Goal: Task Accomplishment & Management: Complete application form

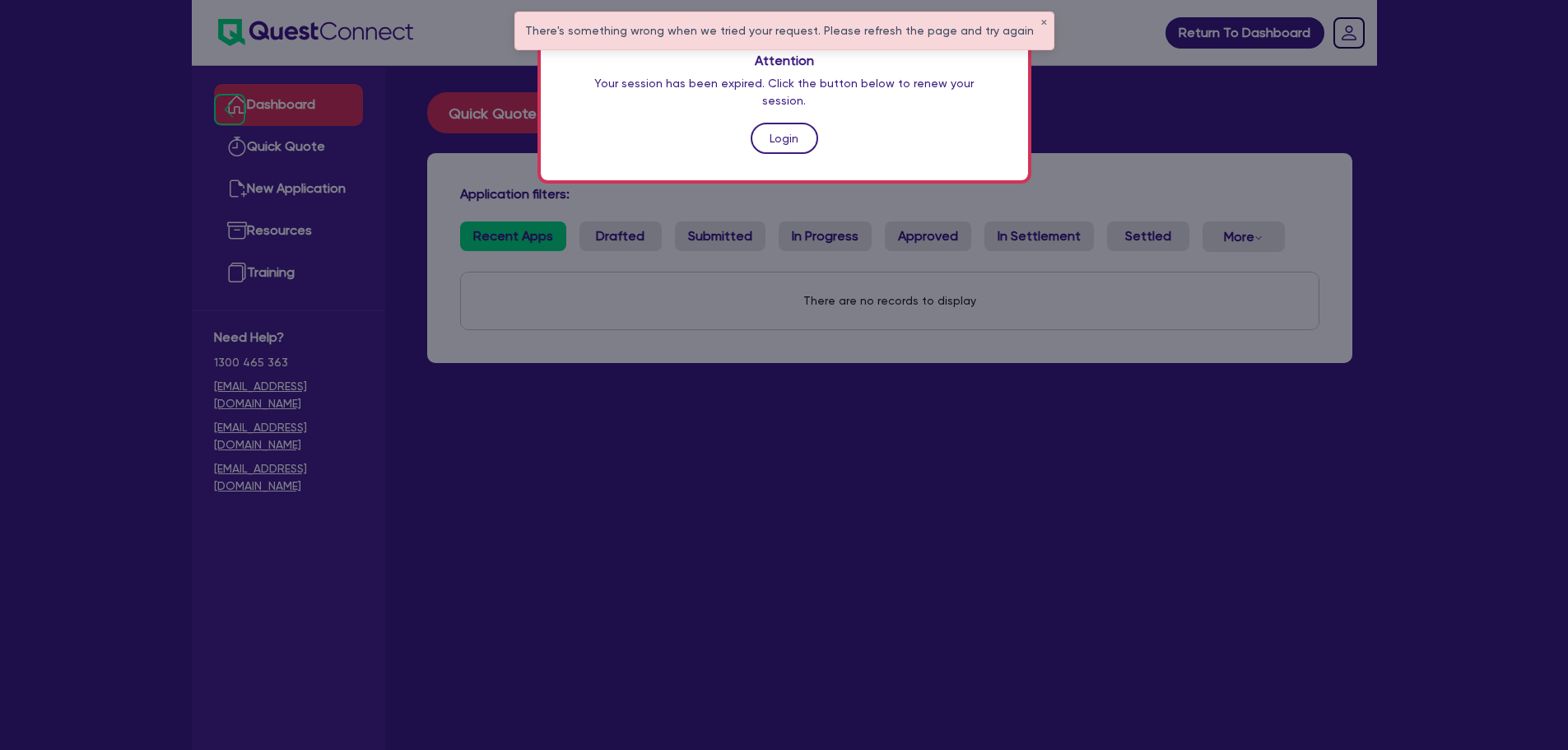
click at [809, 123] on link "Login" at bounding box center [784, 138] width 67 height 31
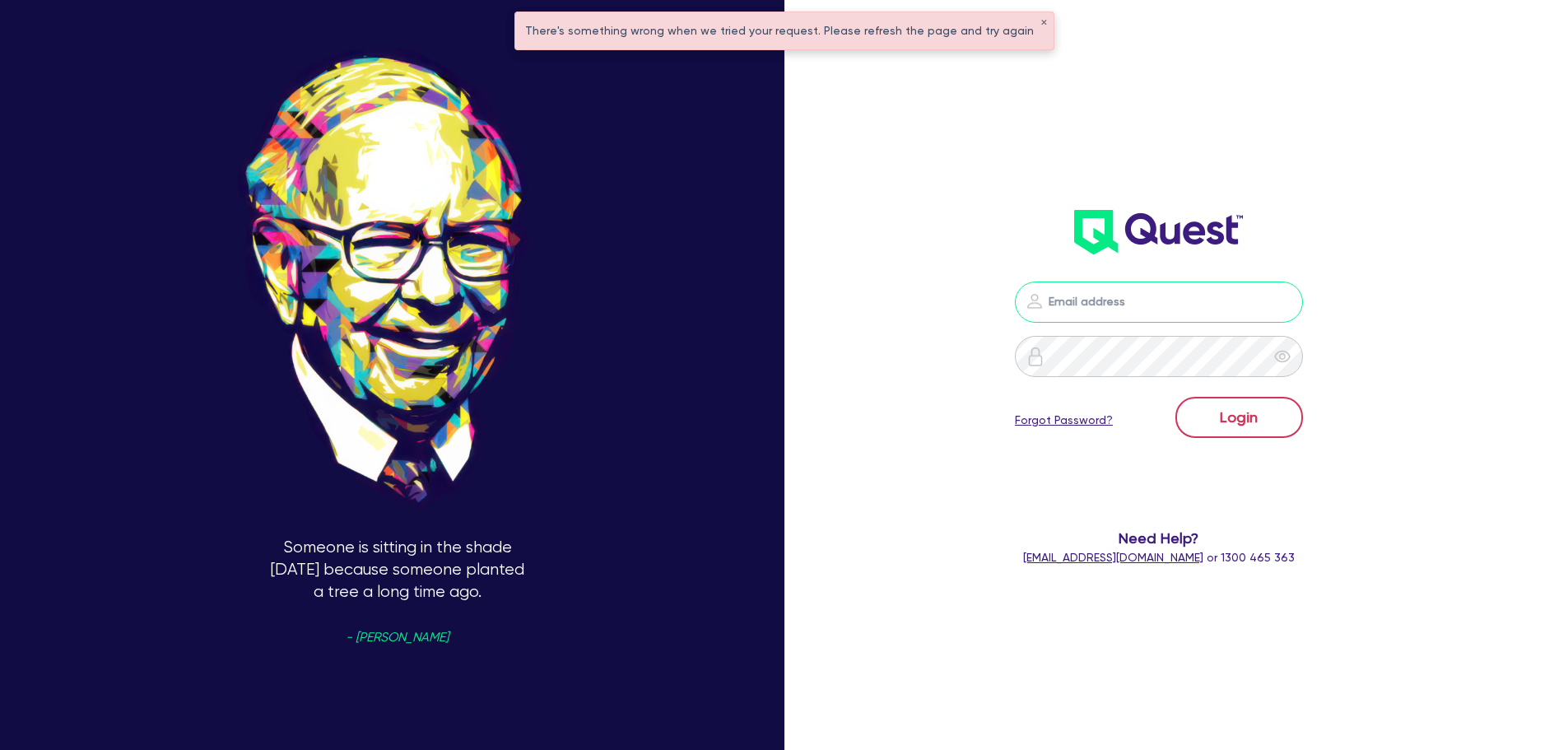
type input "[PERSON_NAME][EMAIL_ADDRESS][PERSON_NAME][DOMAIN_NAME]"
click at [1242, 423] on button "Login" at bounding box center [1238, 417] width 128 height 41
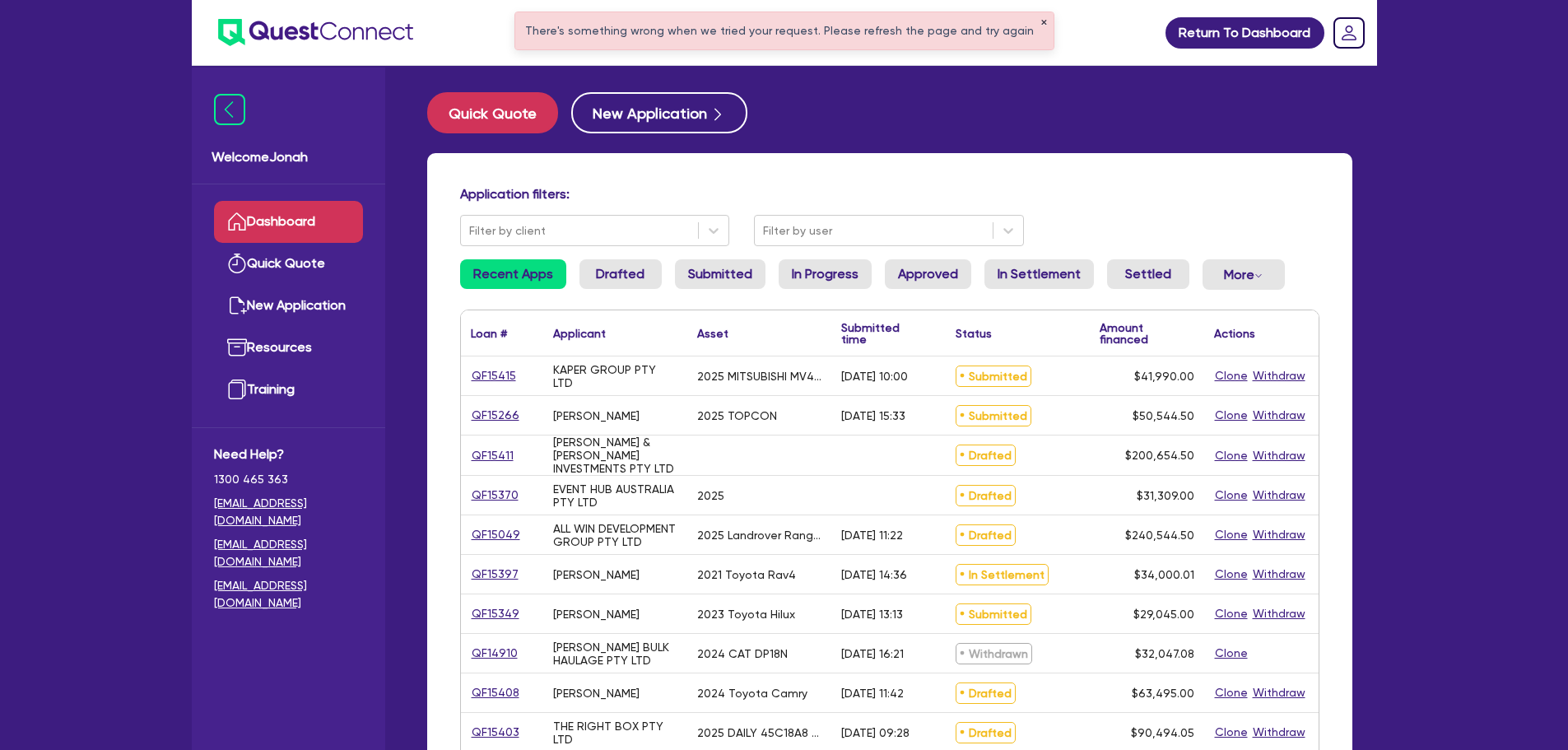
click at [1041, 22] on button "✕" at bounding box center [1043, 23] width 7 height 9
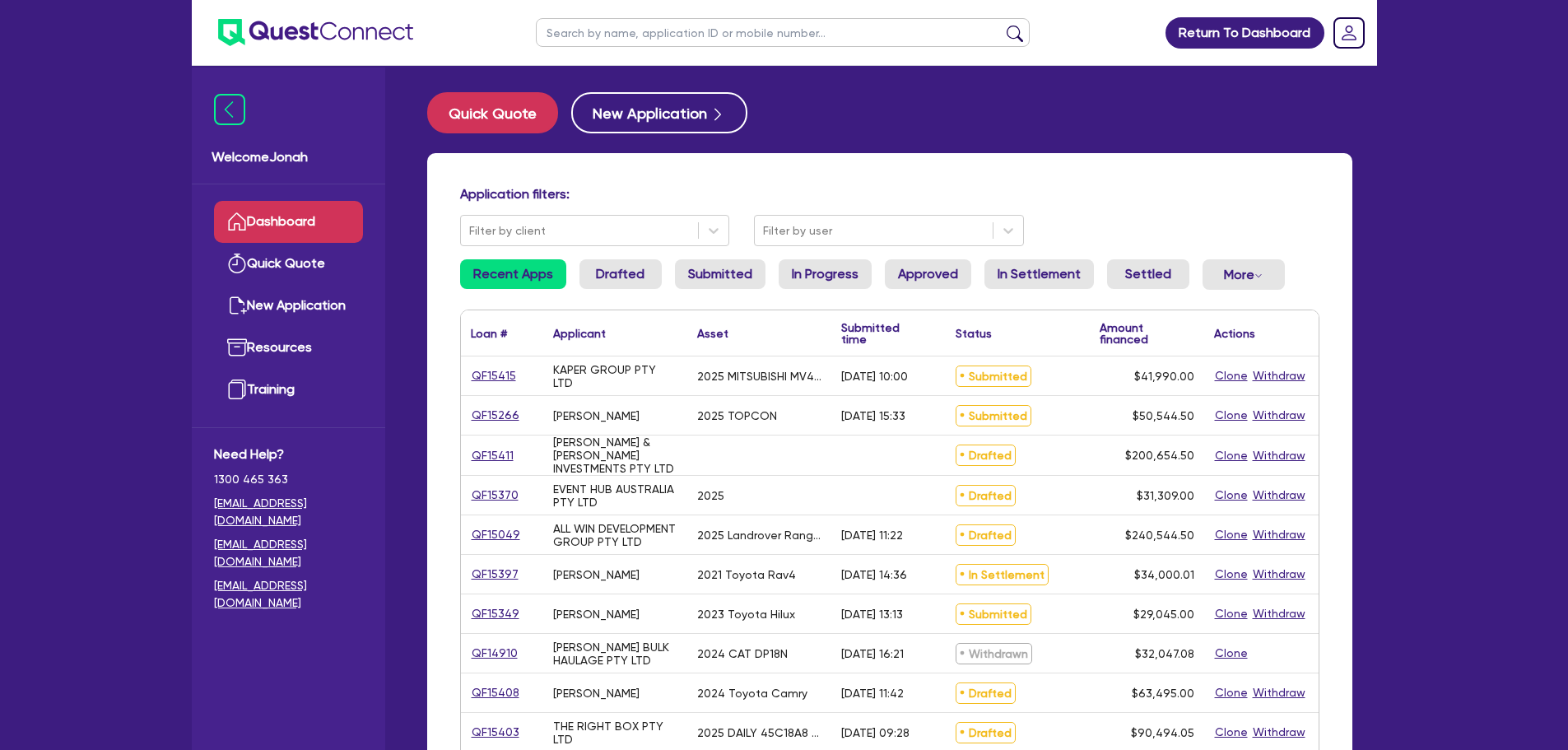
click at [719, 29] on input "text" at bounding box center [783, 32] width 494 height 28
click at [1024, 33] on button "submit" at bounding box center [1015, 36] width 27 height 23
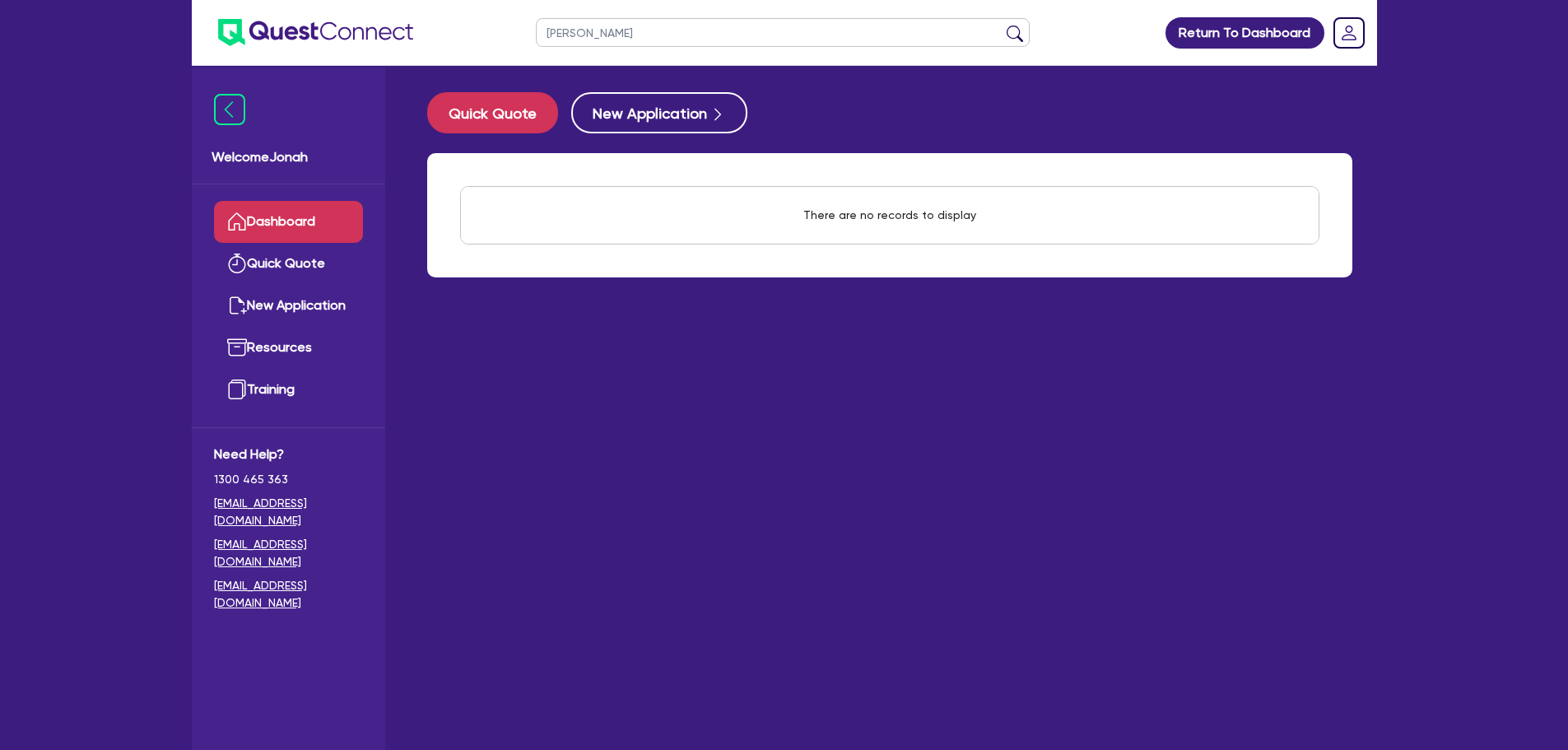
click at [558, 40] on input "[PERSON_NAME]" at bounding box center [783, 32] width 494 height 28
type input "[PERSON_NAME]"
click at [1002, 25] on button "submit" at bounding box center [1015, 36] width 27 height 23
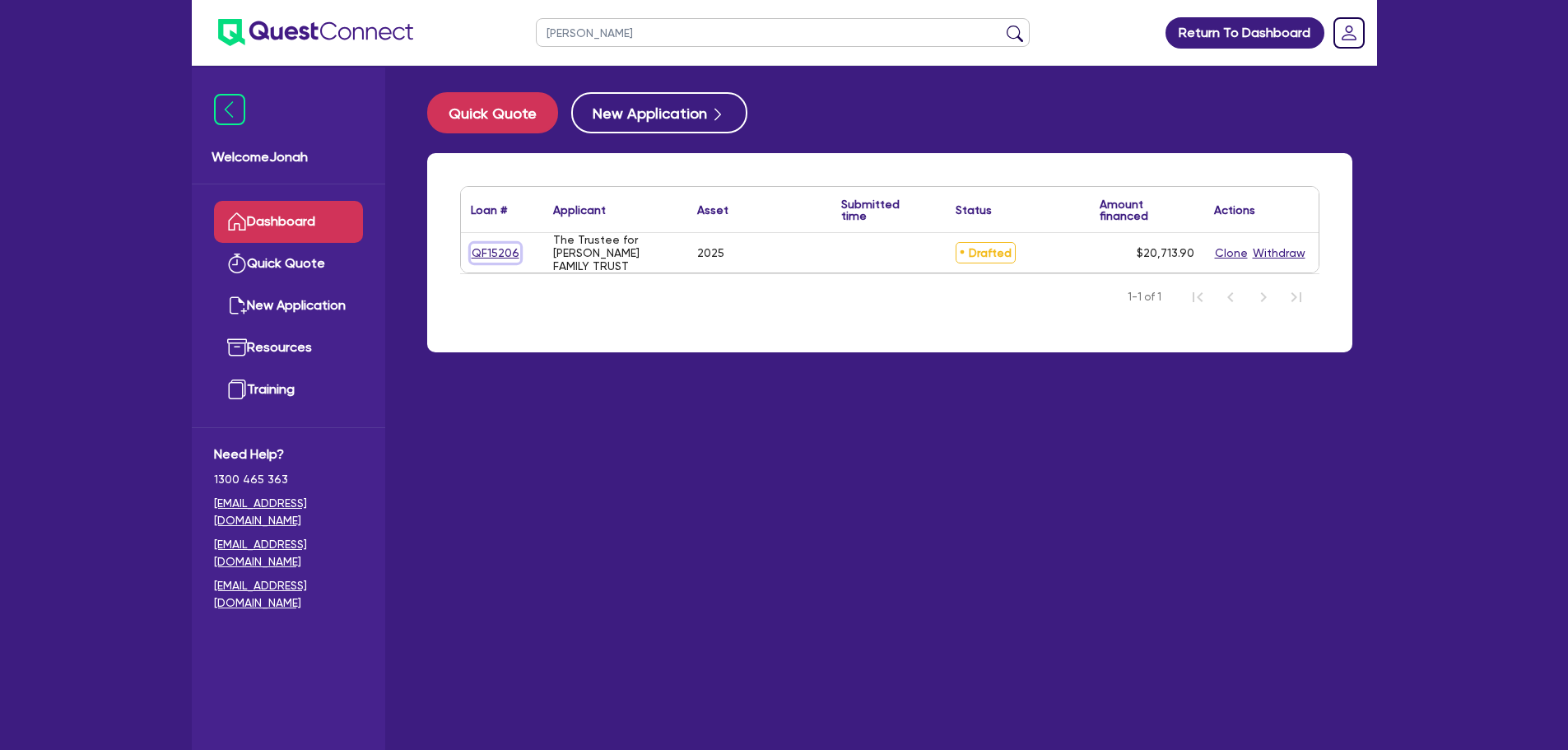
click at [491, 259] on link "QF15206" at bounding box center [495, 253] width 49 height 19
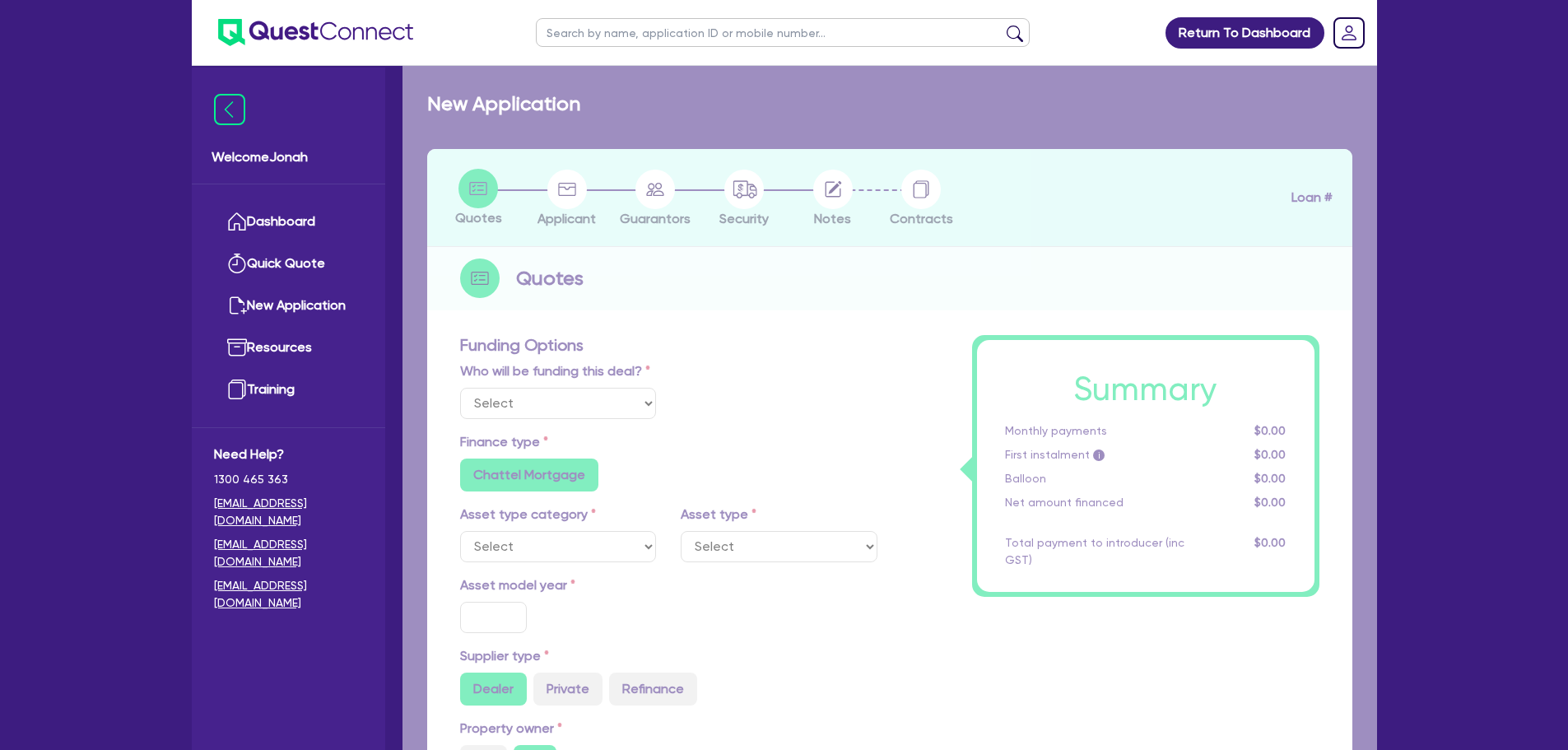
select select "Other"
select select "SECONDARY_ASSETS"
type input "2025"
radio input "true"
type input "20,000"
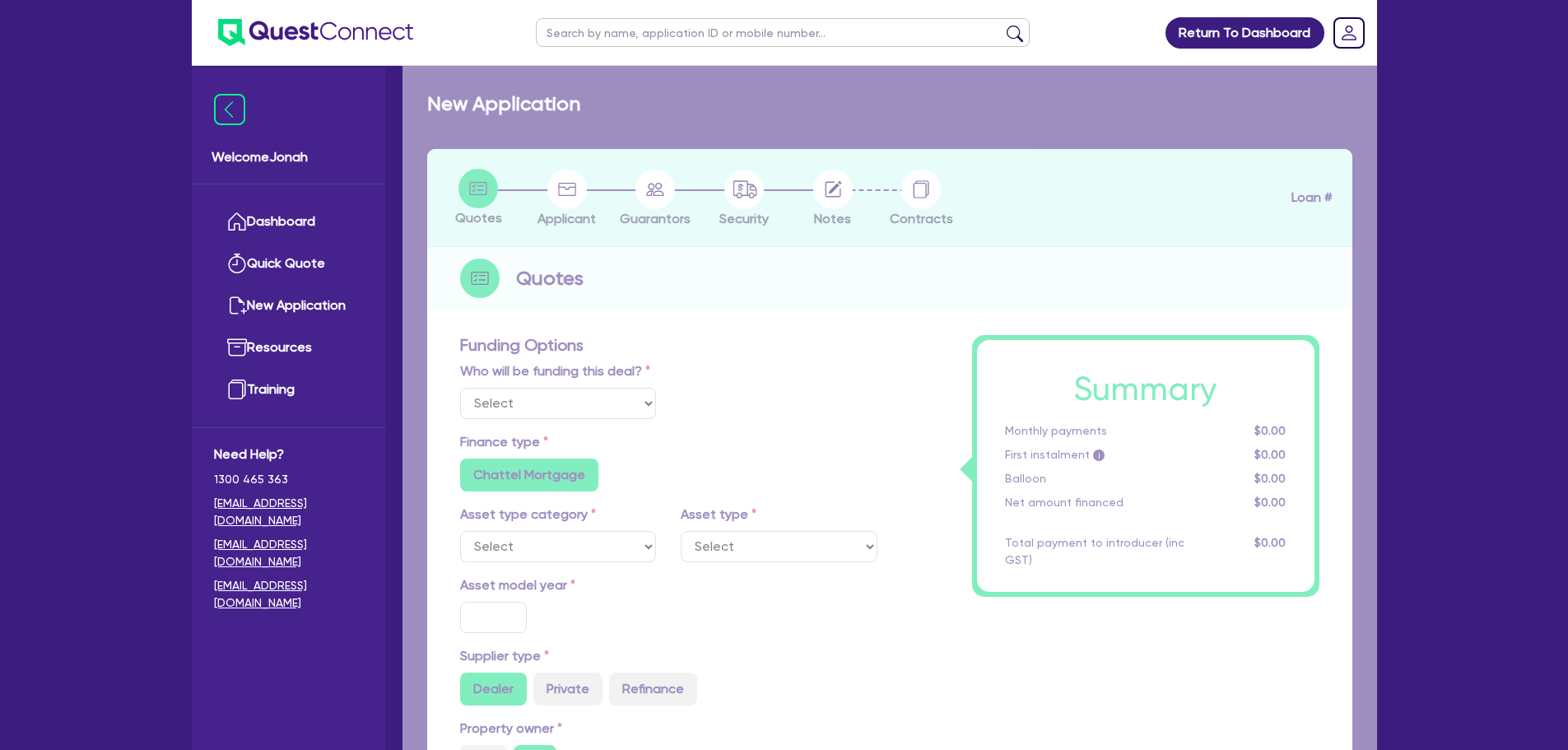
type input "8"
type input "1,657.11"
type input "6.99"
type input "649"
radio input "true"
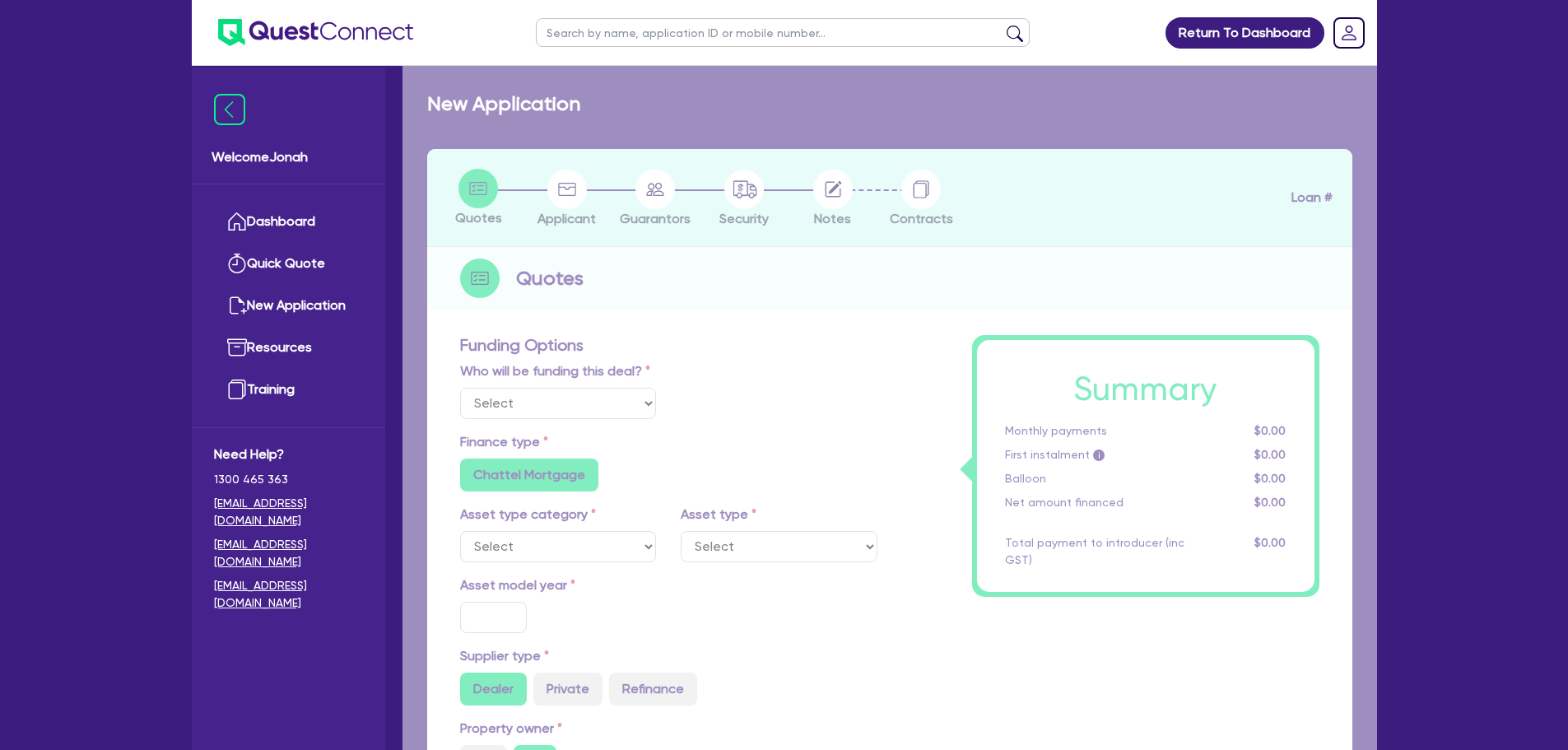
radio input "false"
select select "GENERATORS_AND_COMPRESSORS"
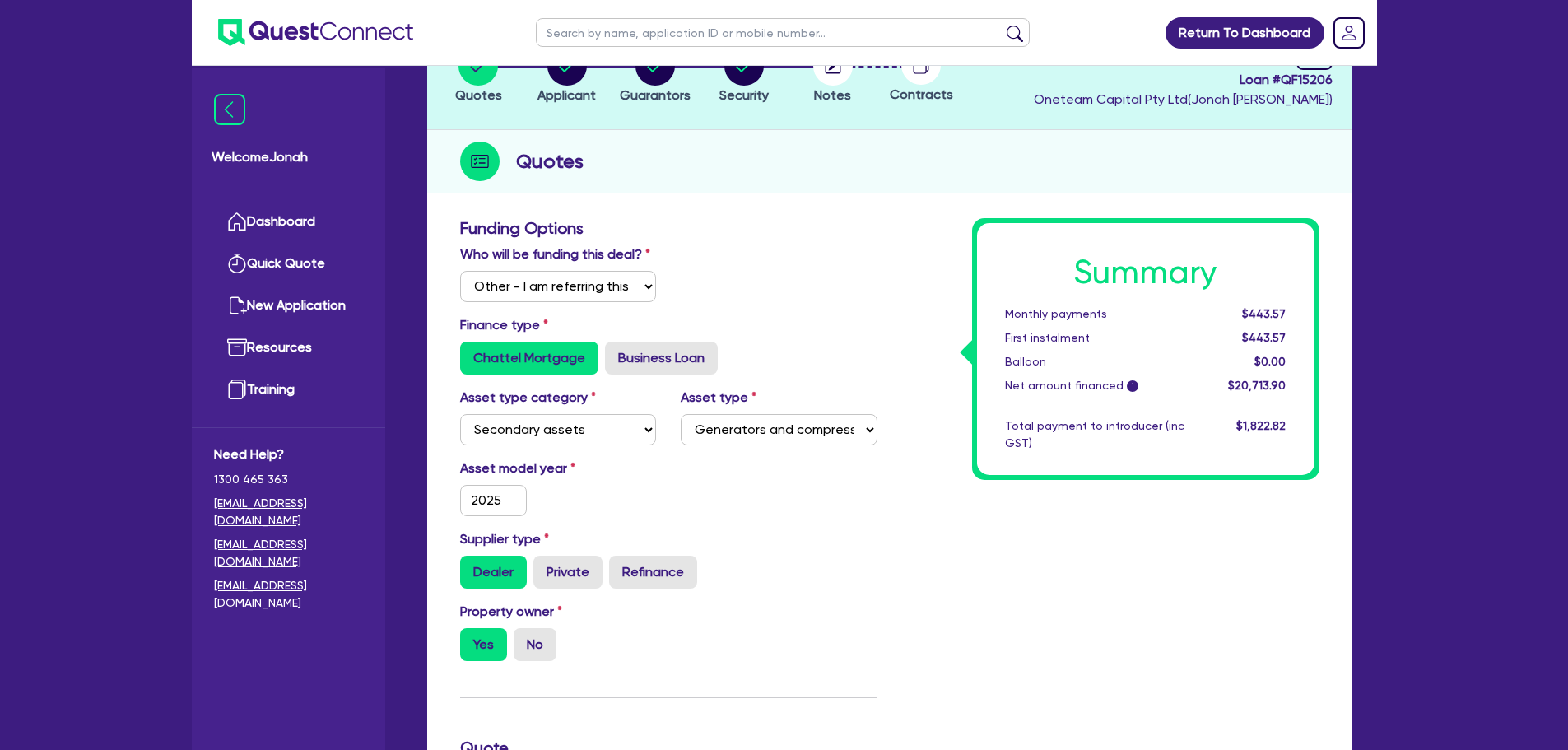
scroll to position [101, 0]
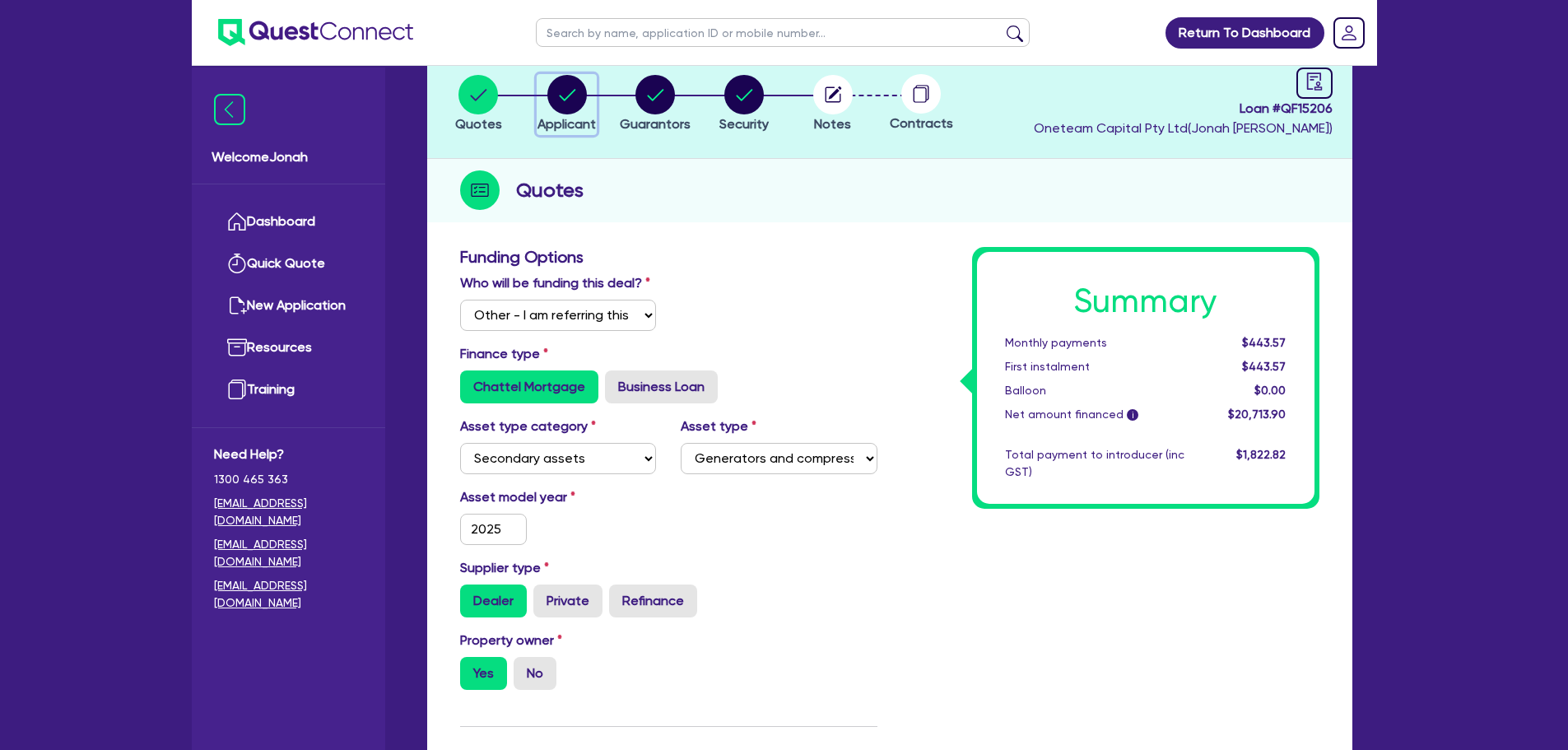
click at [554, 111] on icon "button" at bounding box center [567, 95] width 40 height 40
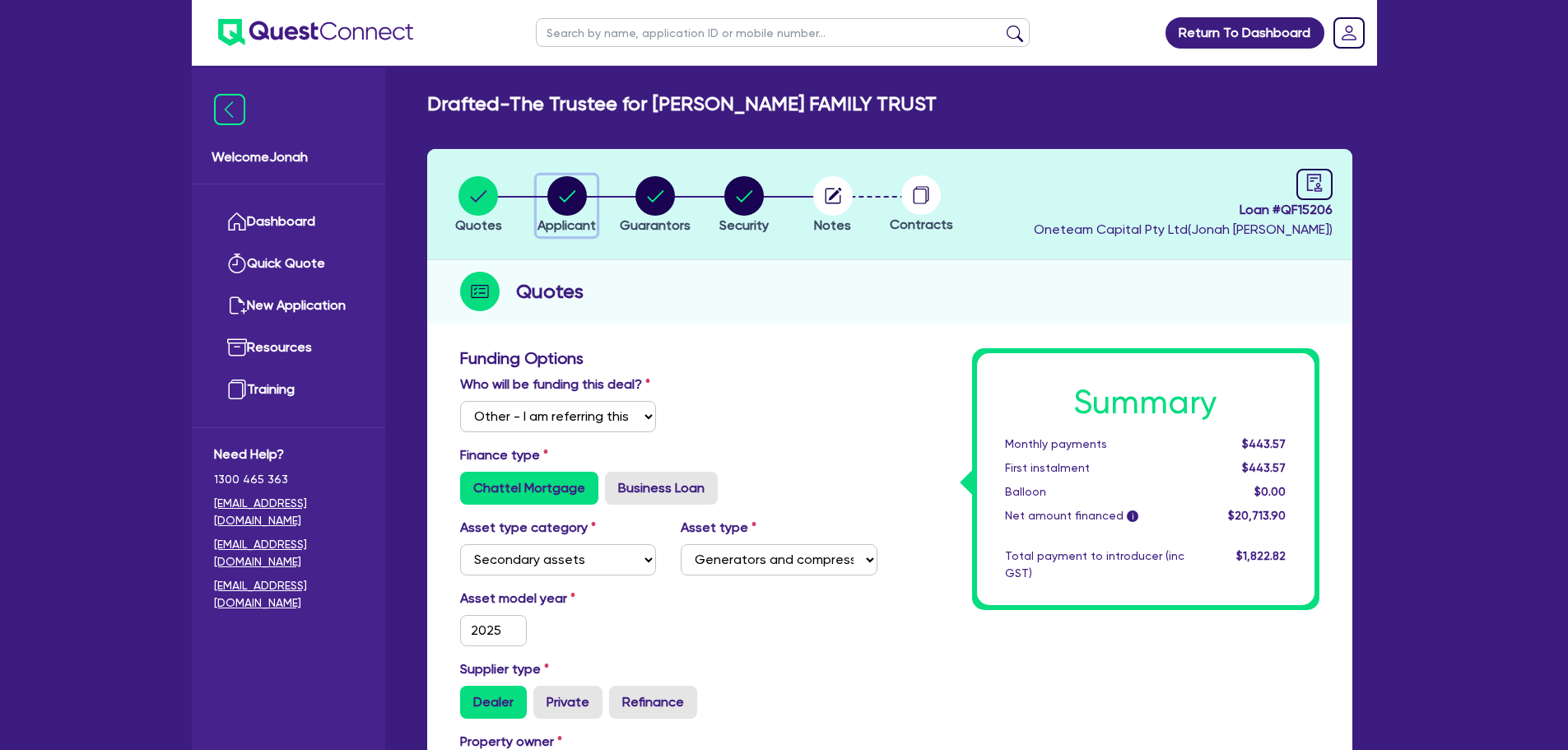
select select "TRUST"
select select "COMPANY"
select select "BUILDING_CONSTRUCTION"
select select "TRADES_SERVICES_CONSUMERS"
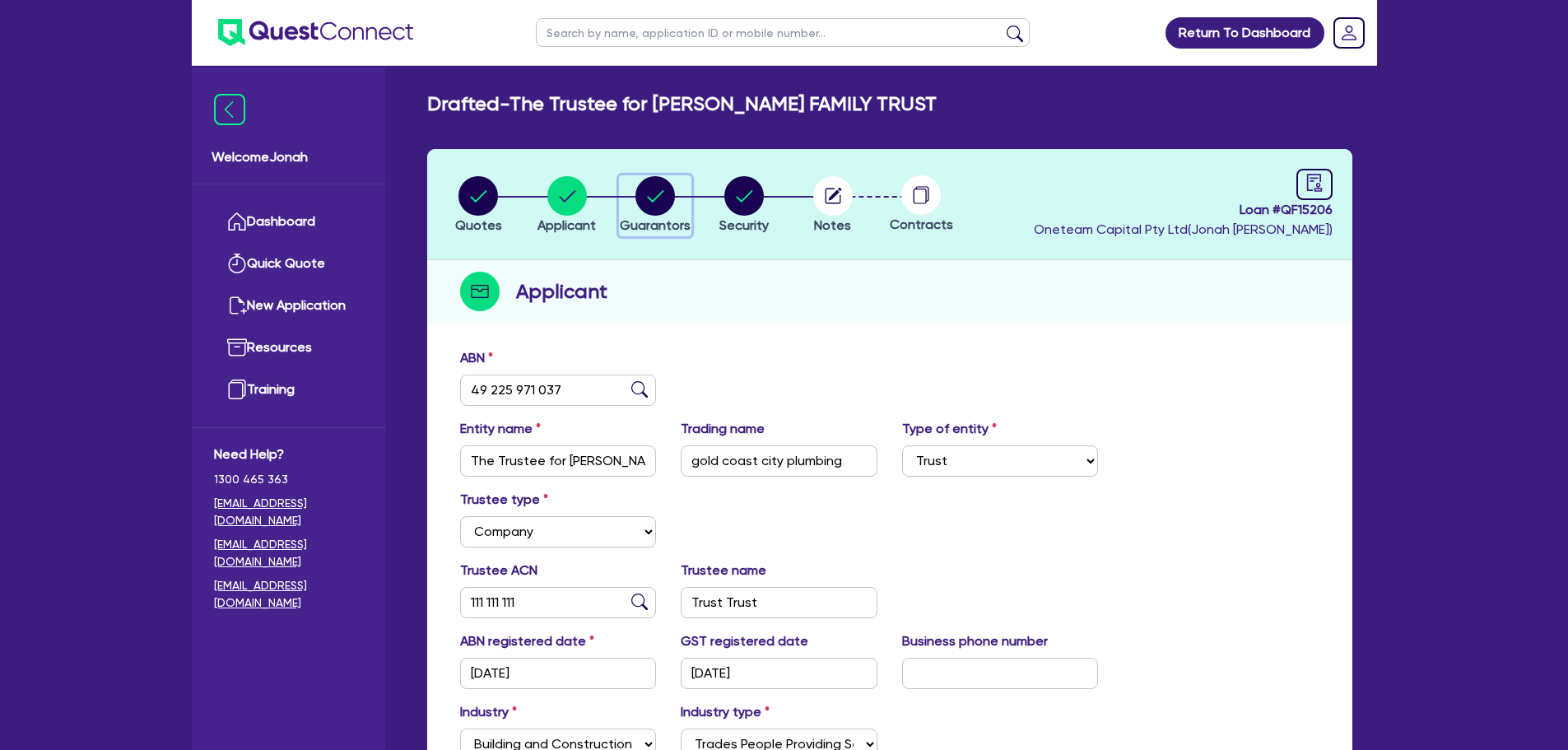
drag, startPoint x: 659, startPoint y: 188, endPoint x: 675, endPoint y: 188, distance: 16.0
click at [659, 188] on circle "button" at bounding box center [655, 196] width 40 height 40
select select "MR"
select select "QLD"
select select "MARRIED"
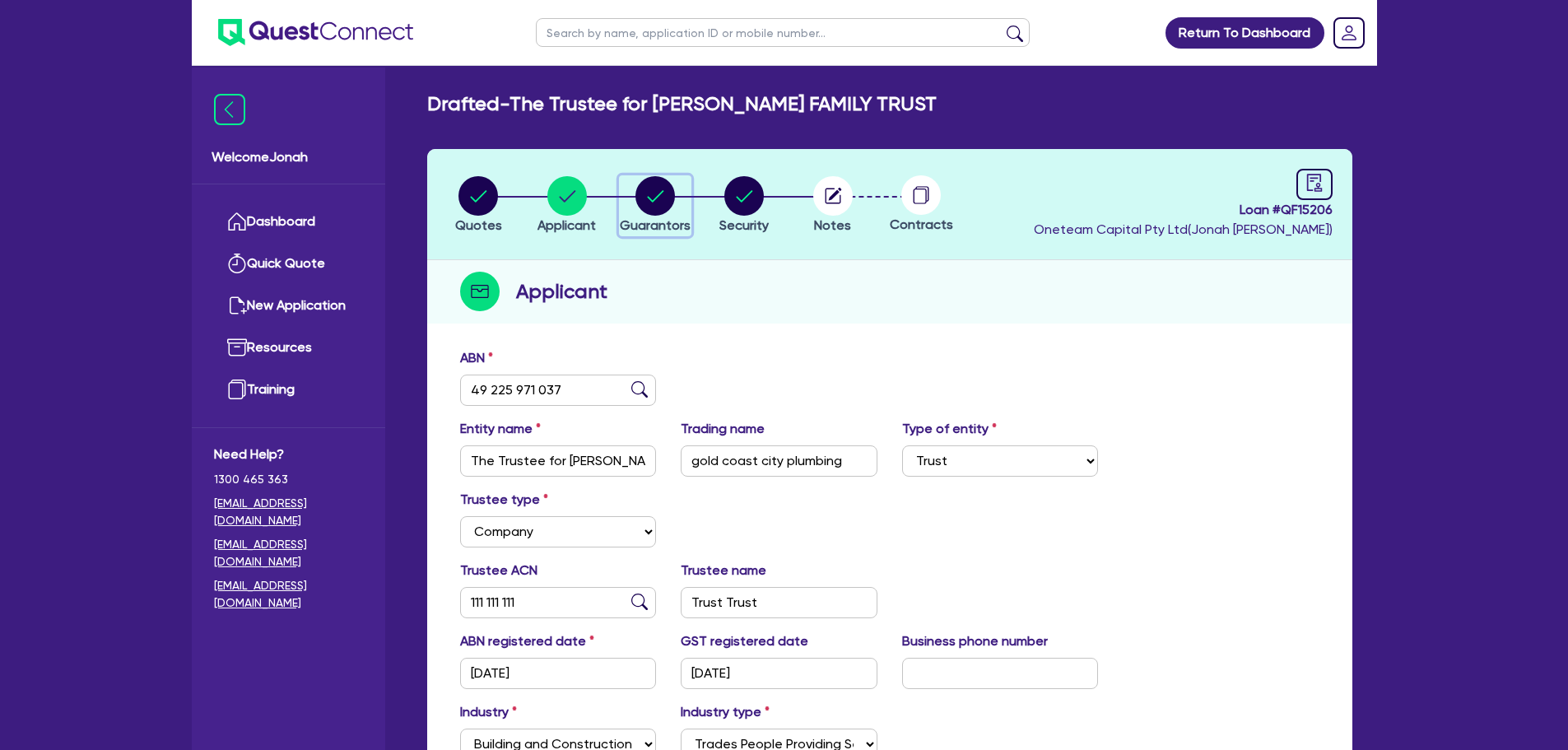
select select "PROPERTY"
select select "VEHICLE"
select select "MORTGAGE"
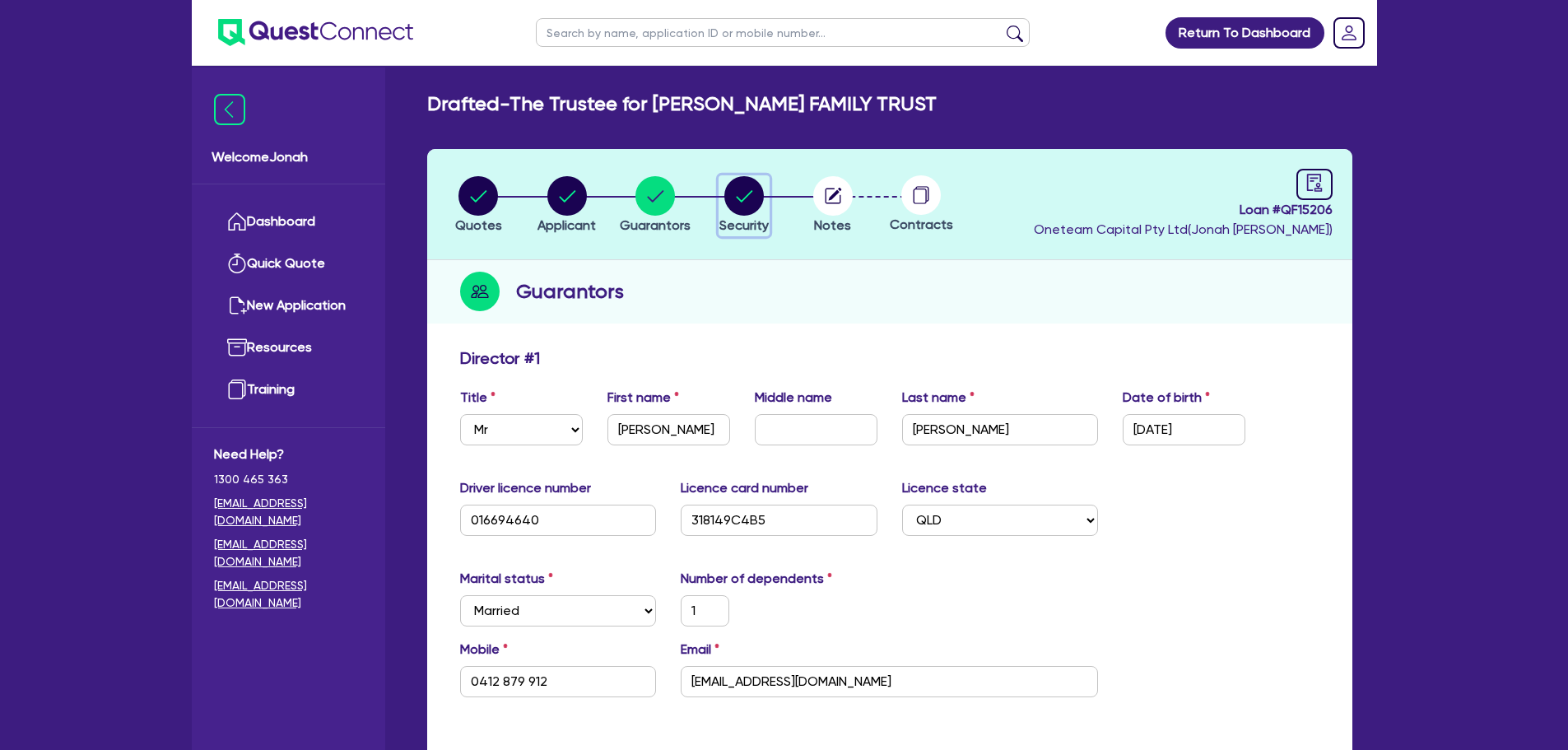
click at [757, 204] on circle "button" at bounding box center [744, 196] width 40 height 40
select select "SECONDARY_ASSETS"
select select "GENERATORS_AND_COMPRESSORS"
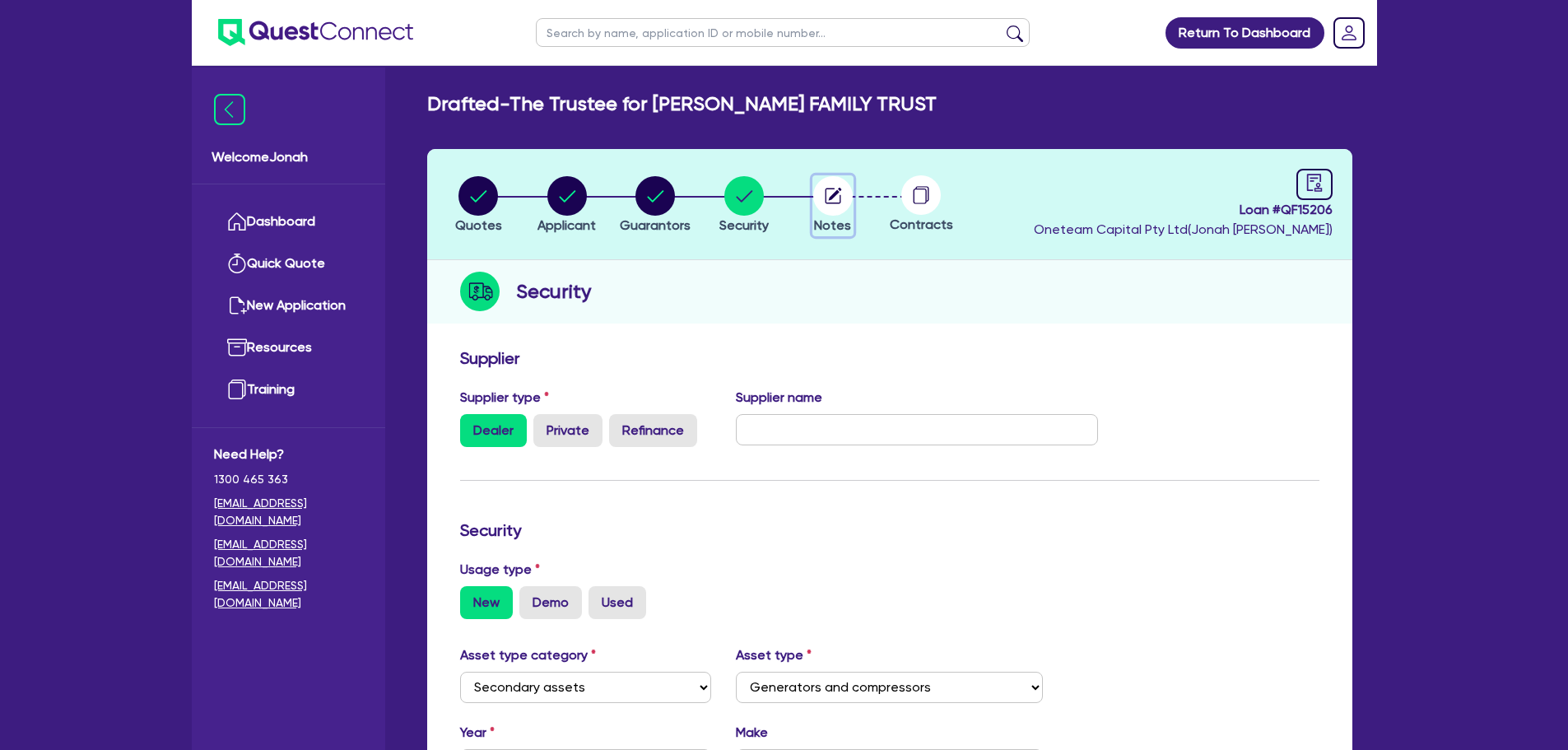
click at [836, 223] on span "Notes" at bounding box center [832, 224] width 37 height 16
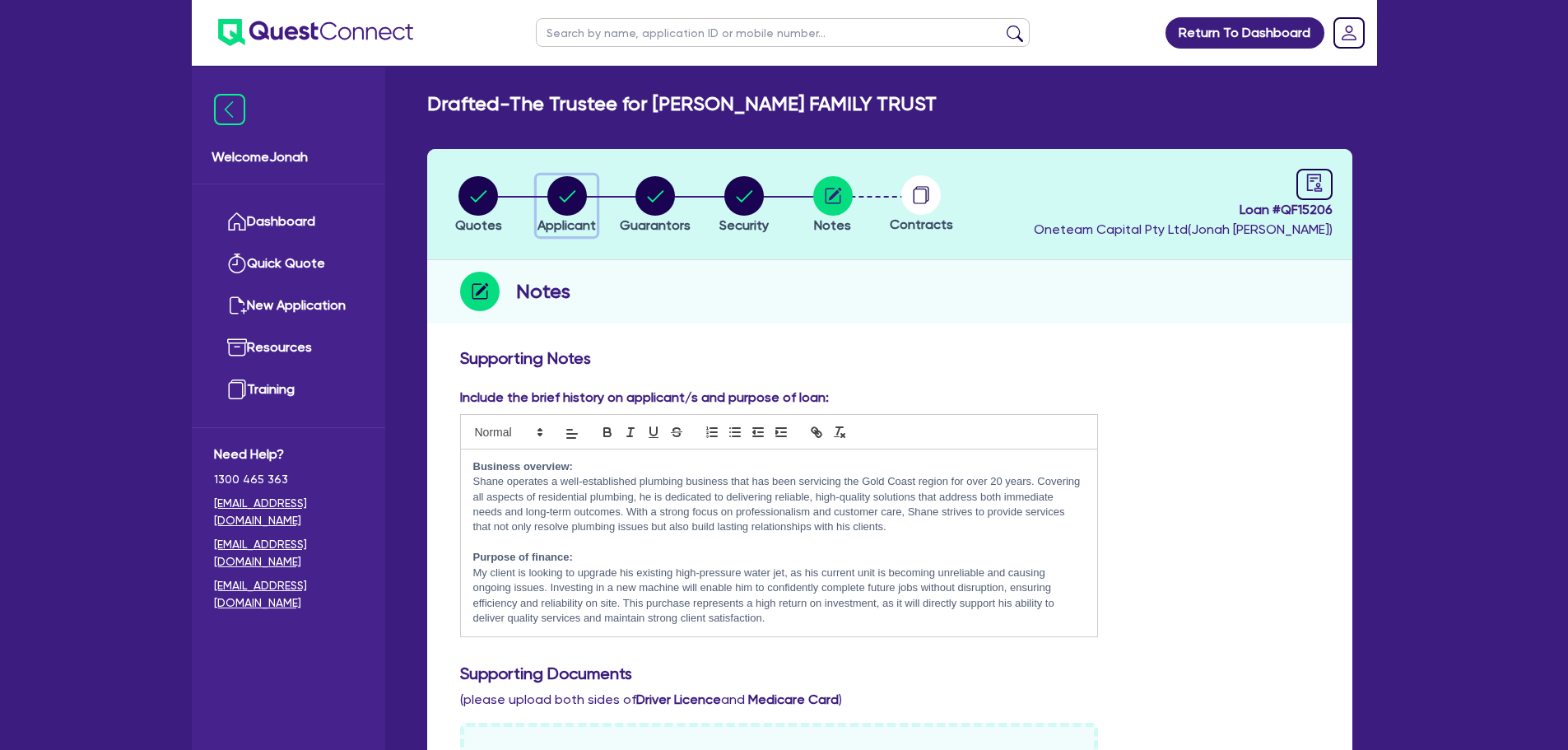
click at [593, 204] on div "button" at bounding box center [567, 196] width 59 height 40
select select "TRUST"
select select "COMPANY"
select select "BUILDING_CONSTRUCTION"
select select "TRADES_SERVICES_CONSUMERS"
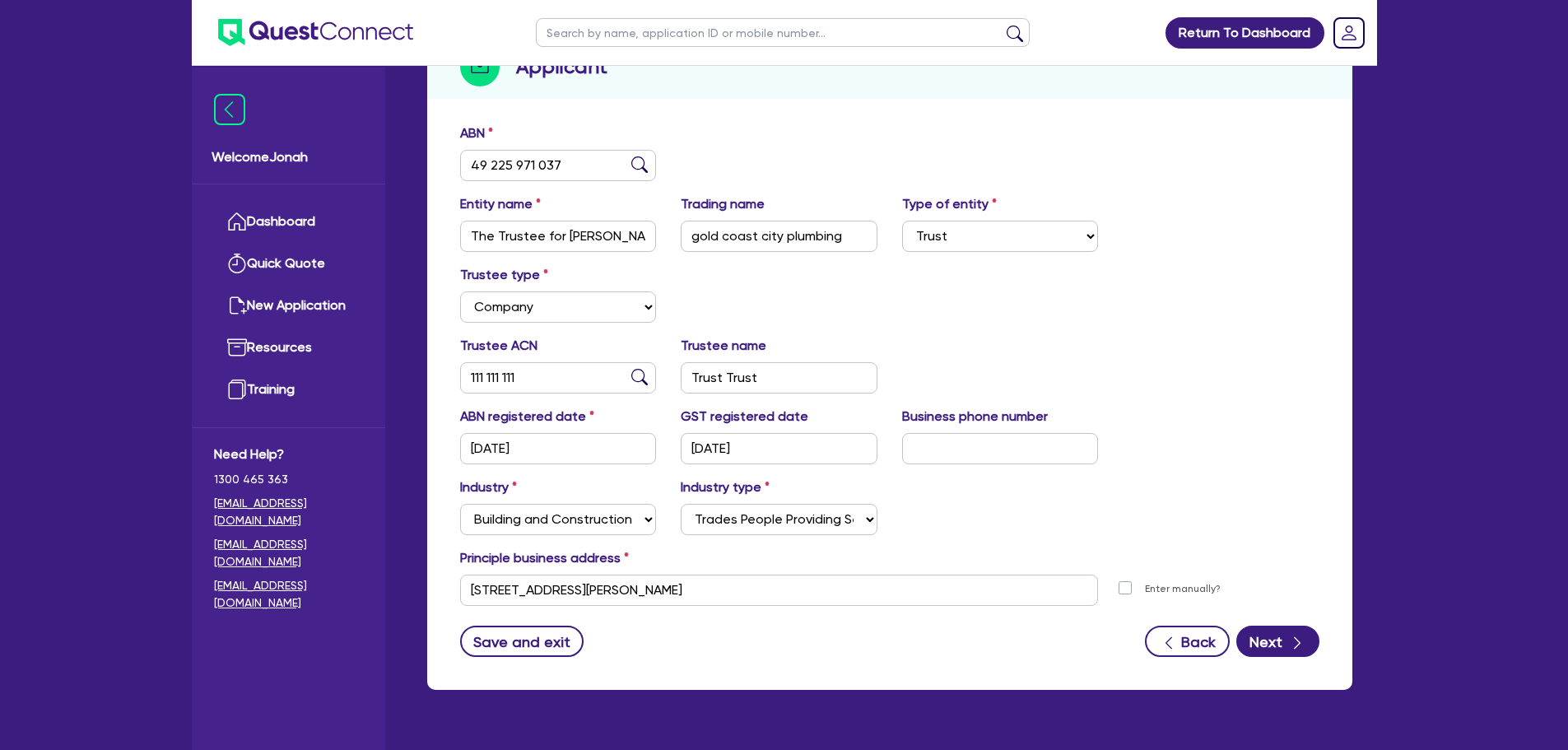
scroll to position [247, 0]
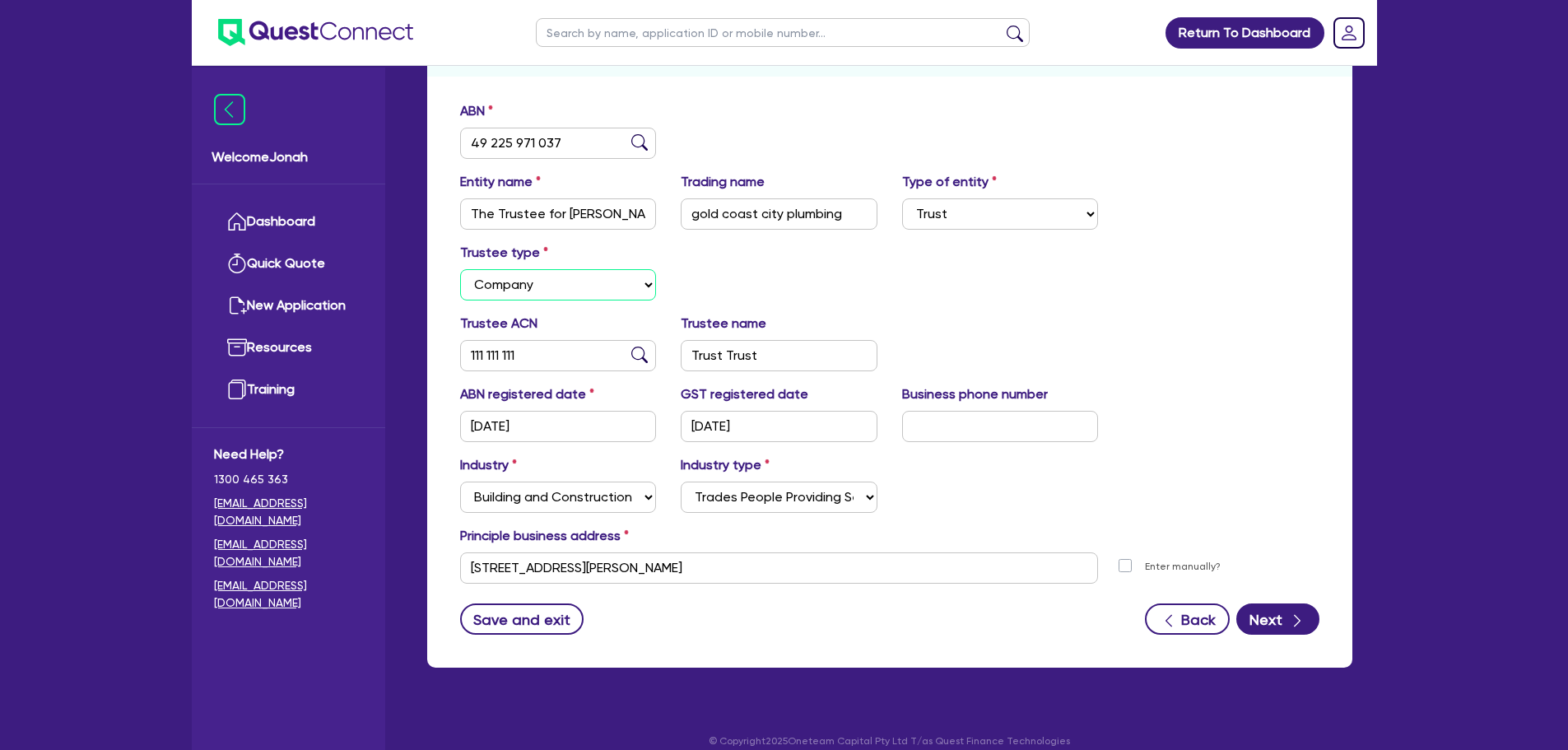
click at [548, 283] on select "Select Individual Company" at bounding box center [559, 284] width 197 height 31
select select "INDIVIDUAL"
click at [460, 269] on select "Select Individual Company" at bounding box center [559, 284] width 197 height 31
click at [547, 352] on input "Trust Trust" at bounding box center [559, 355] width 197 height 31
click at [546, 352] on input "Trust Trust" at bounding box center [559, 355] width 197 height 31
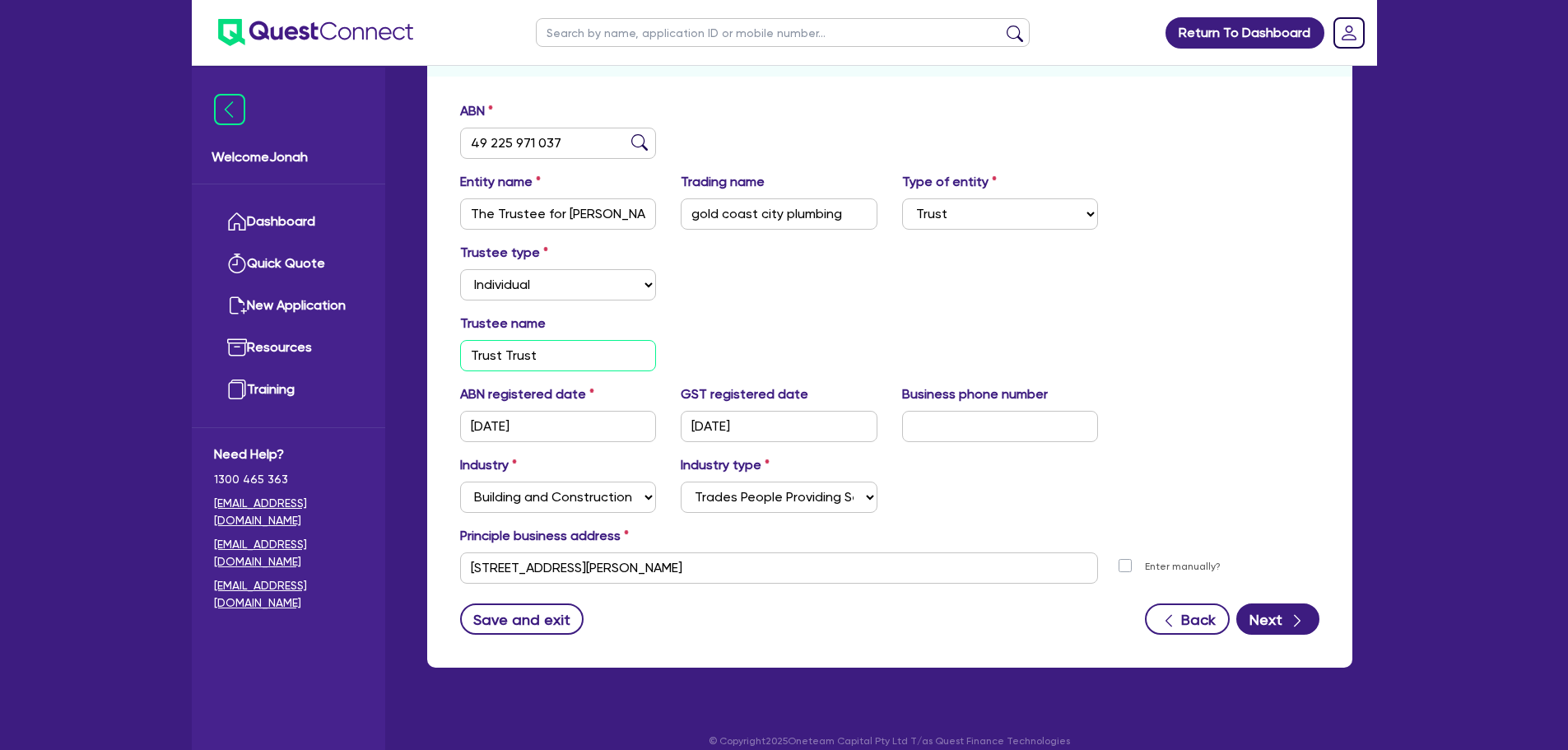
click at [546, 352] on input "Trust Trust" at bounding box center [559, 355] width 197 height 31
click at [543, 351] on input "Trust Trust" at bounding box center [559, 355] width 197 height 31
paste input "[PERSON_NAME] [PERSON_NAME]"
click at [572, 354] on input "[PERSON_NAME] [PERSON_NAME]" at bounding box center [559, 355] width 197 height 31
click at [569, 354] on input "[PERSON_NAME] [PERSON_NAME]" at bounding box center [559, 355] width 197 height 31
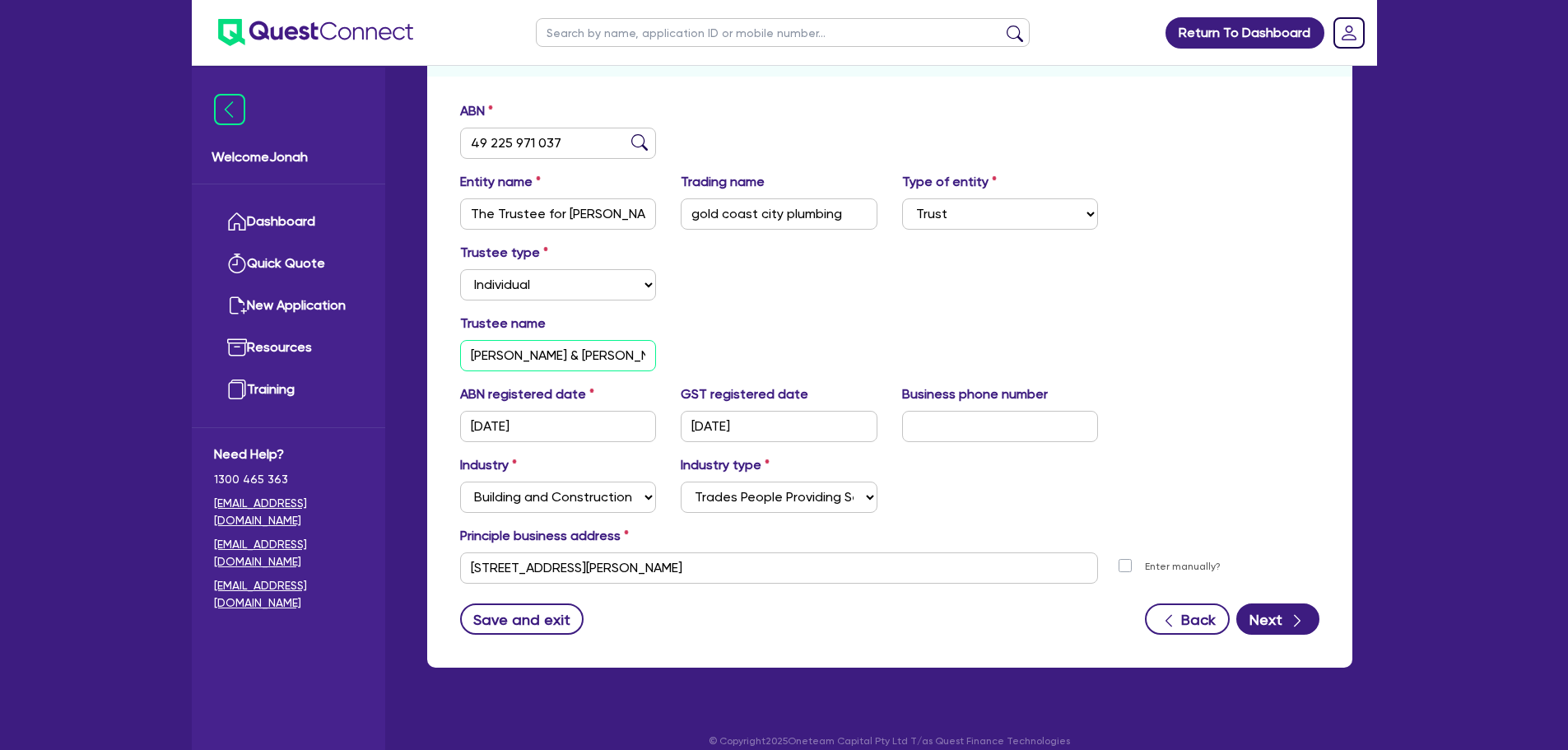
type input "[PERSON_NAME] & [PERSON_NAME]"
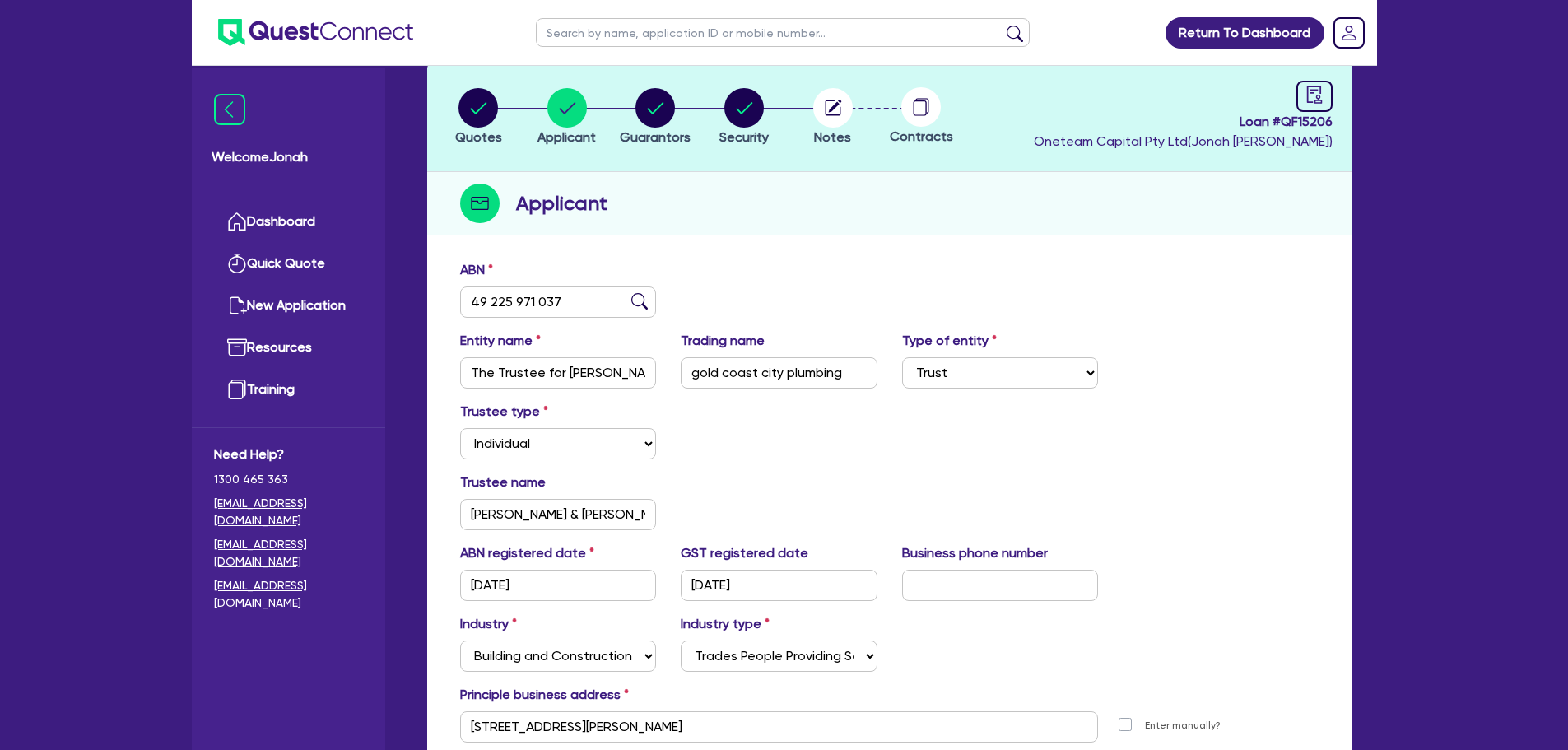
scroll to position [82, 0]
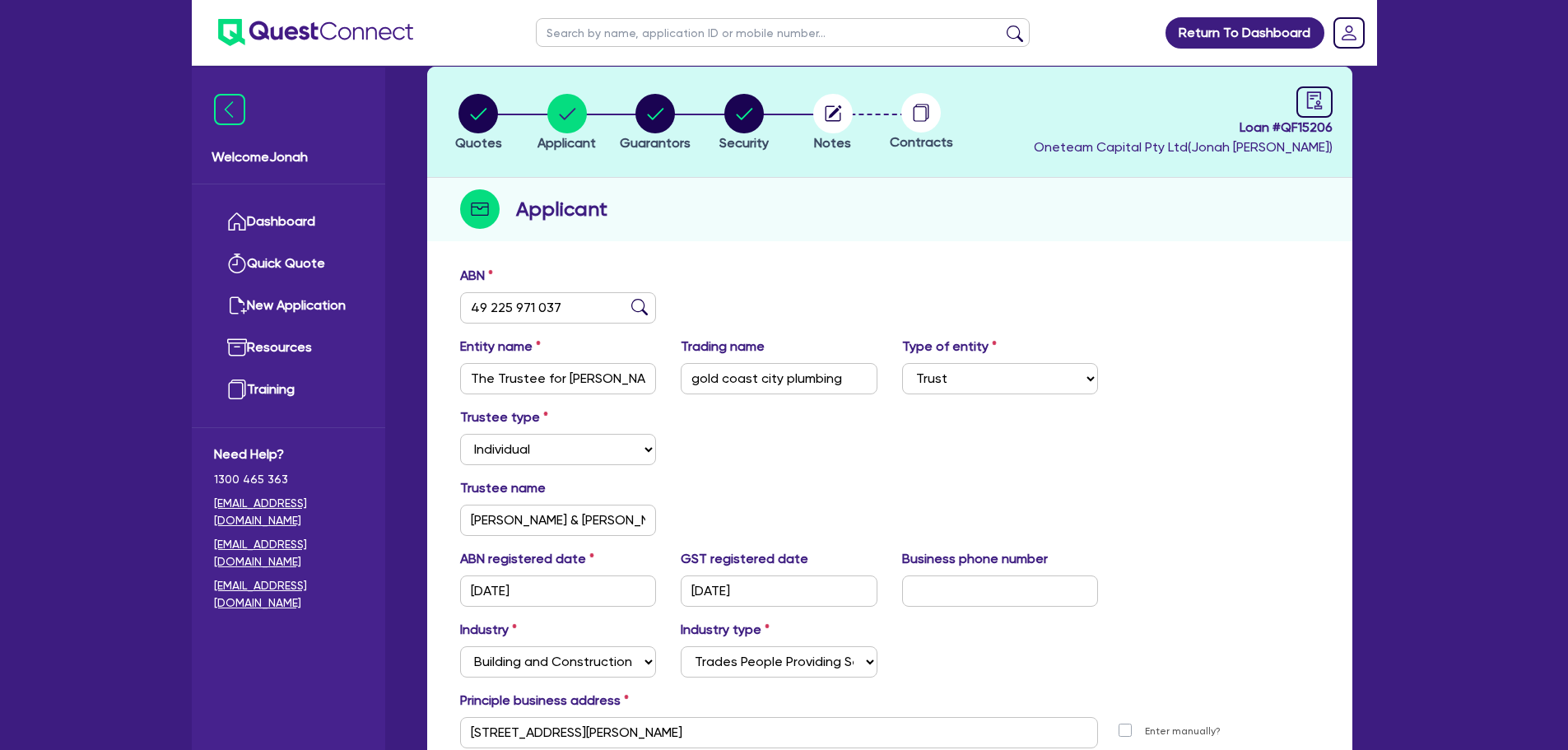
click at [450, 109] on li "Quotes" at bounding box center [479, 121] width 89 height 58
click at [480, 114] on circle "button" at bounding box center [478, 114] width 40 height 40
select select "Other"
select select "SECONDARY_ASSETS"
select select "GENERATORS_AND_COMPRESSORS"
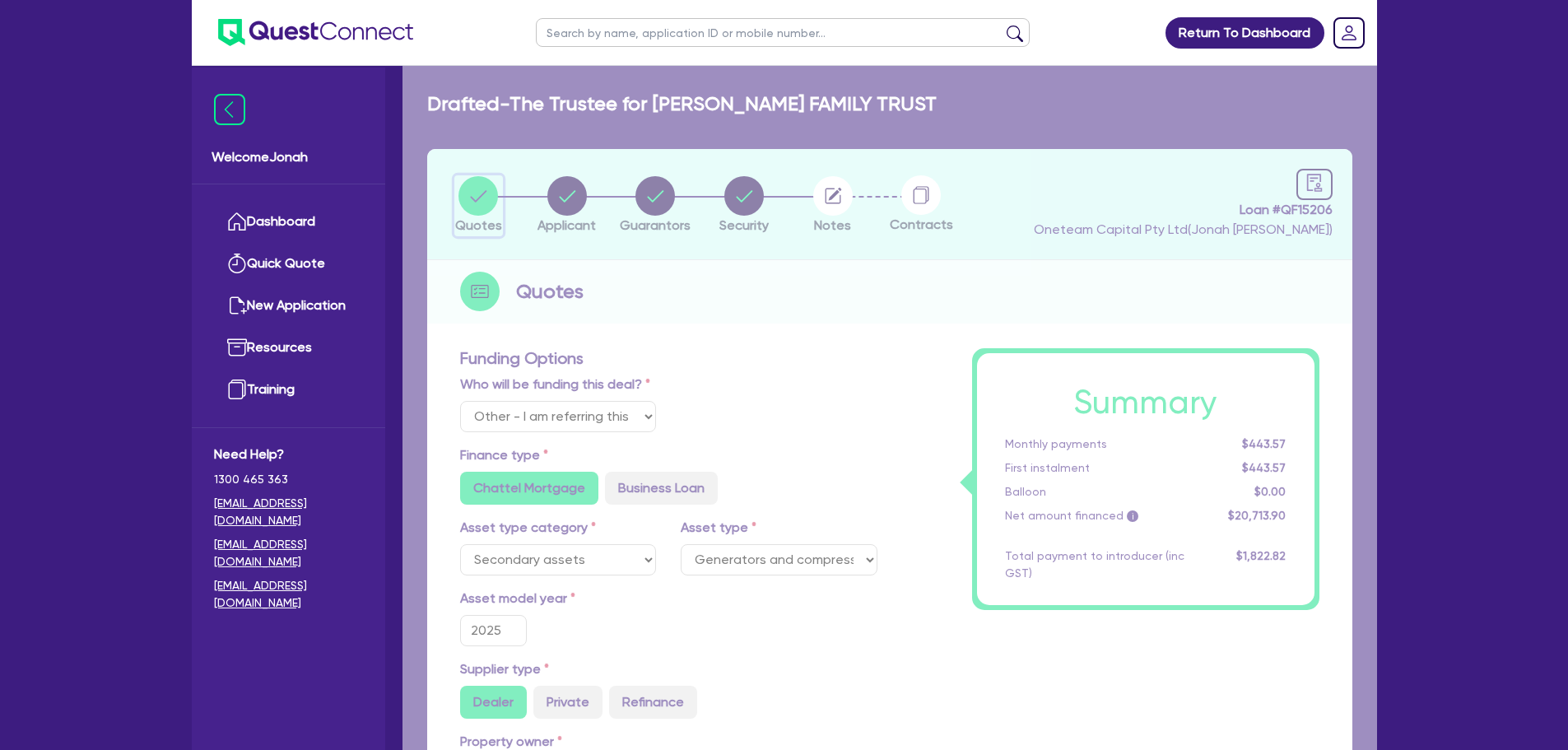
type input "20,000"
type input "1,657.11"
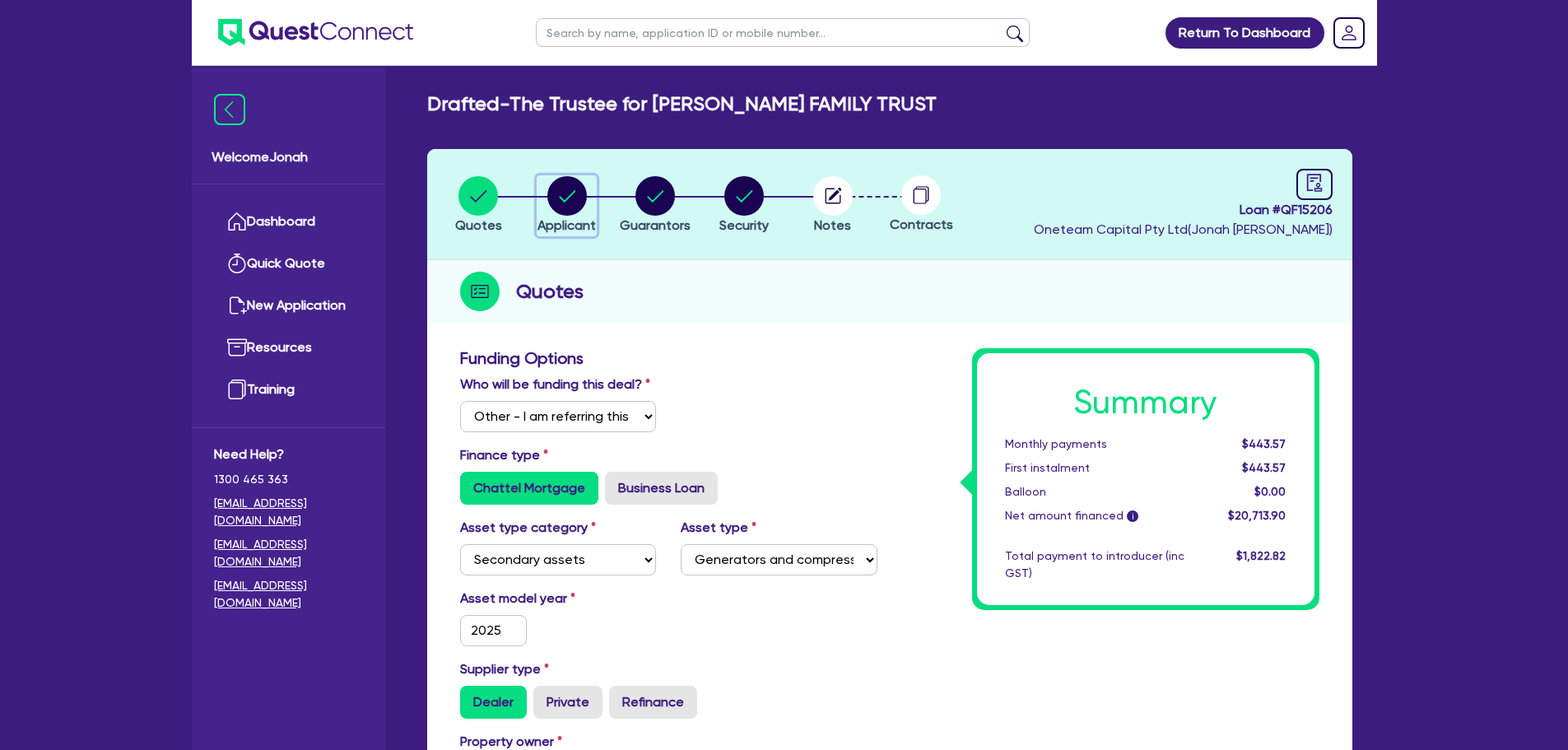
click at [575, 188] on circle "button" at bounding box center [567, 196] width 40 height 40
select select "TRUST"
select select "INDIVIDUAL"
select select "BUILDING_CONSTRUCTION"
select select "TRADES_SERVICES_CONSUMERS"
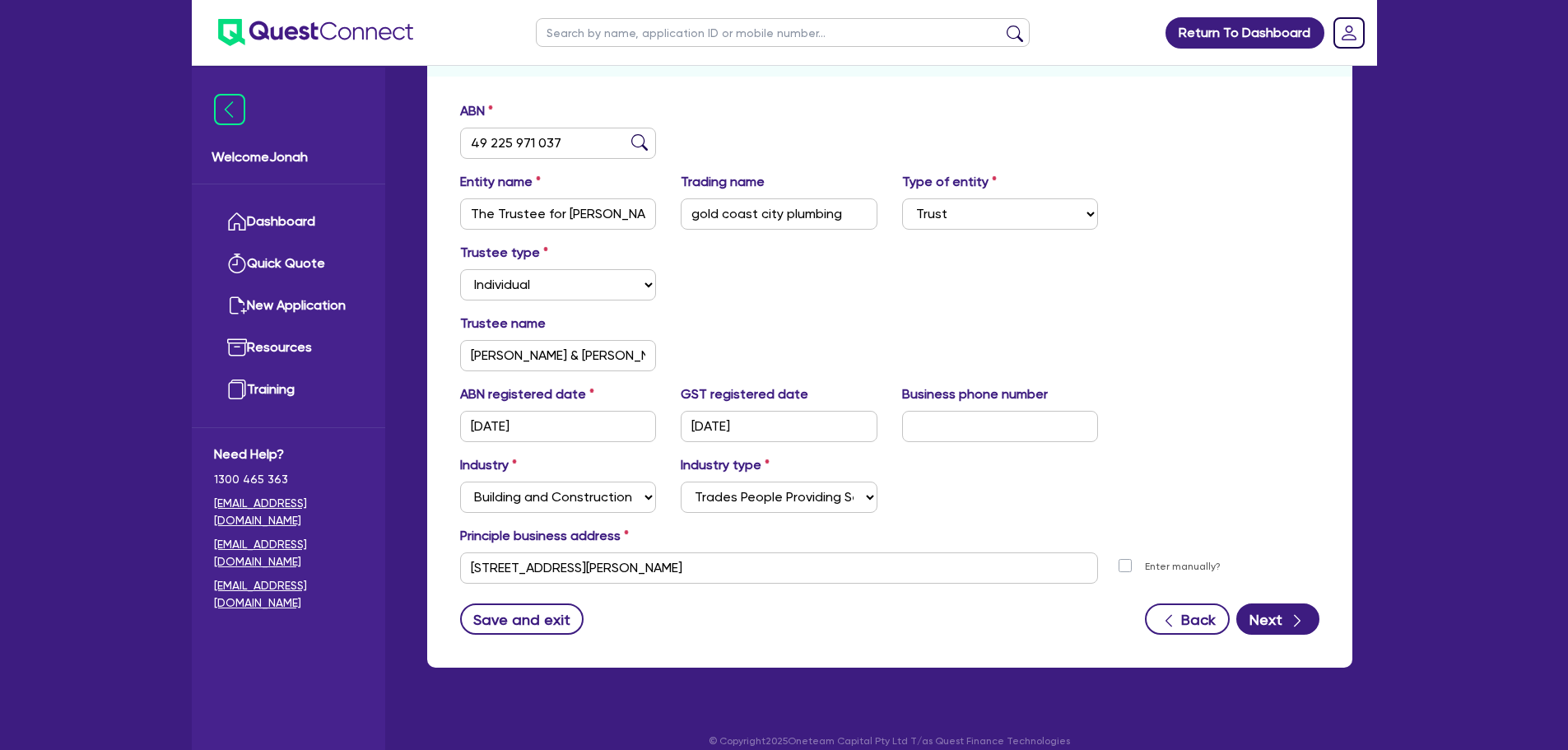
scroll to position [165, 0]
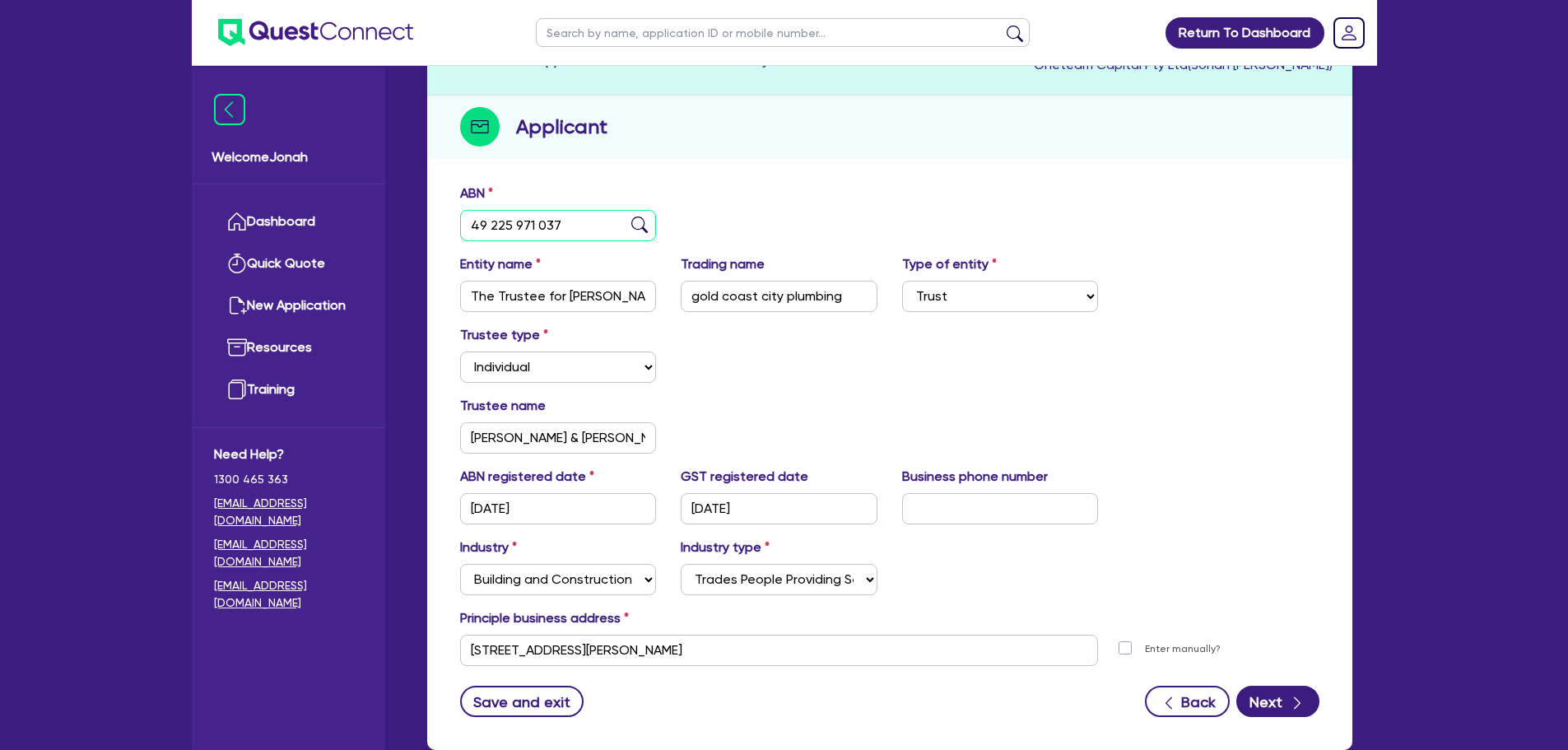
click at [565, 228] on input "49 225 971 037" at bounding box center [559, 225] width 197 height 31
click at [495, 221] on input "49 225 971 037" at bounding box center [559, 225] width 197 height 31
click at [496, 221] on input "49 225 971 037" at bounding box center [559, 225] width 197 height 31
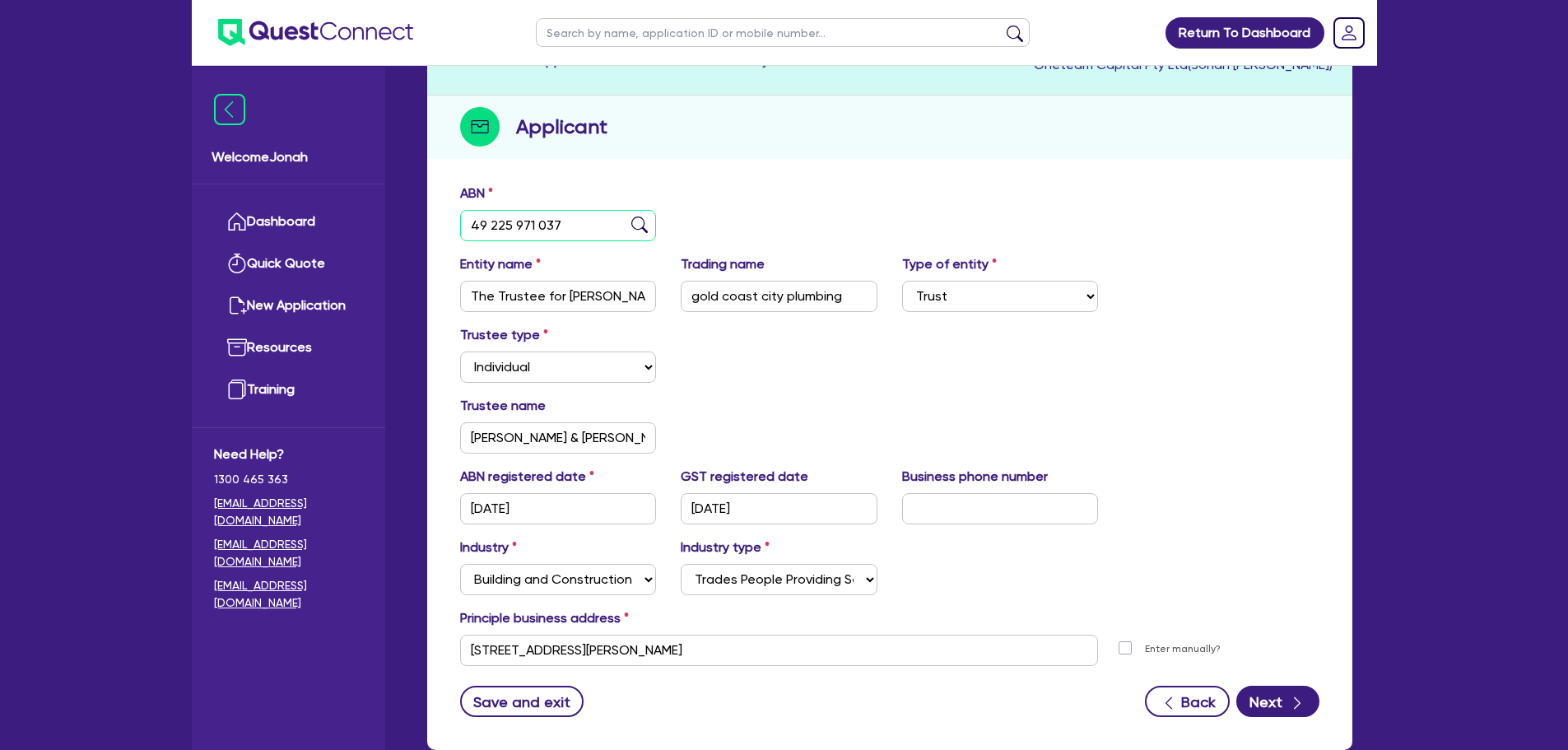
click at [497, 221] on input "49 225 971 037" at bounding box center [559, 225] width 197 height 31
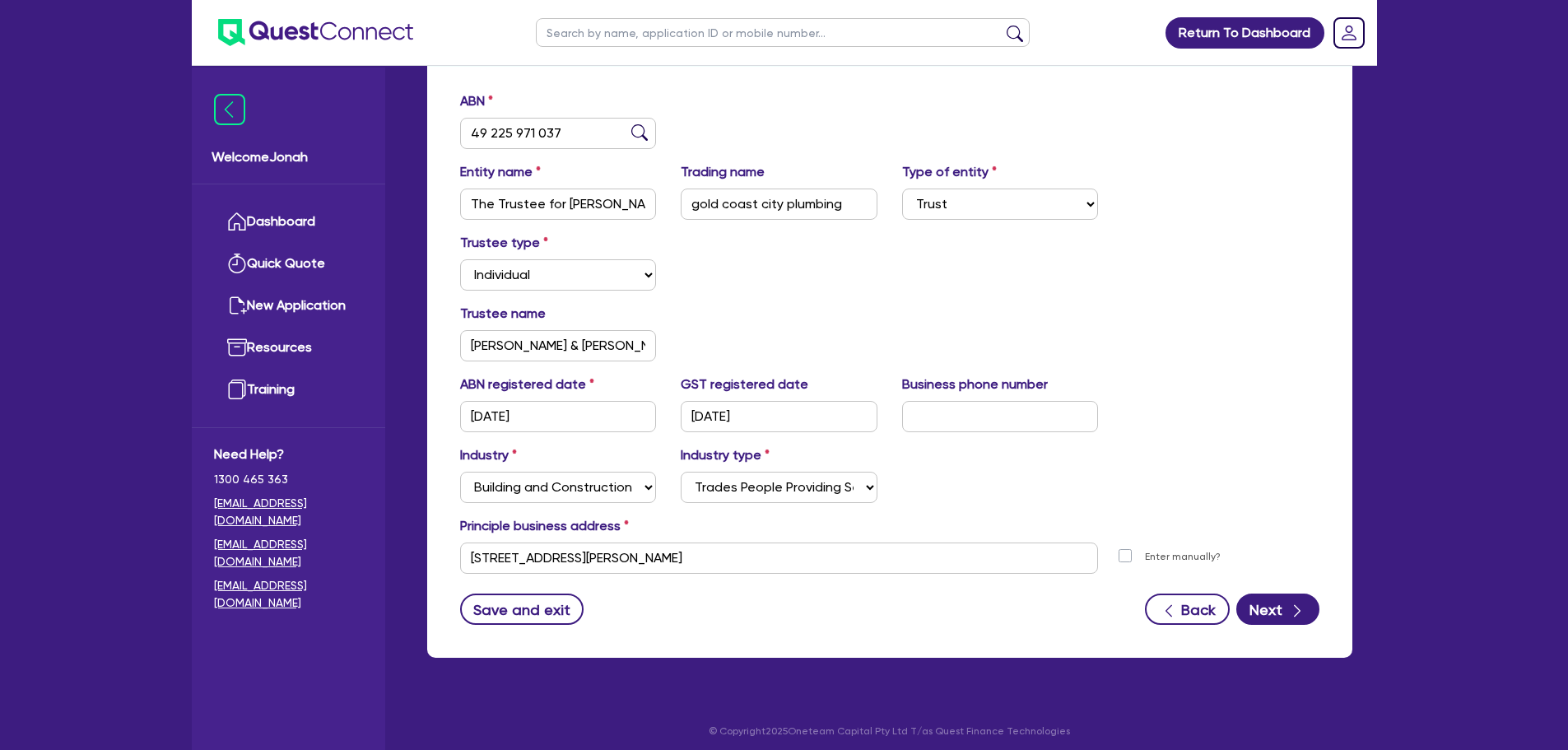
scroll to position [265, 0]
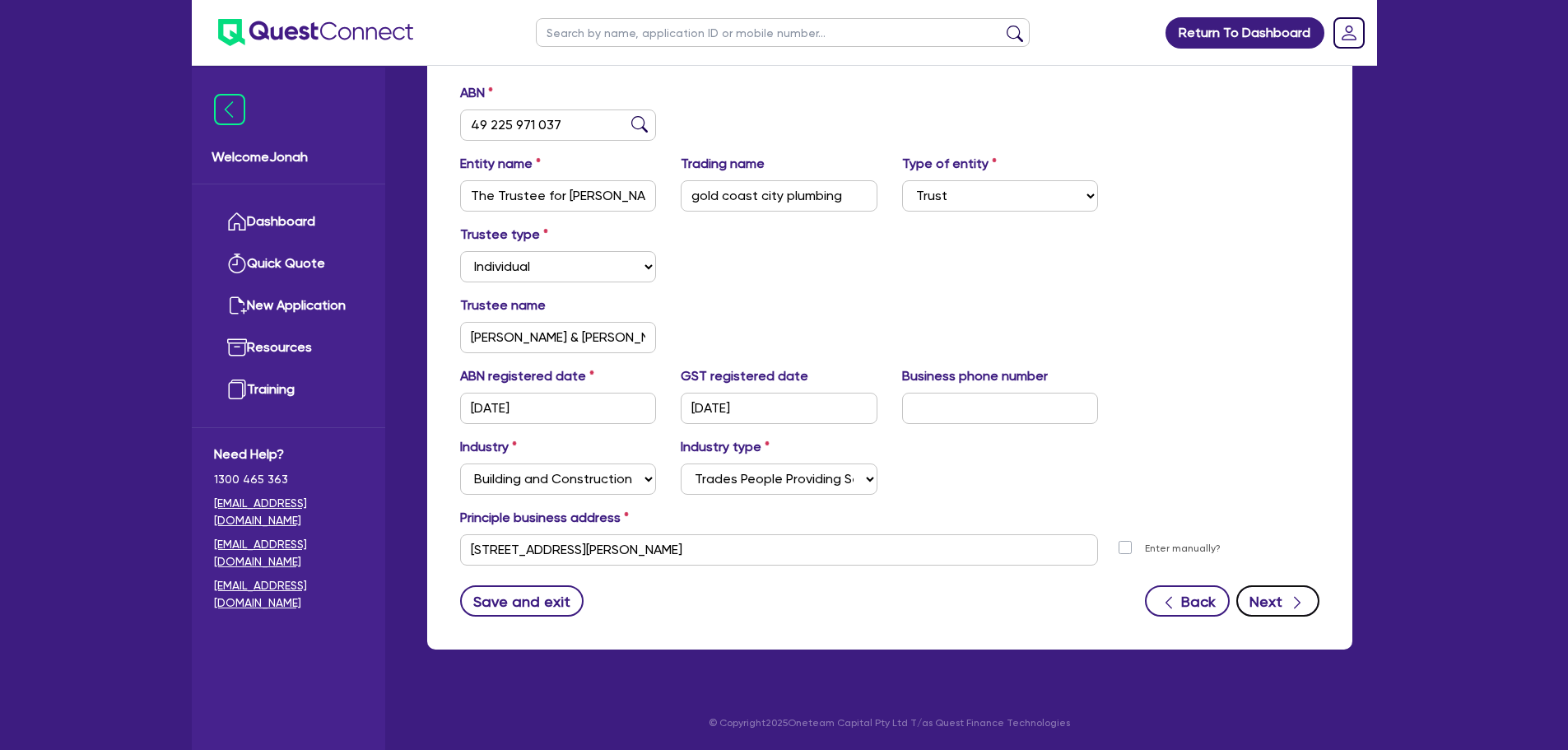
click at [1269, 608] on button "Next" at bounding box center [1278, 600] width 83 height 31
select select "MR"
select select "QLD"
select select "MARRIED"
select select "PROPERTY"
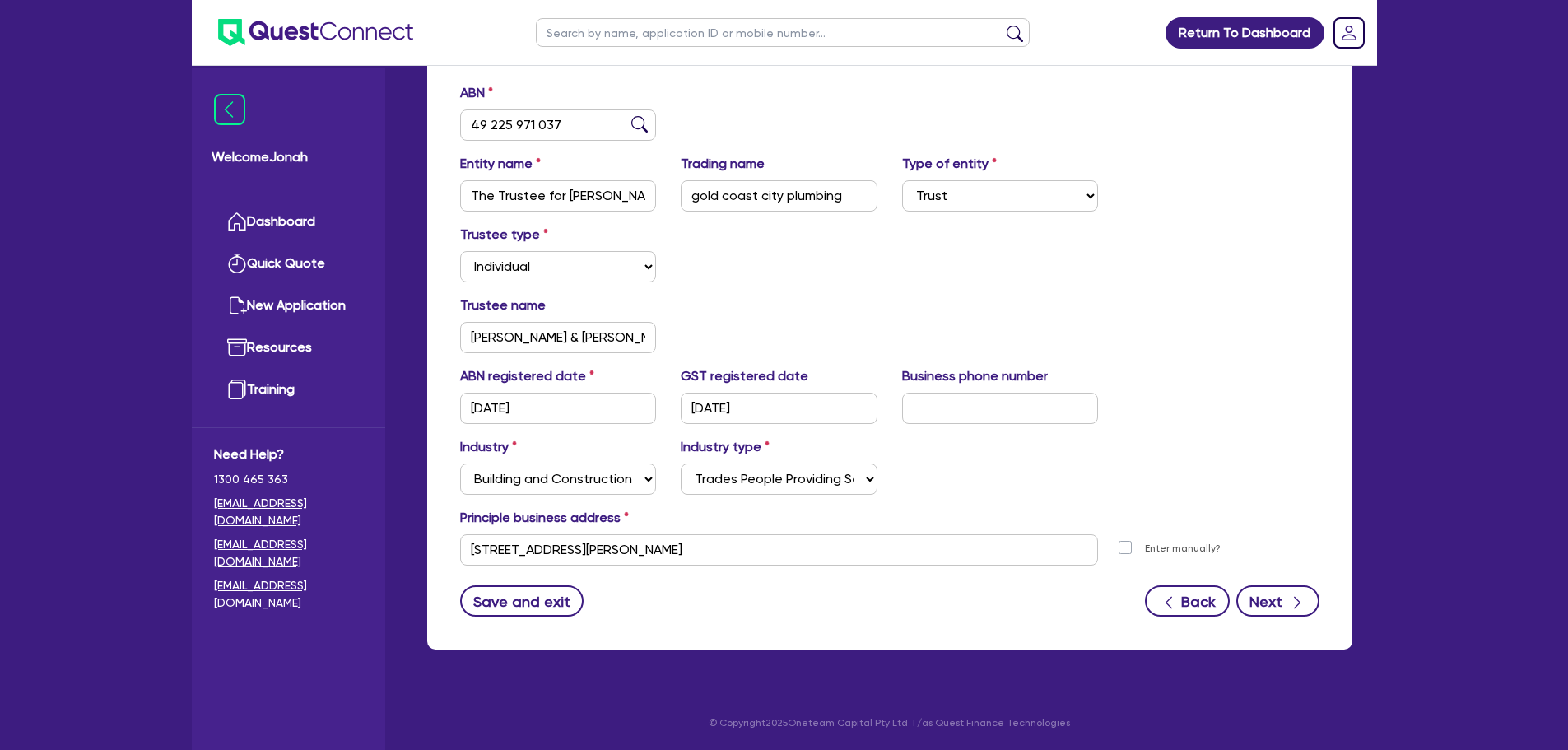
select select "VEHICLE"
select select "MORTGAGE"
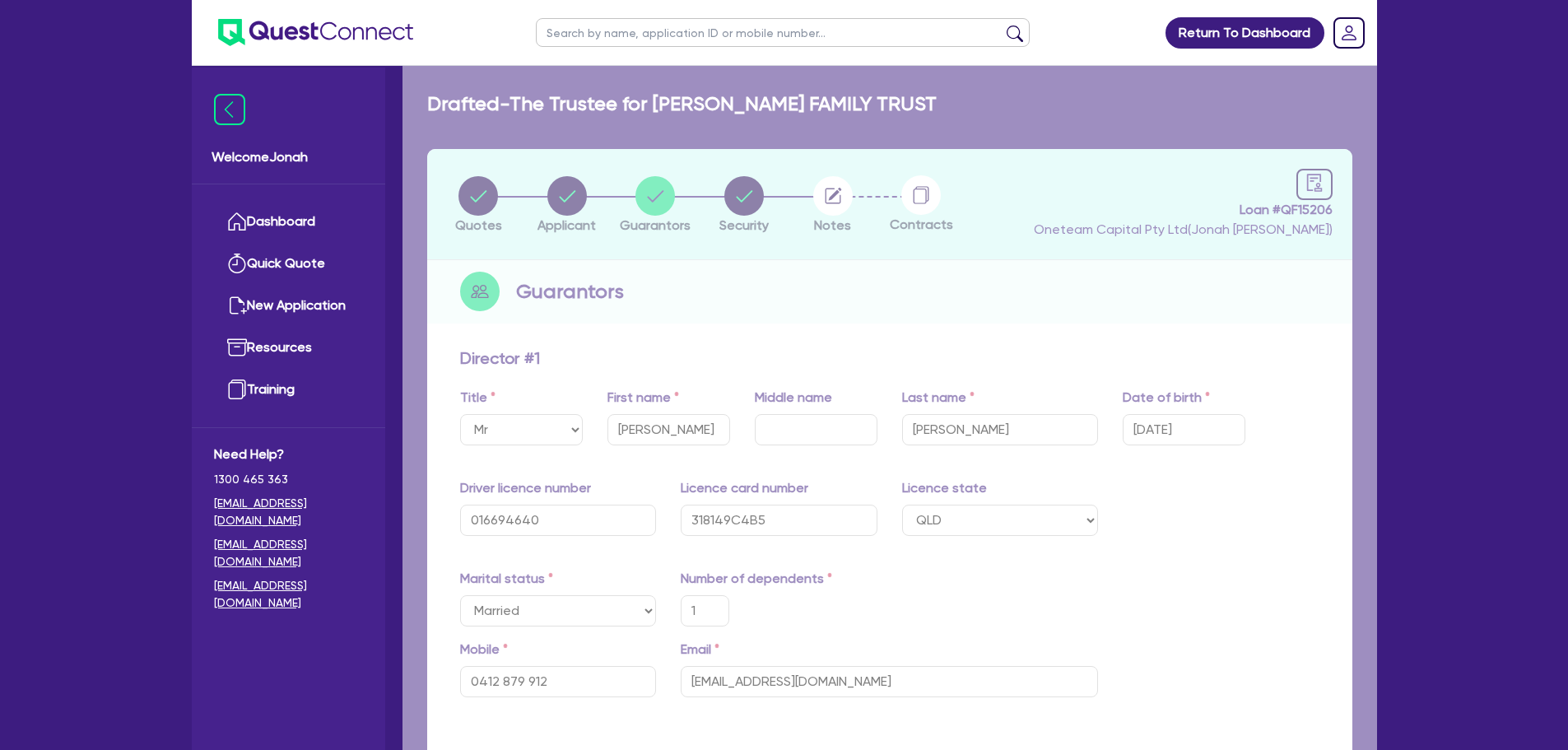
type input "1"
type input "0412 879 912"
type input "1,800,000"
type input "10,000"
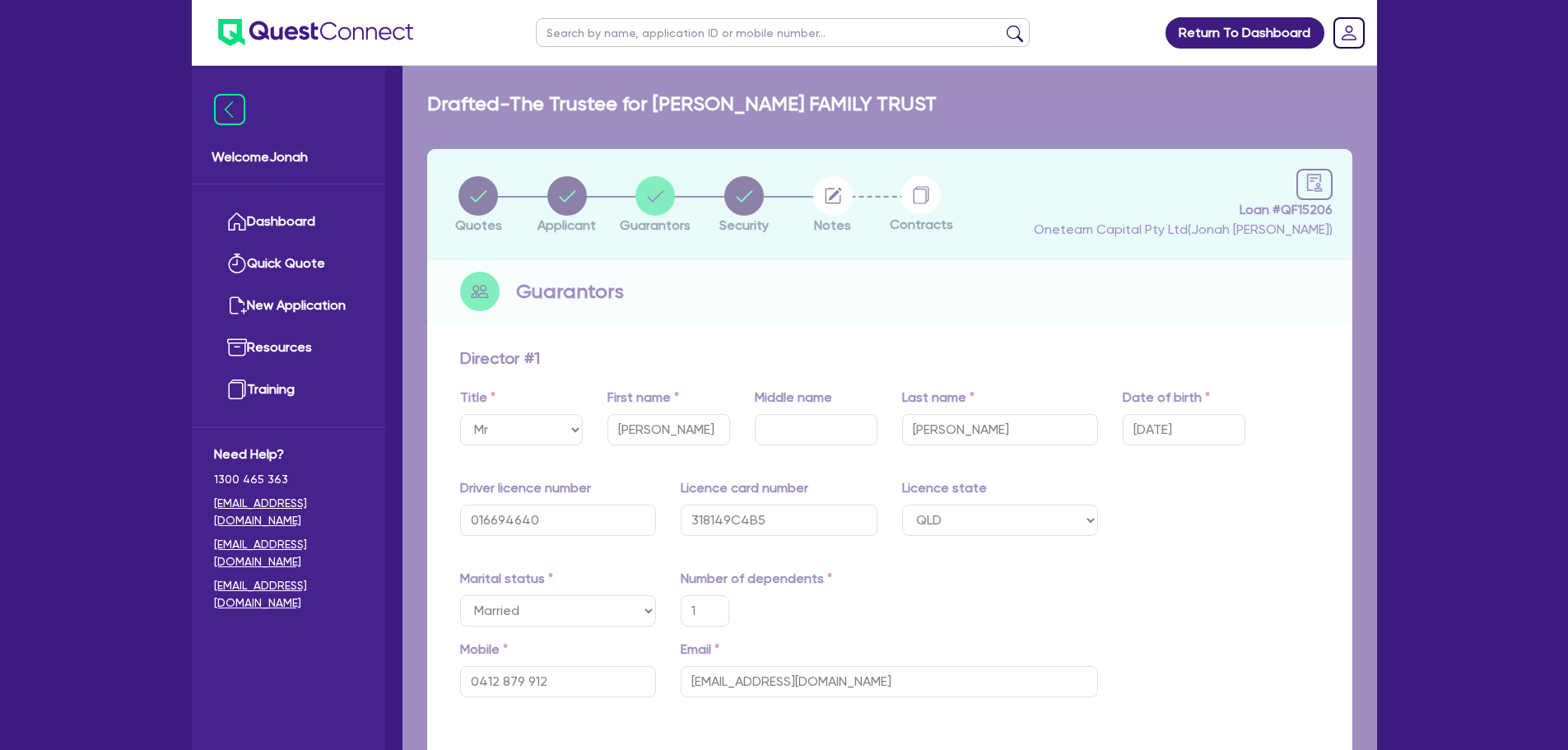
type input "10,000"
type input "470,000"
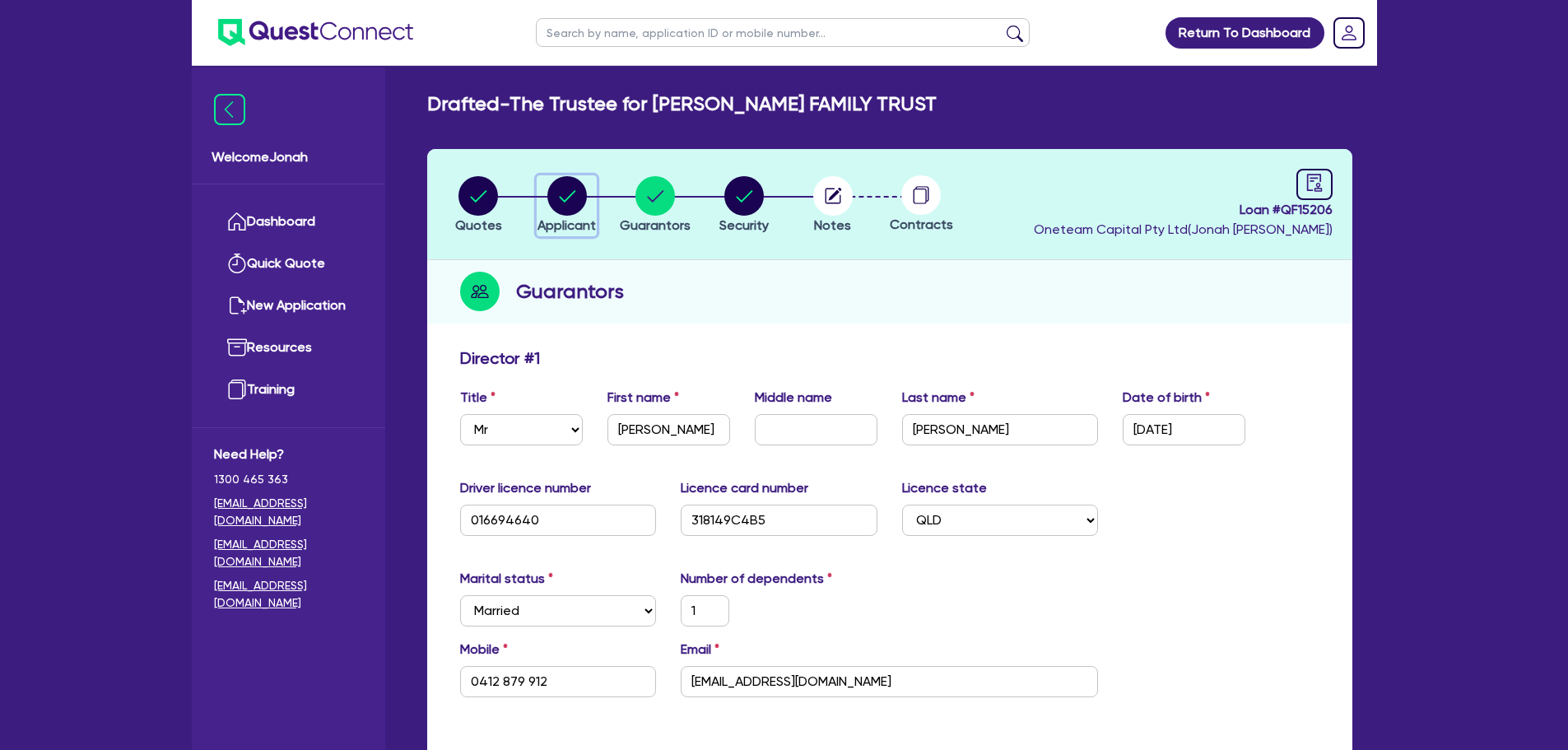
click at [546, 188] on div "button" at bounding box center [567, 196] width 59 height 40
select select "TRUST"
select select "INDIVIDUAL"
select select "BUILDING_CONSTRUCTION"
select select "TRADES_SERVICES_CONSUMERS"
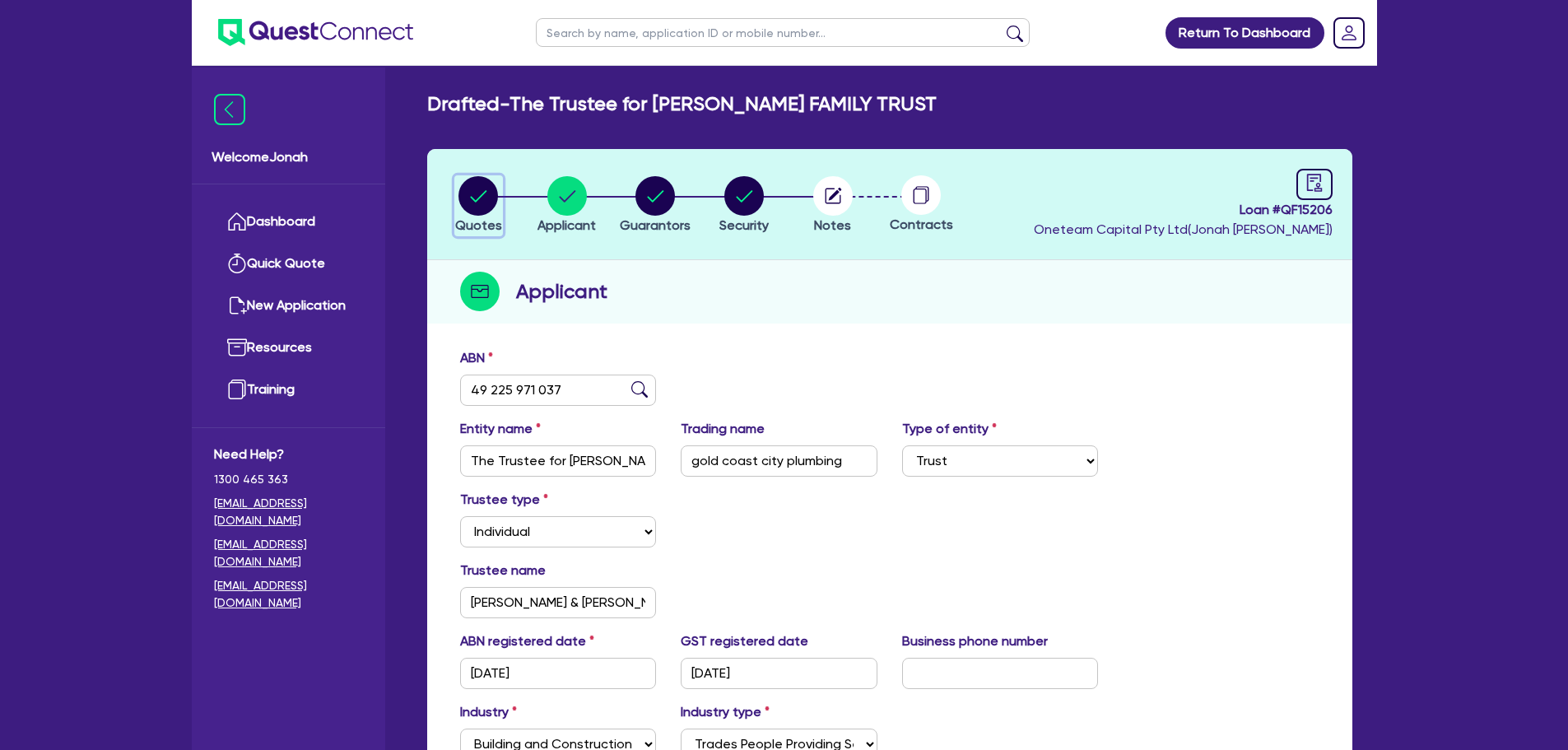
click at [483, 203] on circle "button" at bounding box center [478, 196] width 40 height 40
select select "Other"
select select "SECONDARY_ASSETS"
select select "GENERATORS_AND_COMPRESSORS"
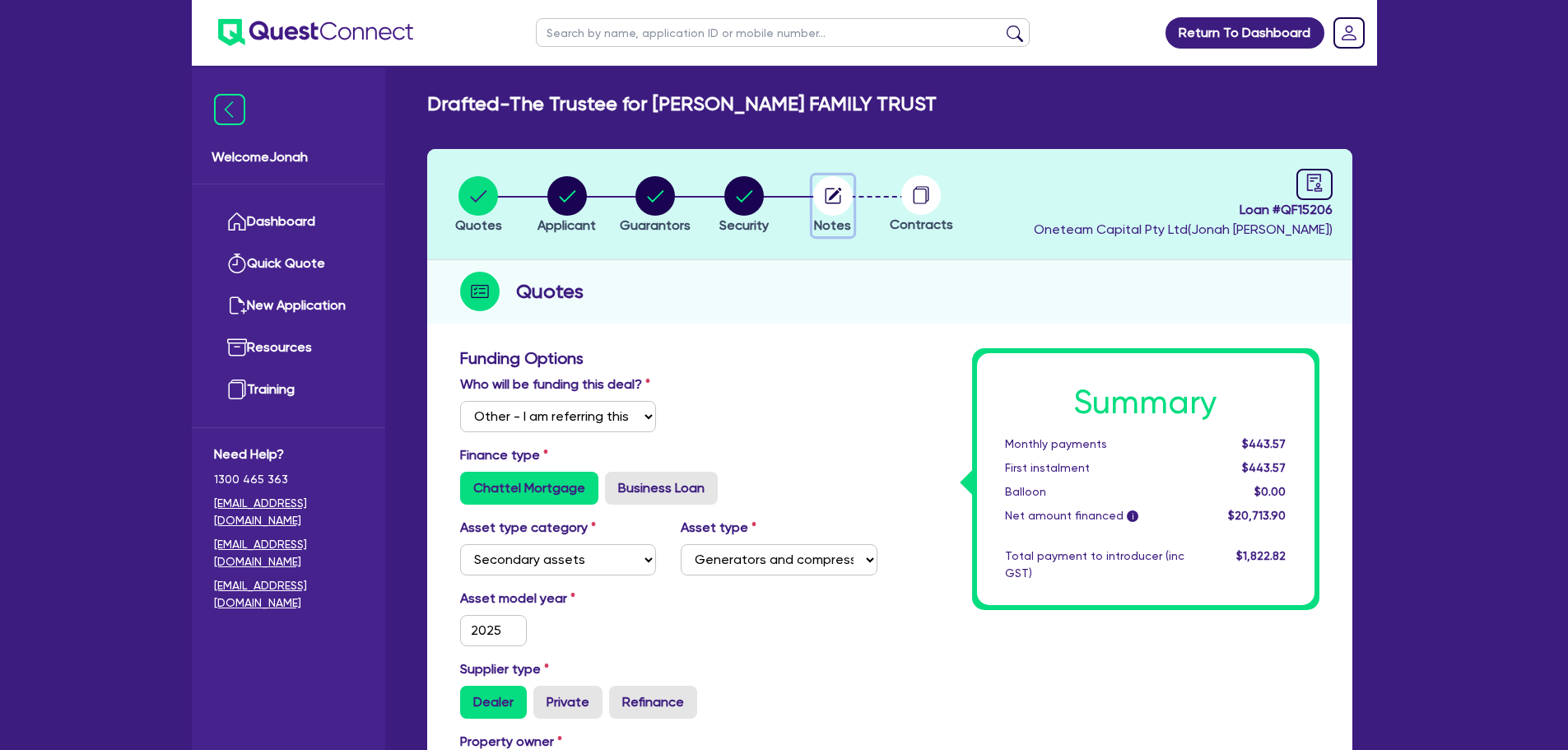
click at [833, 200] on circle "button" at bounding box center [833, 196] width 40 height 40
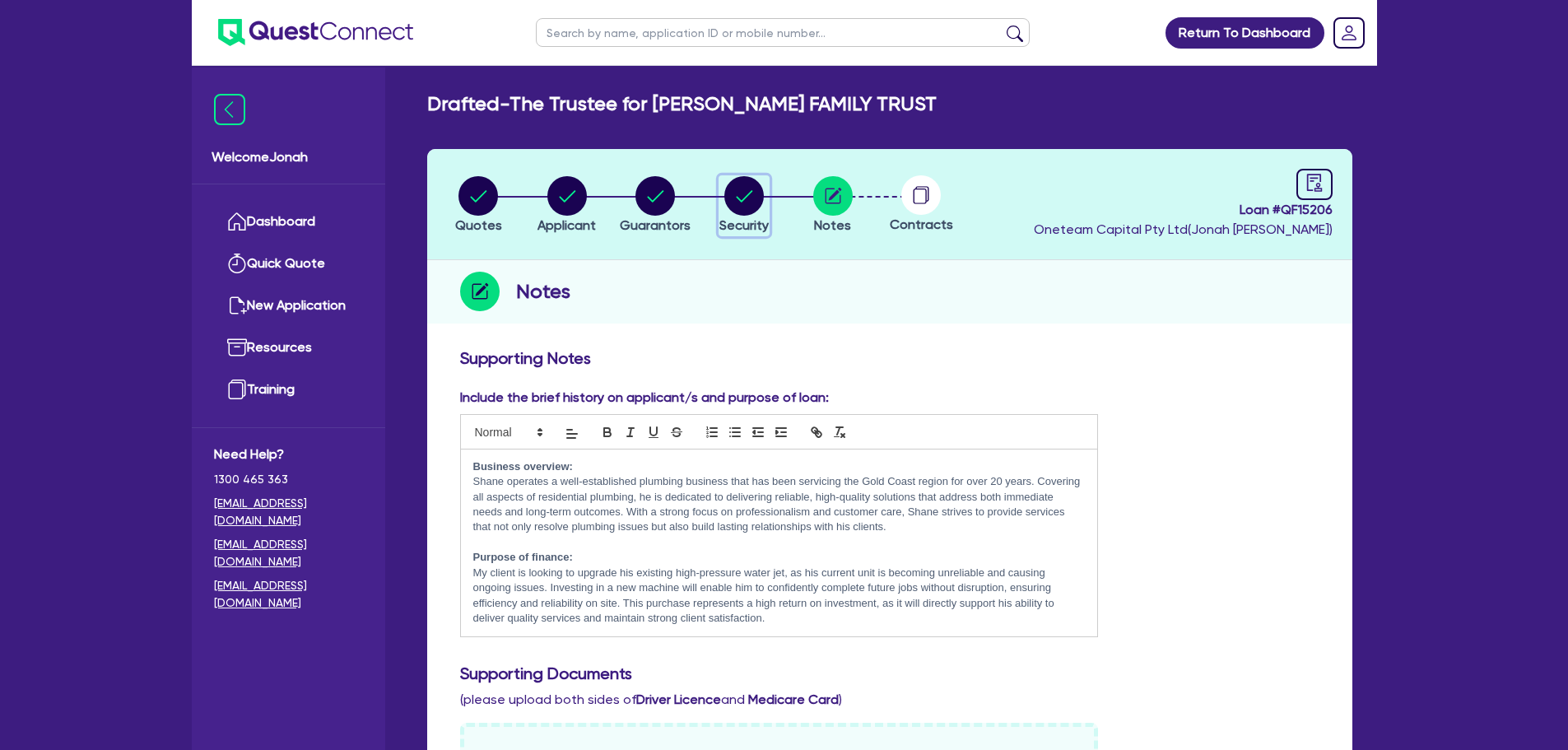
click at [739, 197] on icon "button" at bounding box center [744, 196] width 40 height 40
select select "SECONDARY_ASSETS"
select select "GENERATORS_AND_COMPRESSORS"
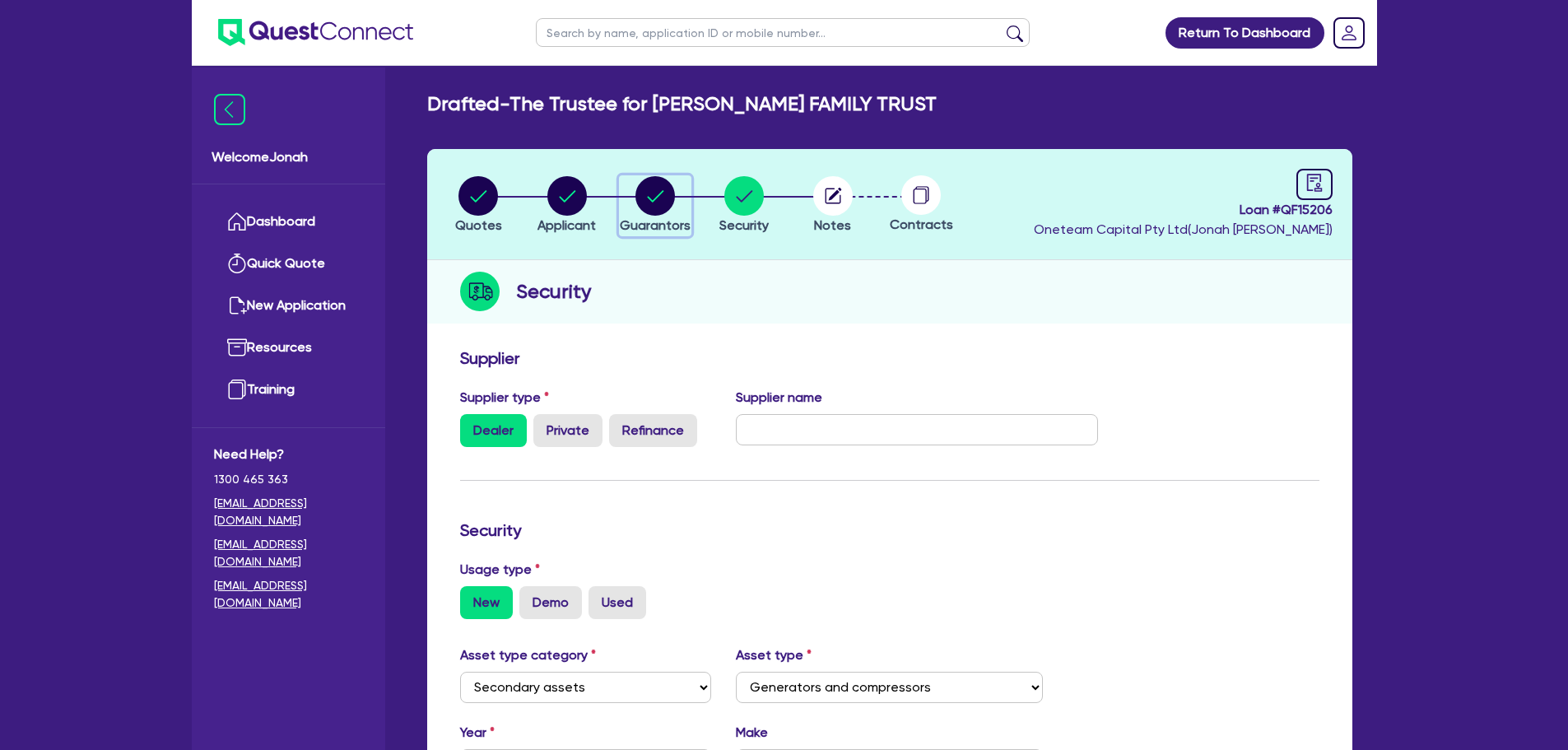
click at [633, 204] on div "button" at bounding box center [655, 196] width 71 height 40
select select "MR"
select select "QLD"
select select "MARRIED"
select select "PROPERTY"
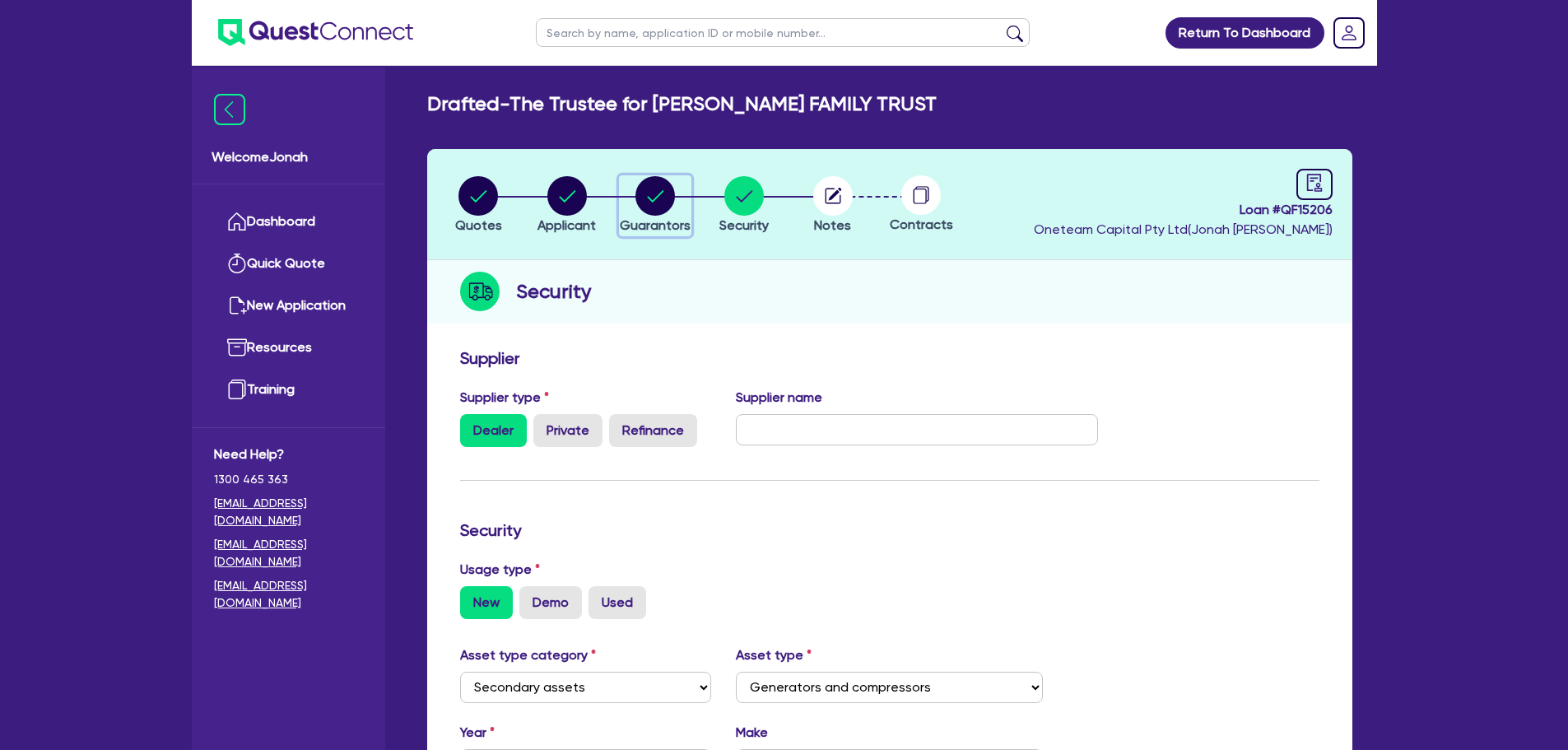
select select "VEHICLE"
select select "MORTGAGE"
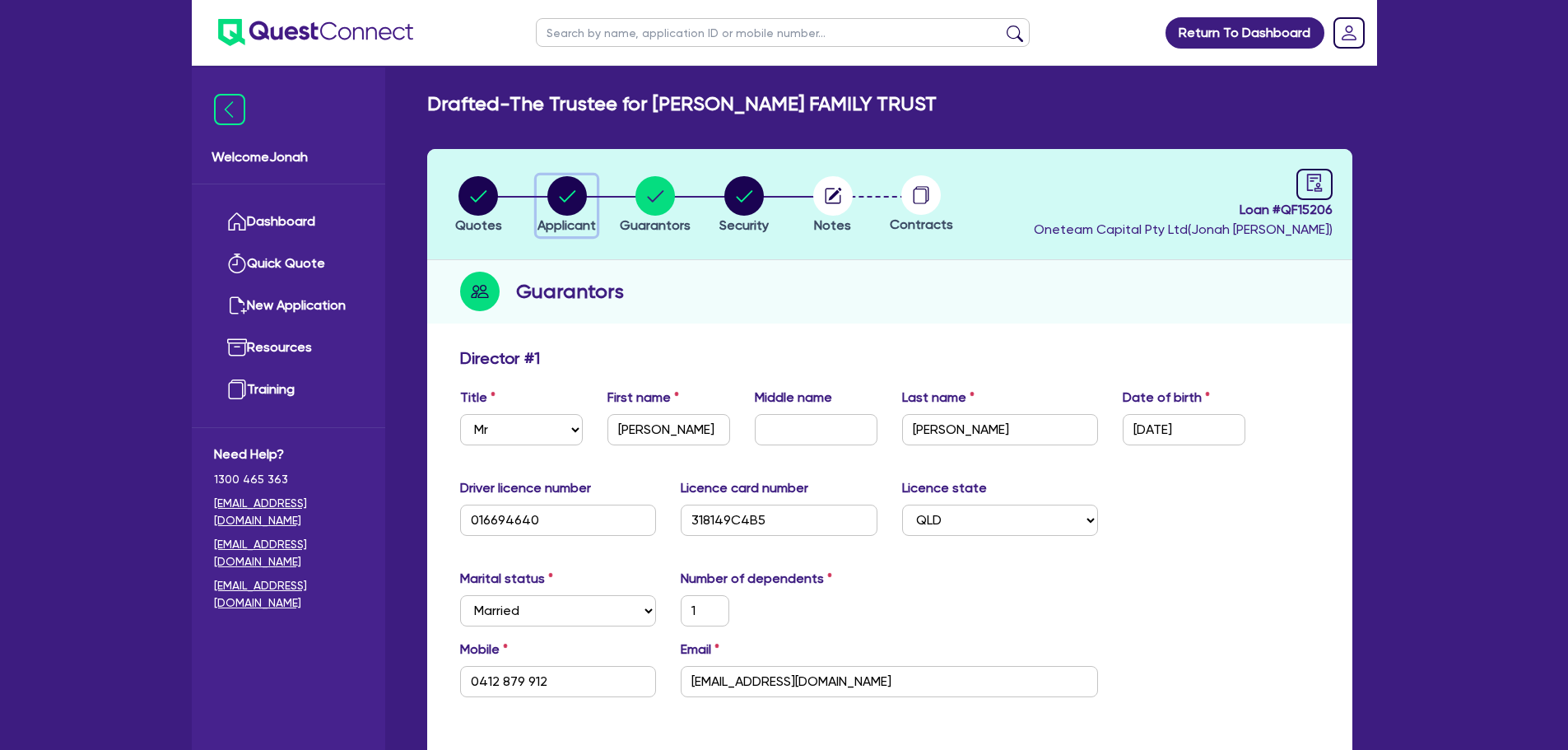
click at [553, 194] on circle "button" at bounding box center [567, 196] width 40 height 40
select select "TRUST"
select select "INDIVIDUAL"
select select "BUILDING_CONSTRUCTION"
select select "TRADES_SERVICES_CONSUMERS"
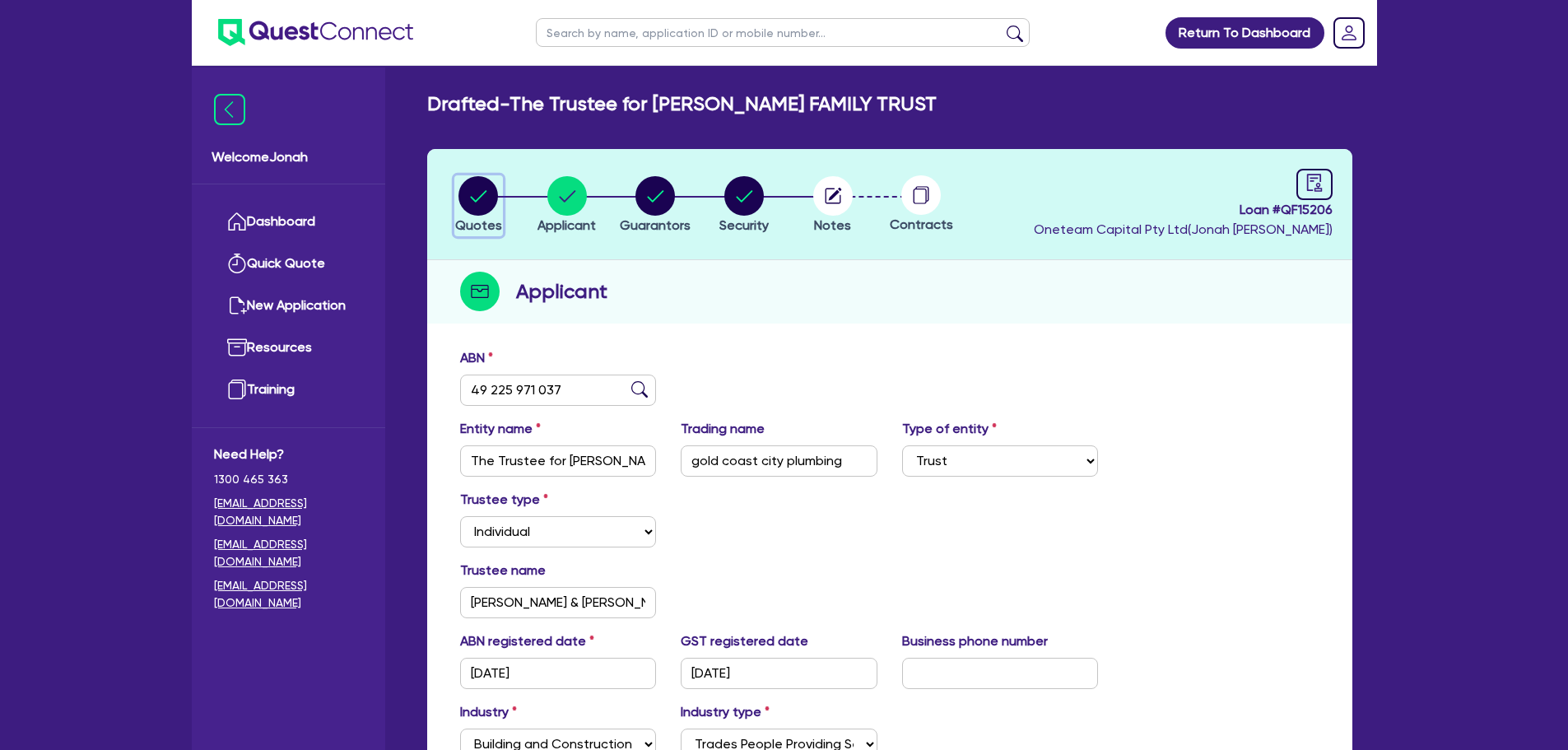
click at [499, 201] on div "button" at bounding box center [479, 196] width 47 height 40
select select "Other"
select select "SECONDARY_ASSETS"
select select "GENERATORS_AND_COMPRESSORS"
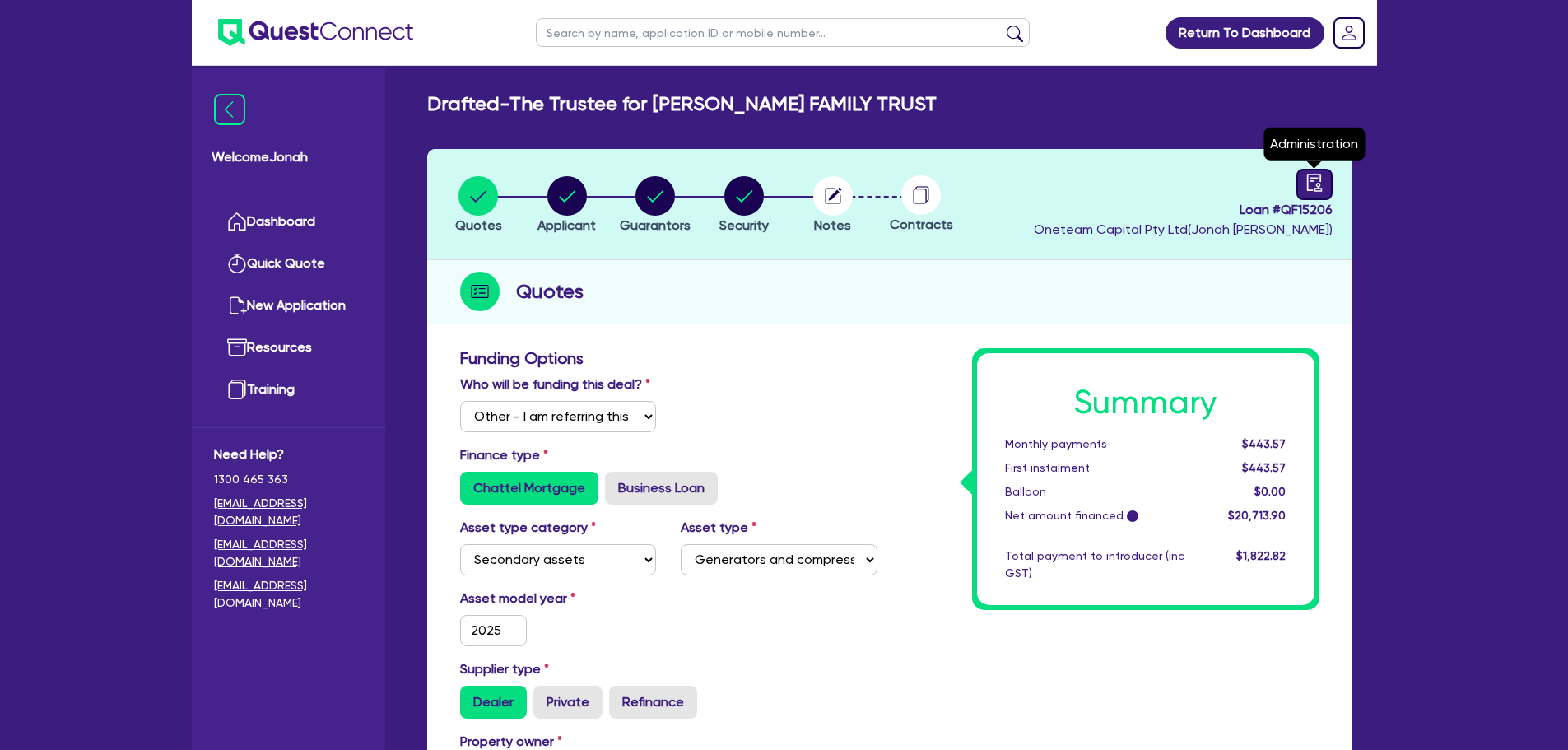
click at [1311, 182] on icon "audit" at bounding box center [1314, 182] width 18 height 18
select select "DRAFTED_NEW"
select select "Other"
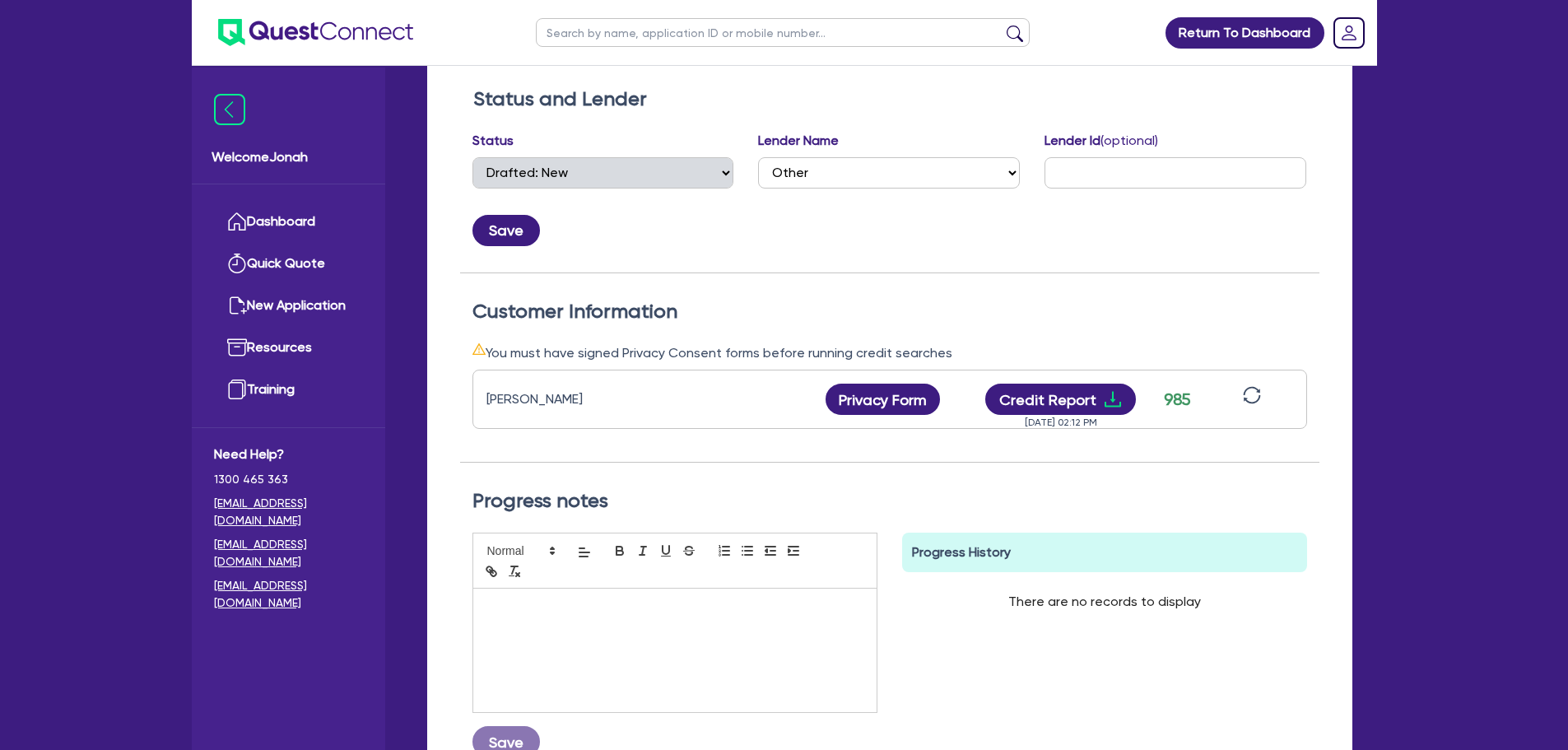
scroll to position [330, 0]
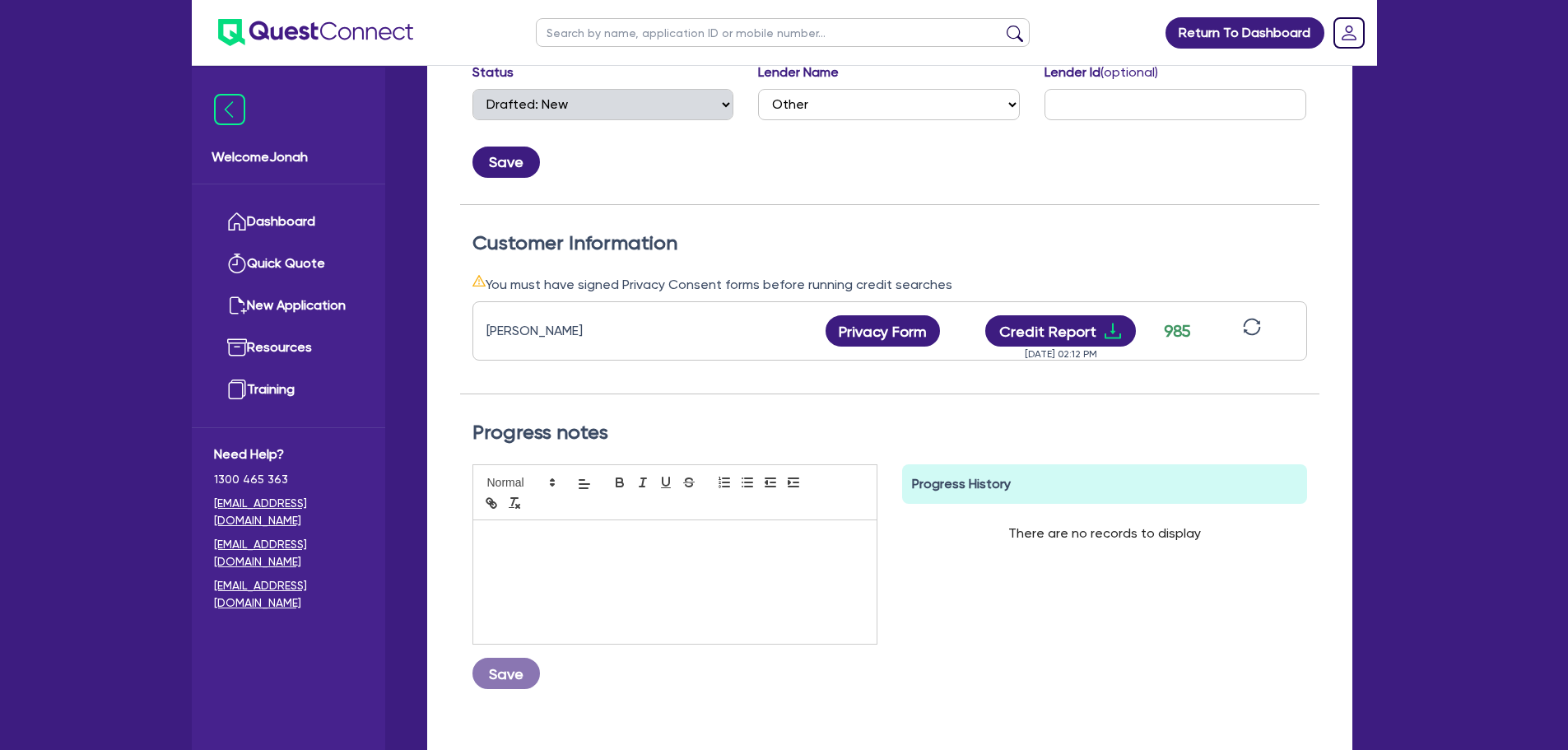
click at [1173, 333] on div "985" at bounding box center [1176, 330] width 41 height 25
click at [1183, 331] on div "985" at bounding box center [1176, 330] width 41 height 25
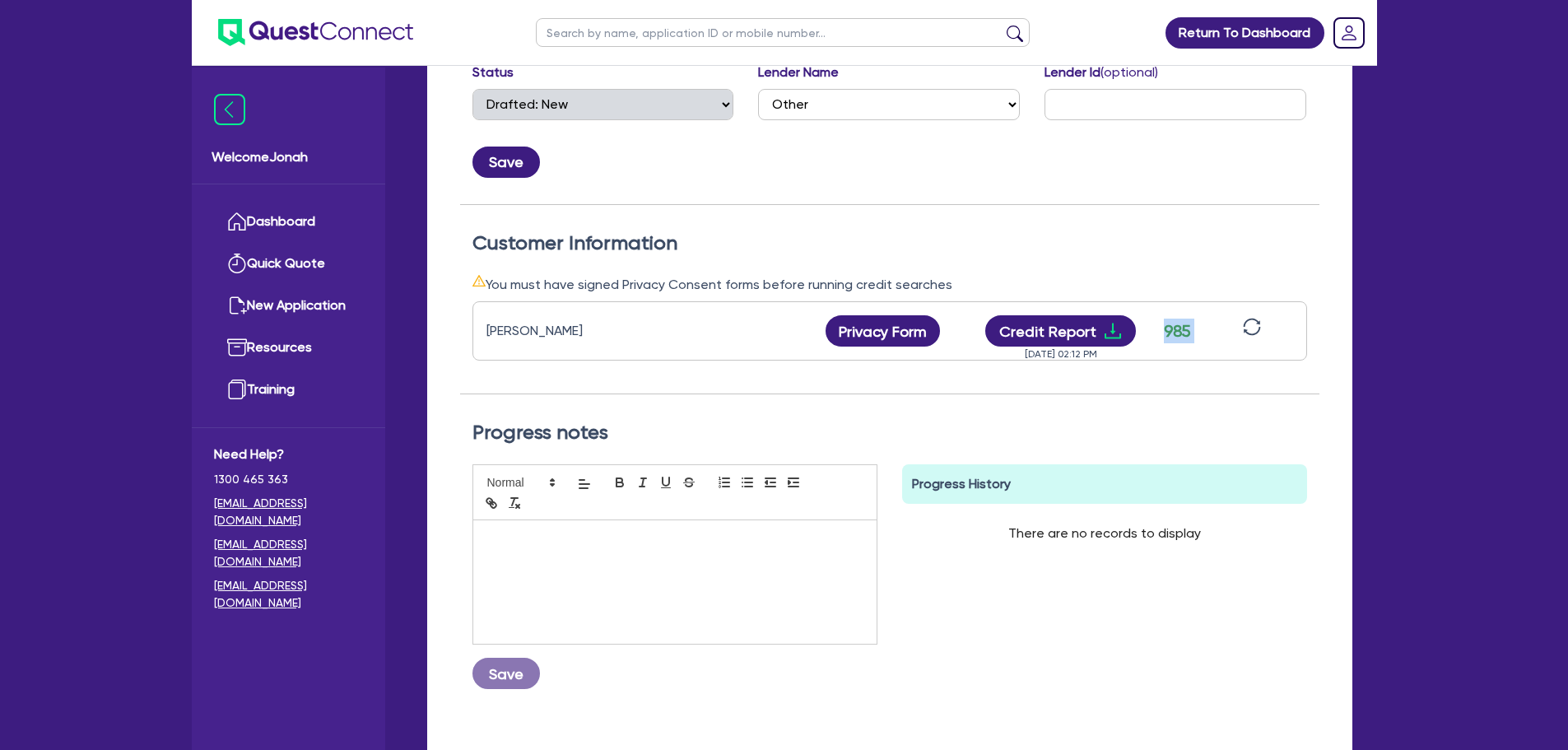
click at [1183, 331] on div "985" at bounding box center [1176, 330] width 41 height 25
click at [1184, 331] on div "985" at bounding box center [1176, 330] width 41 height 25
click at [1171, 323] on div "985" at bounding box center [1176, 330] width 41 height 25
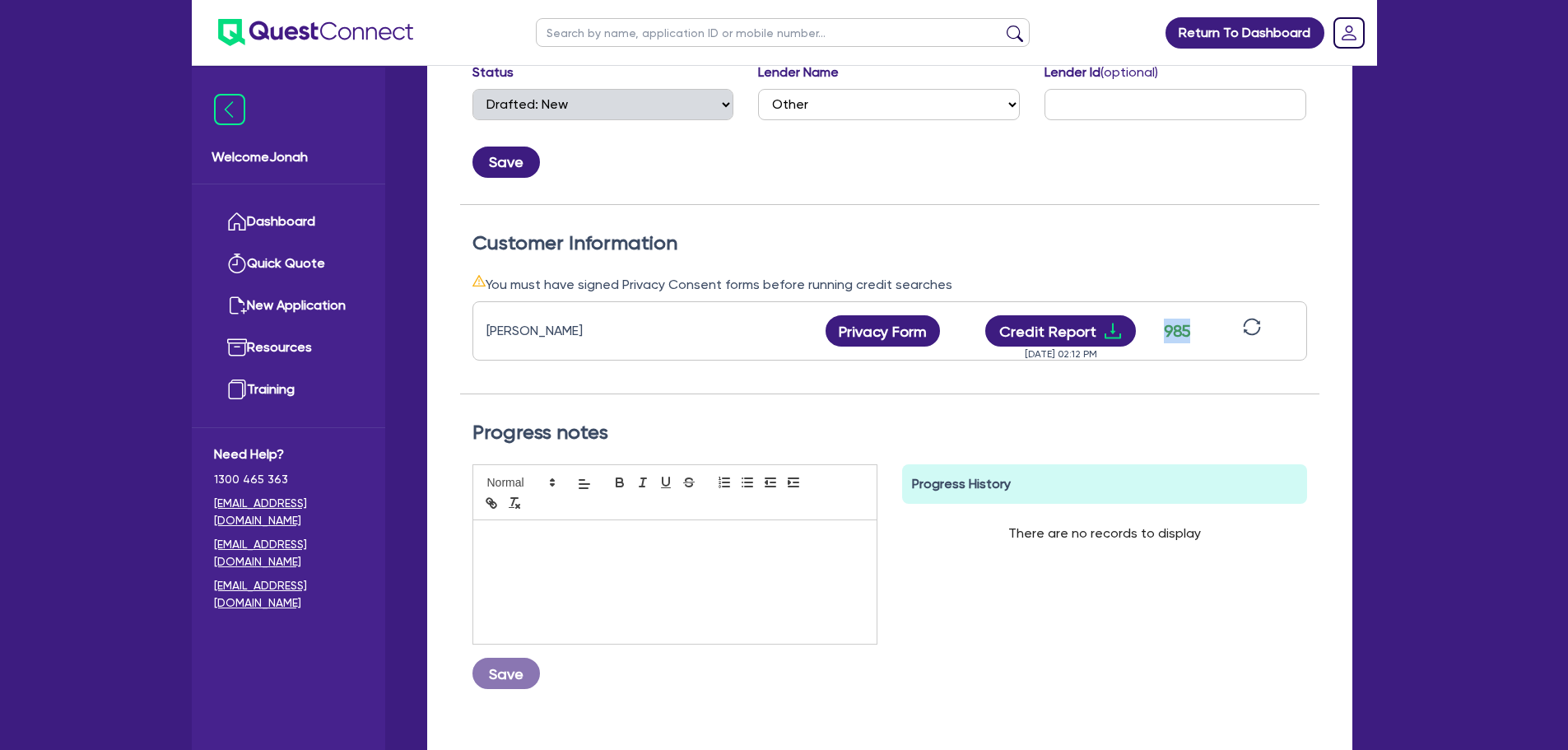
click at [1171, 324] on div "985" at bounding box center [1176, 330] width 41 height 25
drag, startPoint x: 1171, startPoint y: 324, endPoint x: 1218, endPoint y: 238, distance: 98.0
click at [1172, 324] on div "985" at bounding box center [1176, 330] width 41 height 25
click at [1218, 238] on h2 "Customer Information" at bounding box center [889, 242] width 834 height 24
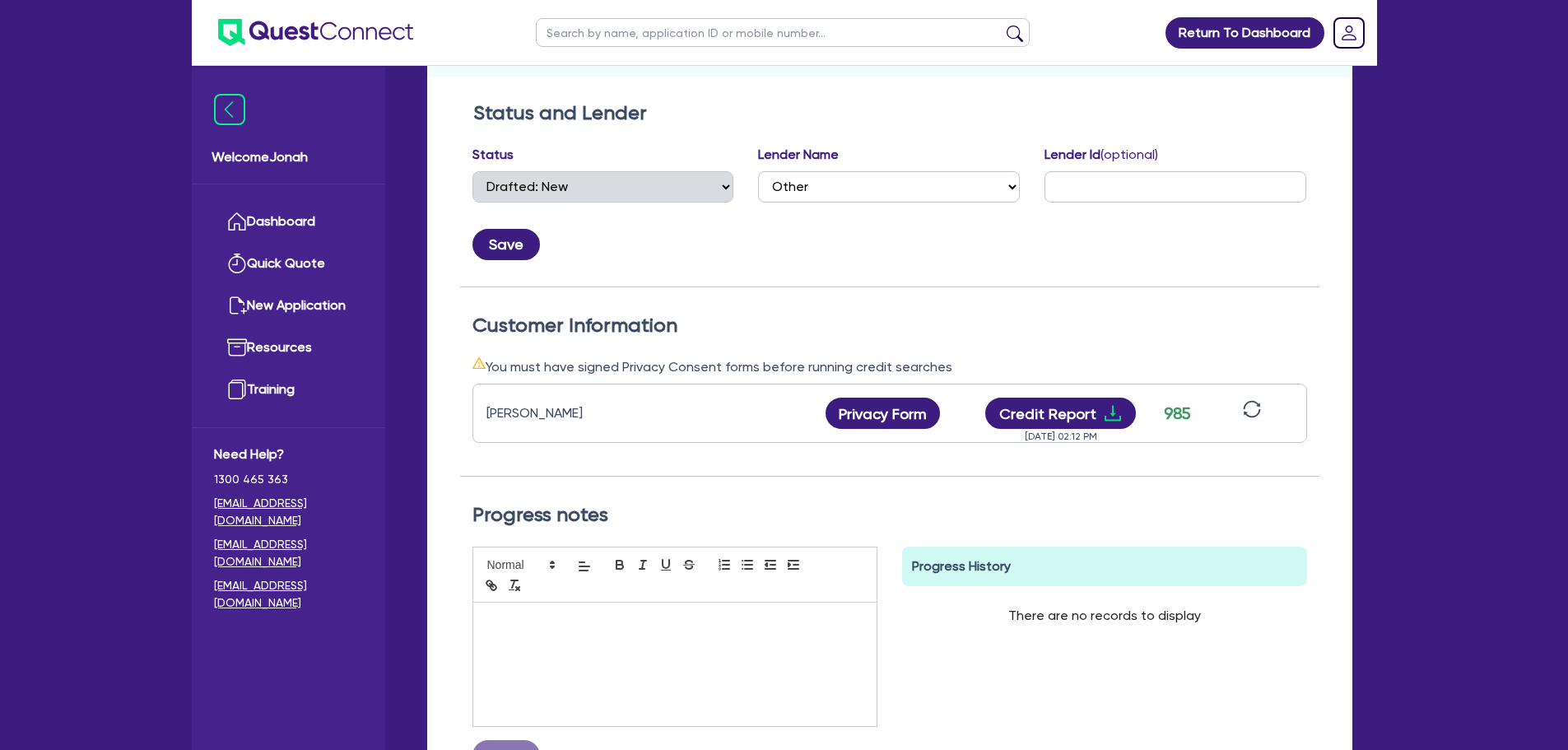
scroll to position [29, 0]
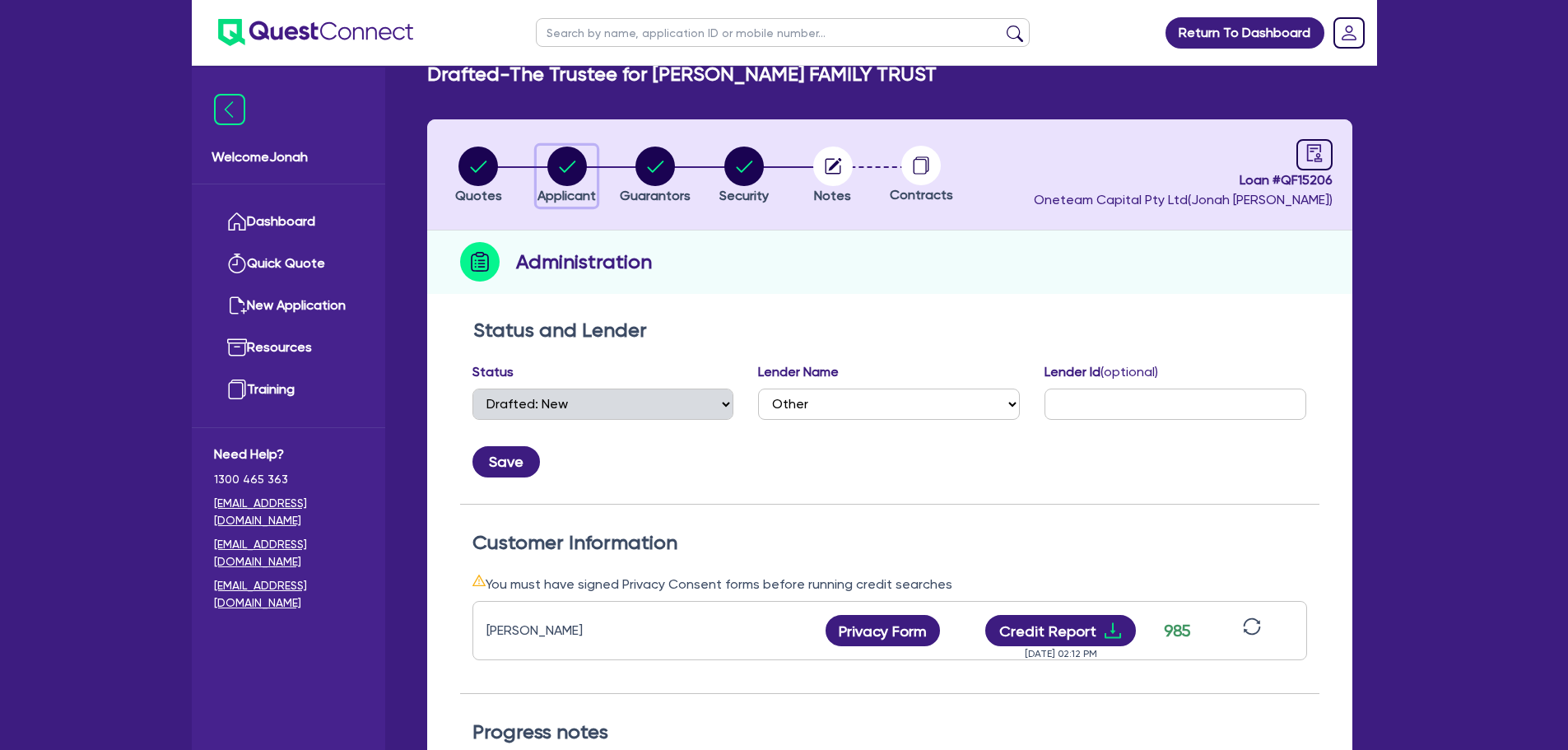
click at [576, 157] on circle "button" at bounding box center [567, 167] width 40 height 40
select select "TRUST"
select select "INDIVIDUAL"
select select "BUILDING_CONSTRUCTION"
select select "TRADES_SERVICES_CONSUMERS"
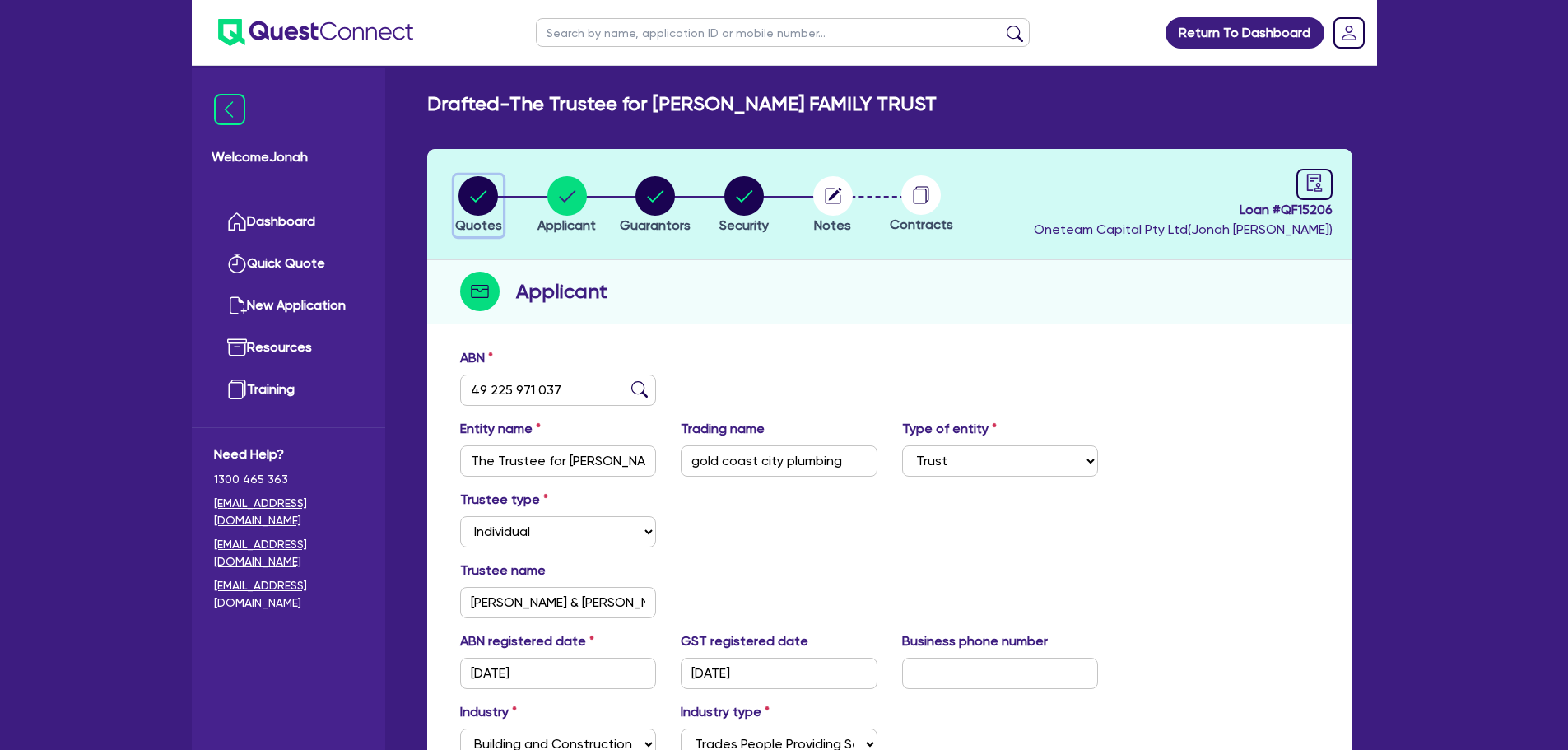
click at [496, 186] on icon "button" at bounding box center [478, 196] width 40 height 40
select select "Other"
select select "SECONDARY_ASSETS"
select select "GENERATORS_AND_COMPRESSORS"
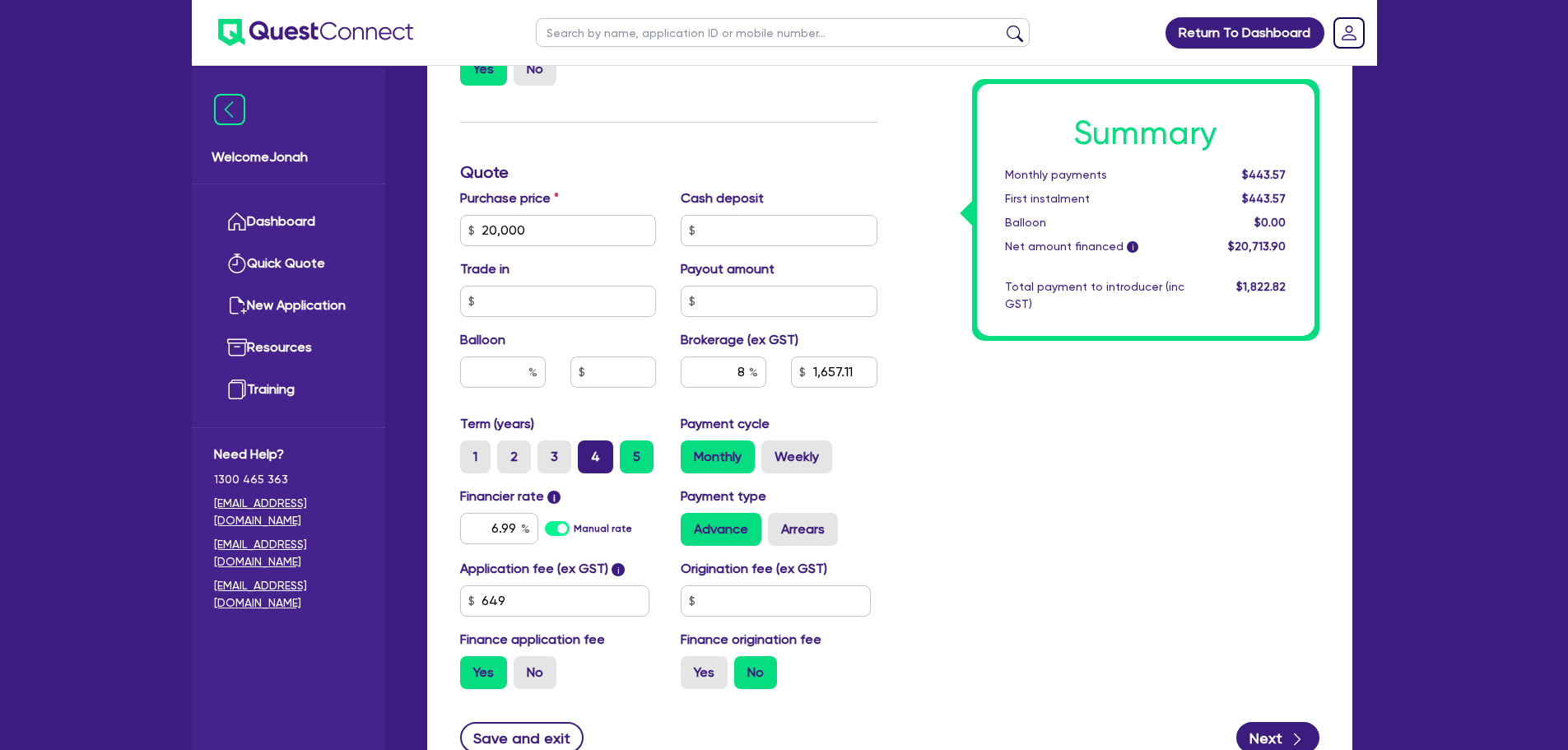
scroll to position [741, 0]
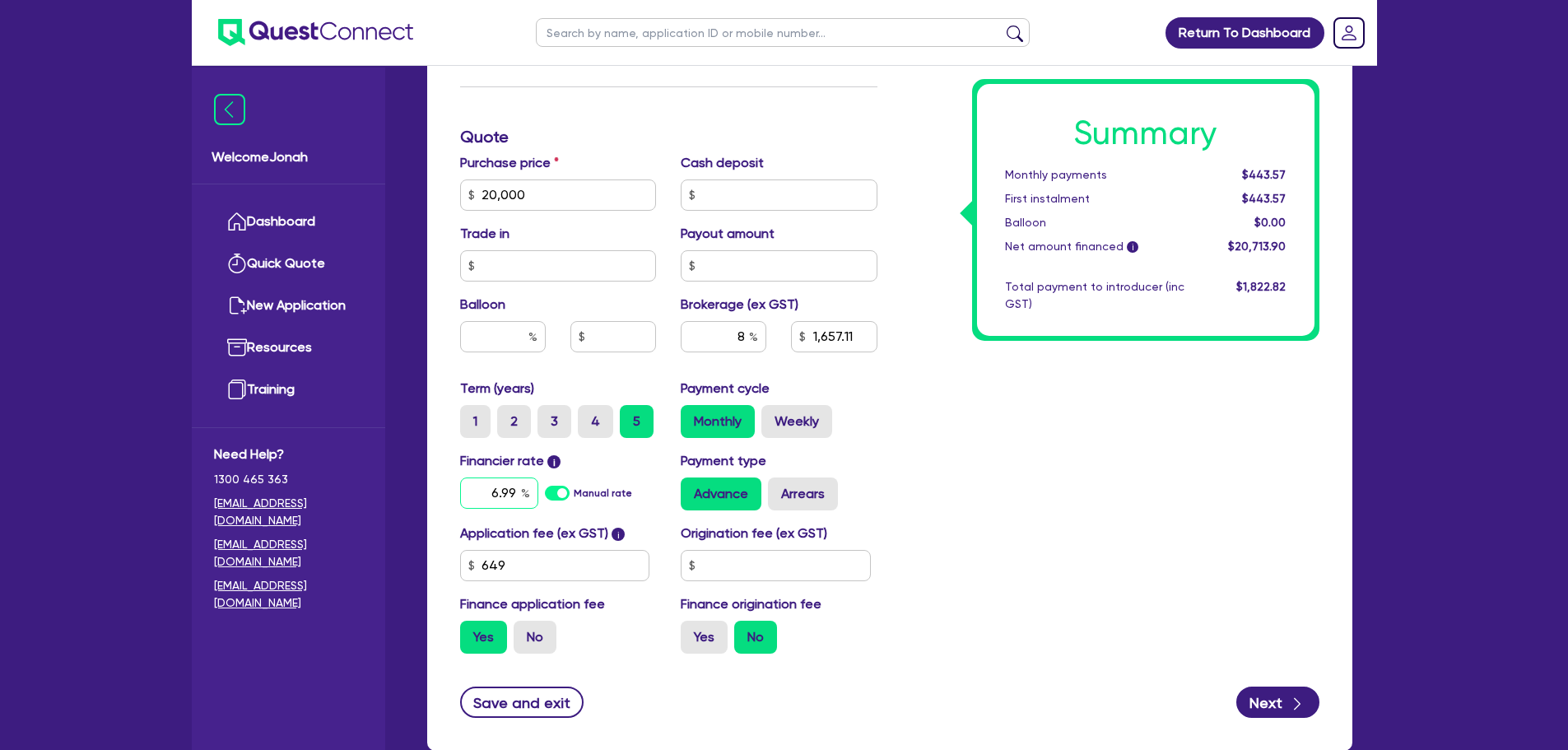
click at [509, 491] on input "6.99" at bounding box center [499, 492] width 79 height 31
type input "20,000"
type input "1,657.11"
type input "6.9"
type input "20,000"
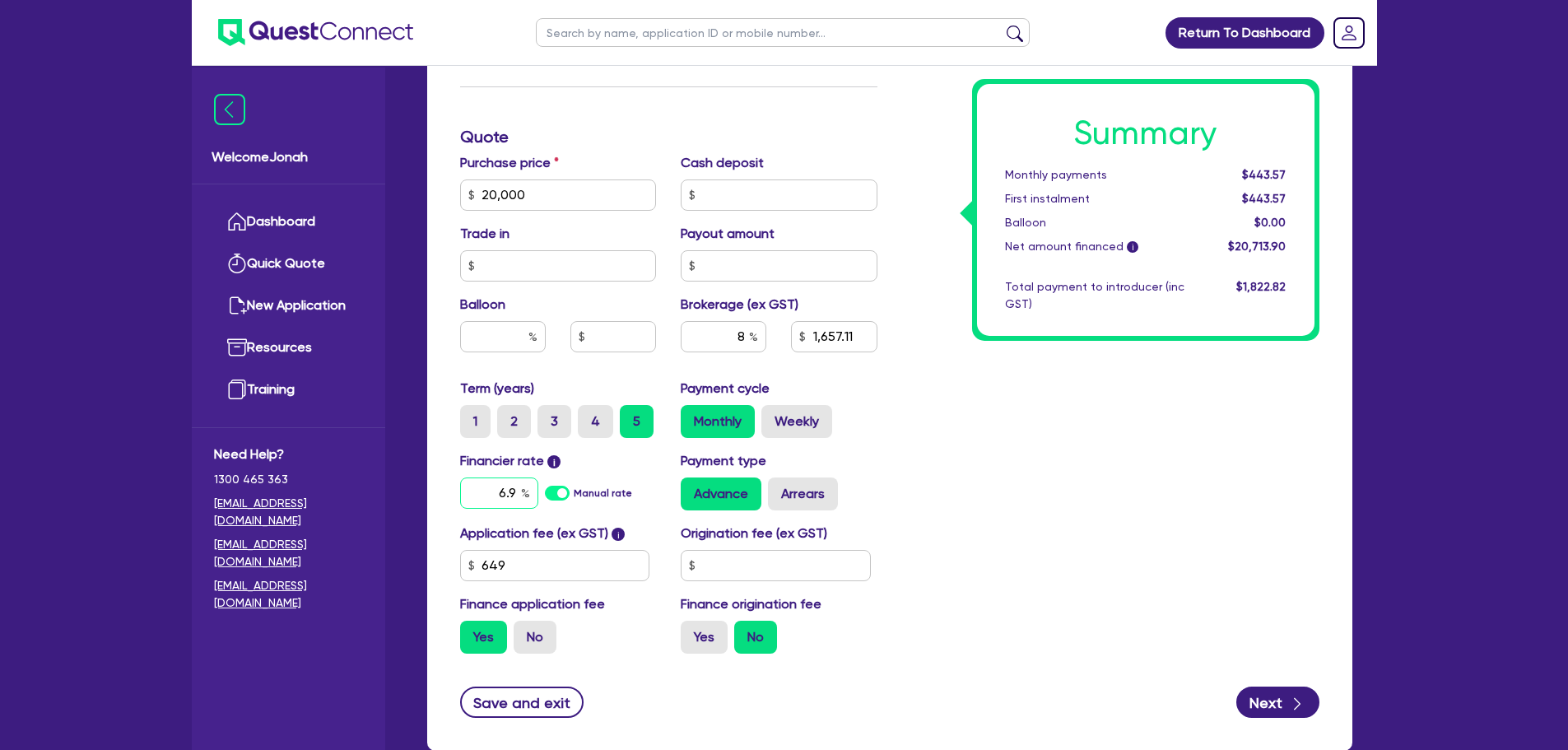
type input "1,657.11"
type input "6.99"
type input "20,000"
type input "1,657.11"
click at [1051, 484] on div "Summary Monthly payments Calculating... First instalment Calculating... Balloon…" at bounding box center [1111, 136] width 442 height 1060
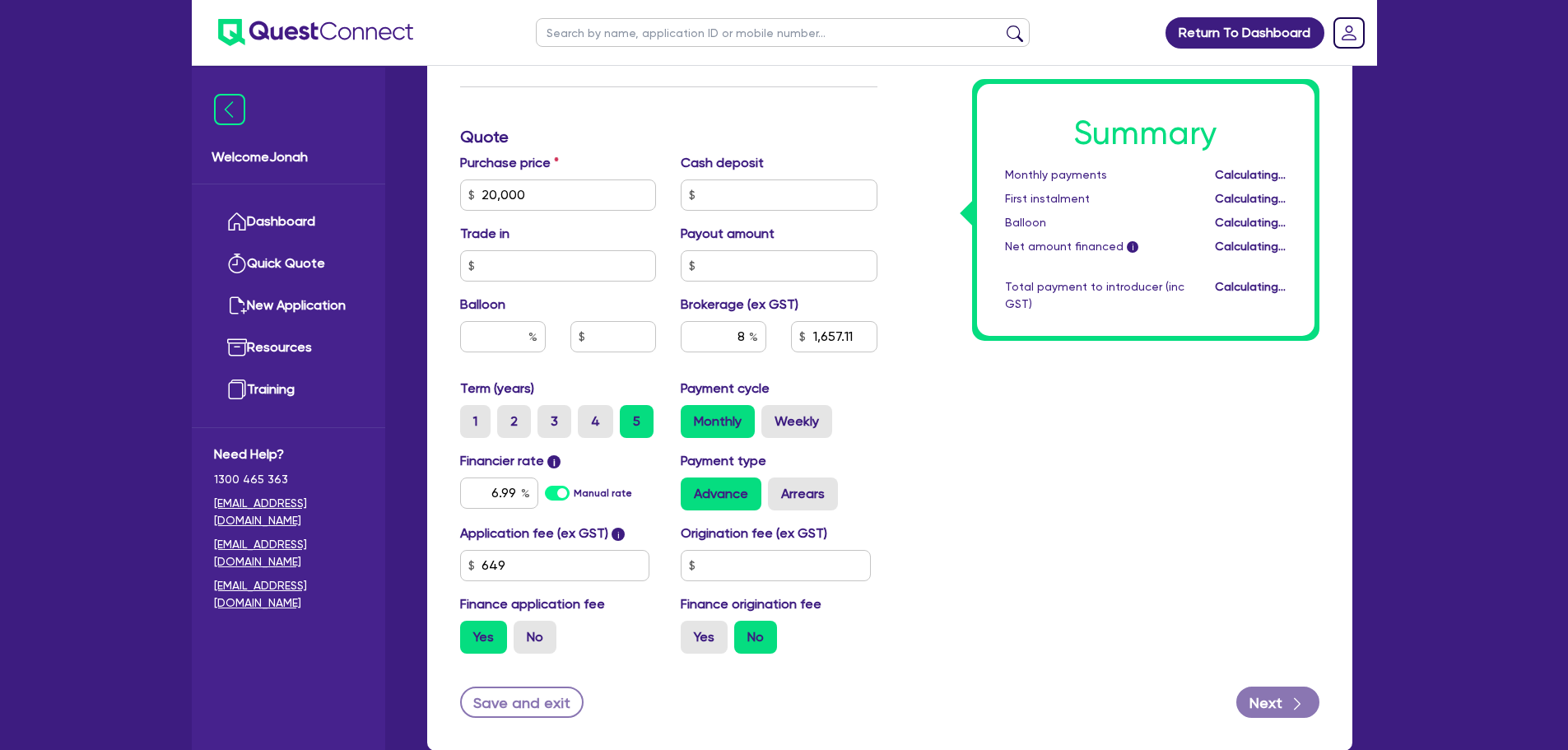
type input "20,000"
type input "1,657.11"
click at [507, 494] on input "6.99" at bounding box center [499, 492] width 79 height 31
type input "20,000"
type input "1,657.11"
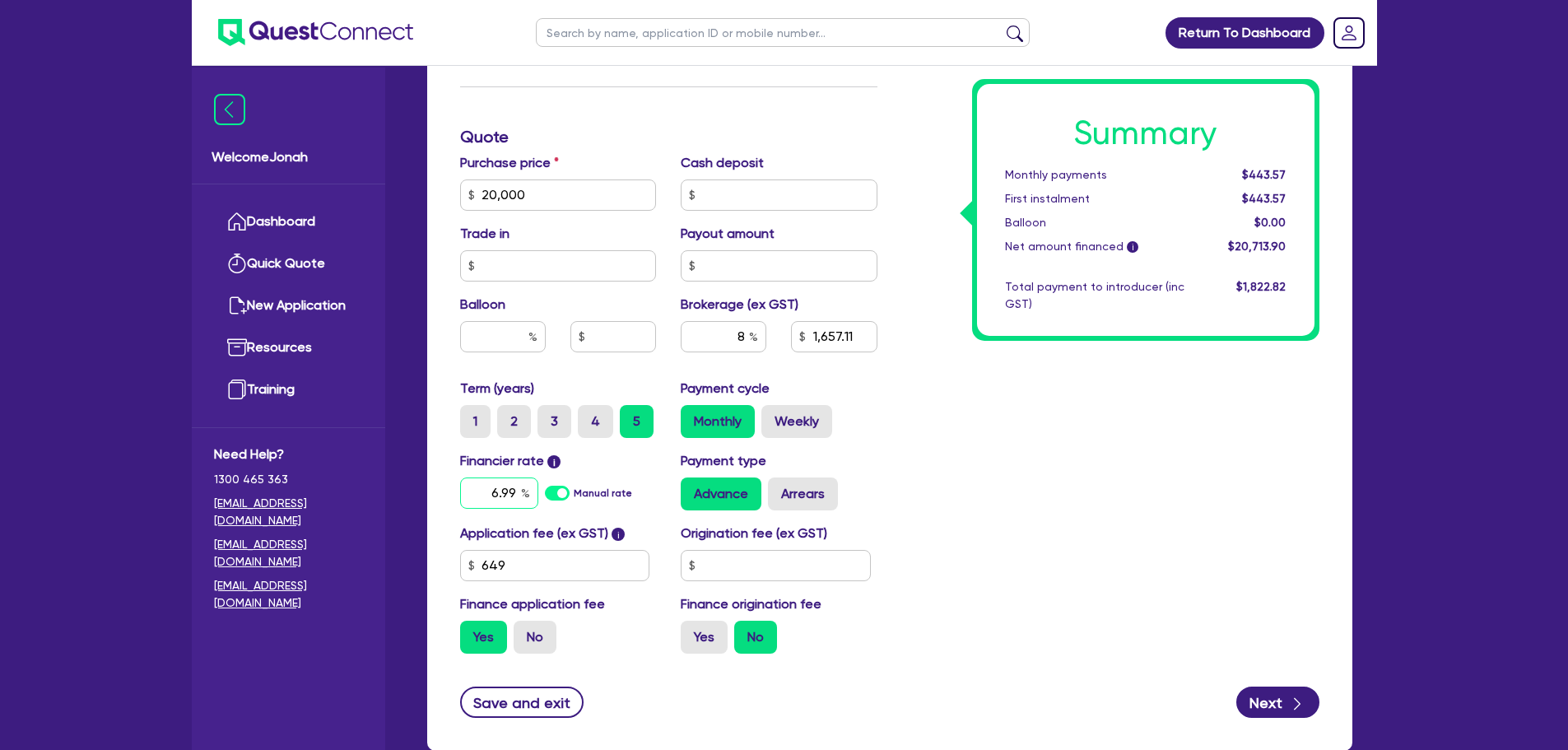
type input "6.9"
type input "20,000"
type input "1,657.11"
type input "6.69"
type input "20,000"
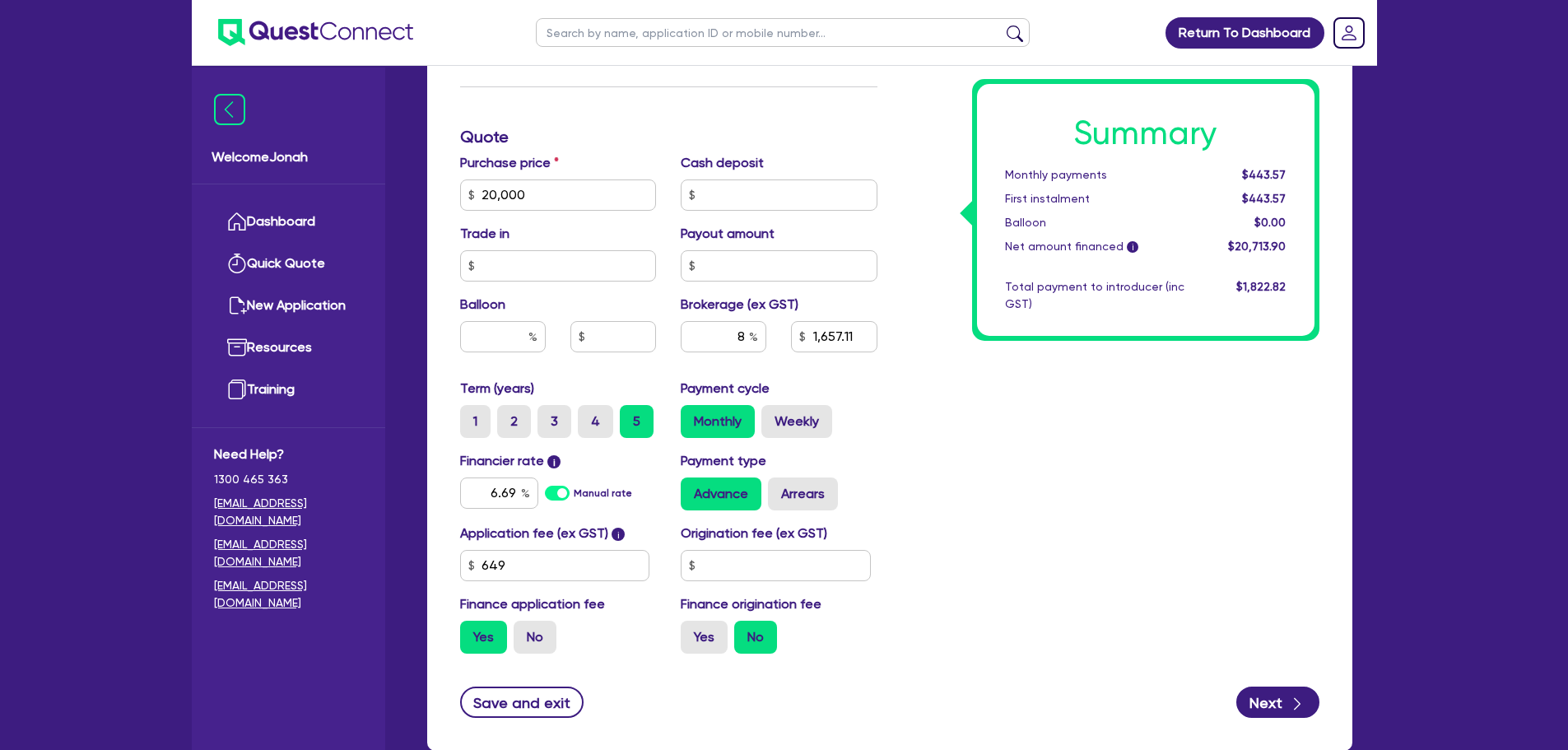
type input "1,657.11"
click at [1046, 471] on div "Summary Monthly payments Calculating... First instalment Calculating... Balloon…" at bounding box center [1111, 136] width 442 height 1060
type input "20,000"
type input "1,657.11"
click at [746, 340] on input "8" at bounding box center [723, 336] width 85 height 31
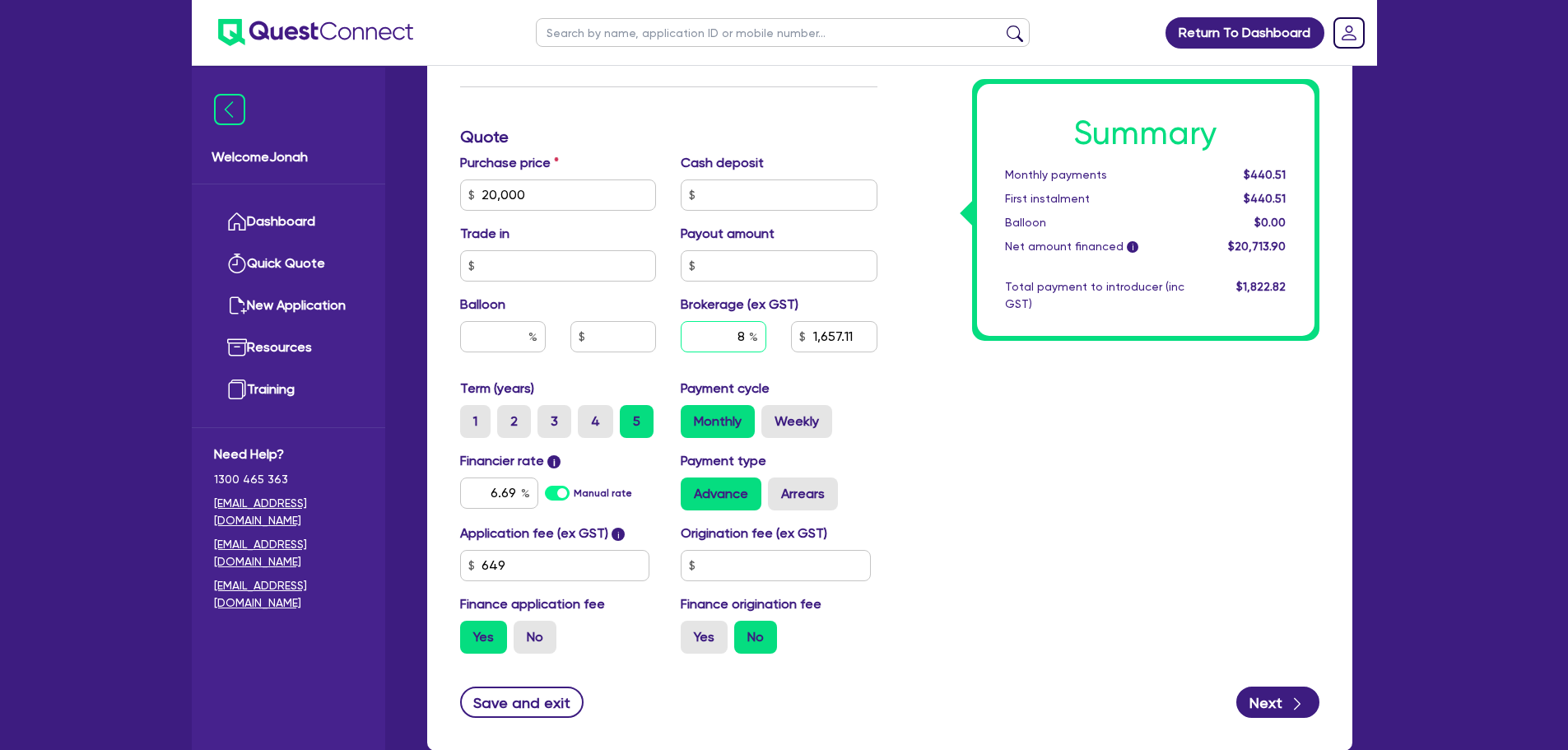
type input "20,000"
type input "1,657.11"
type input "20,000"
type input "9"
type input "1,657.11"
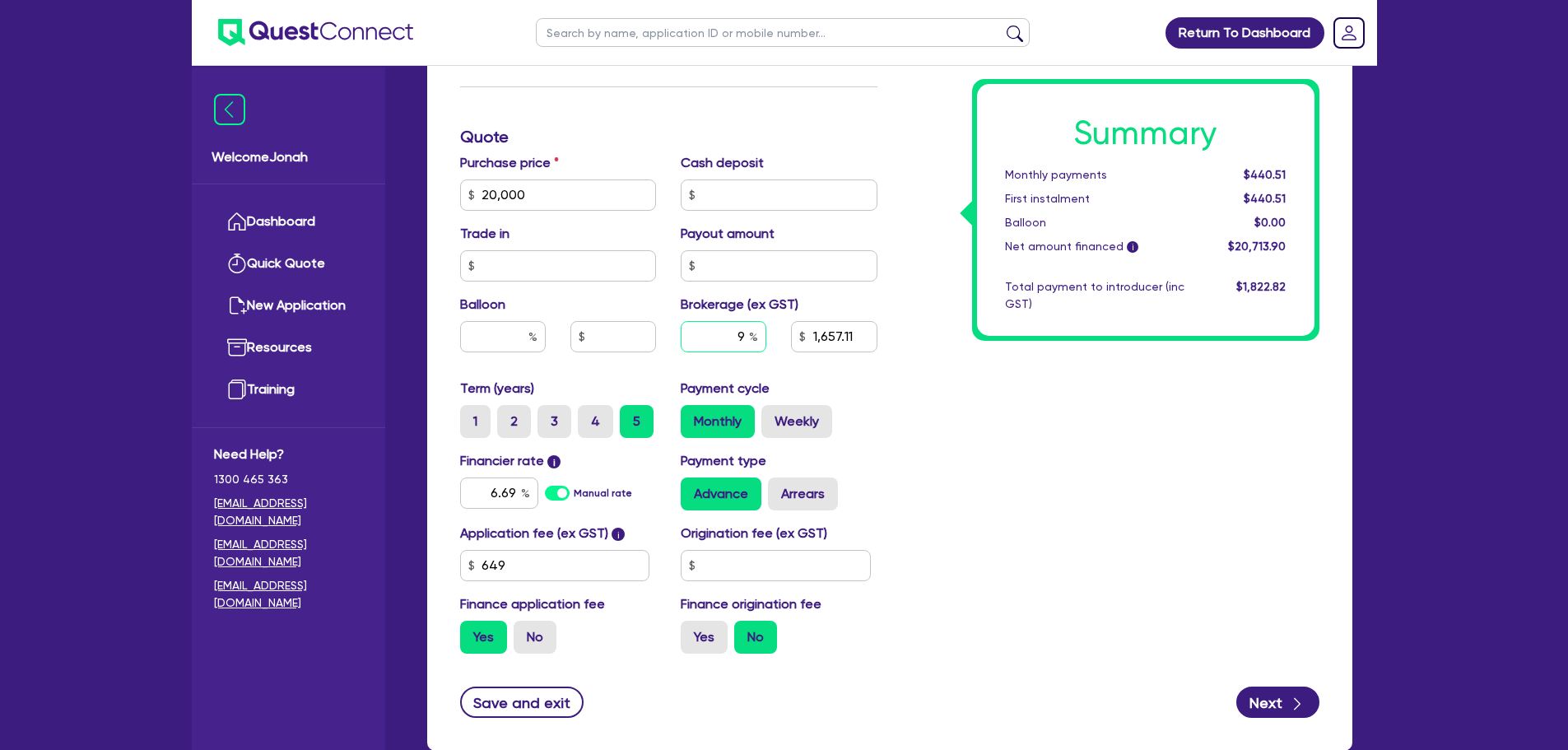
type input "20,000"
type input "1,657.11"
type input "20,000"
type input "8"
type input "1,657.11"
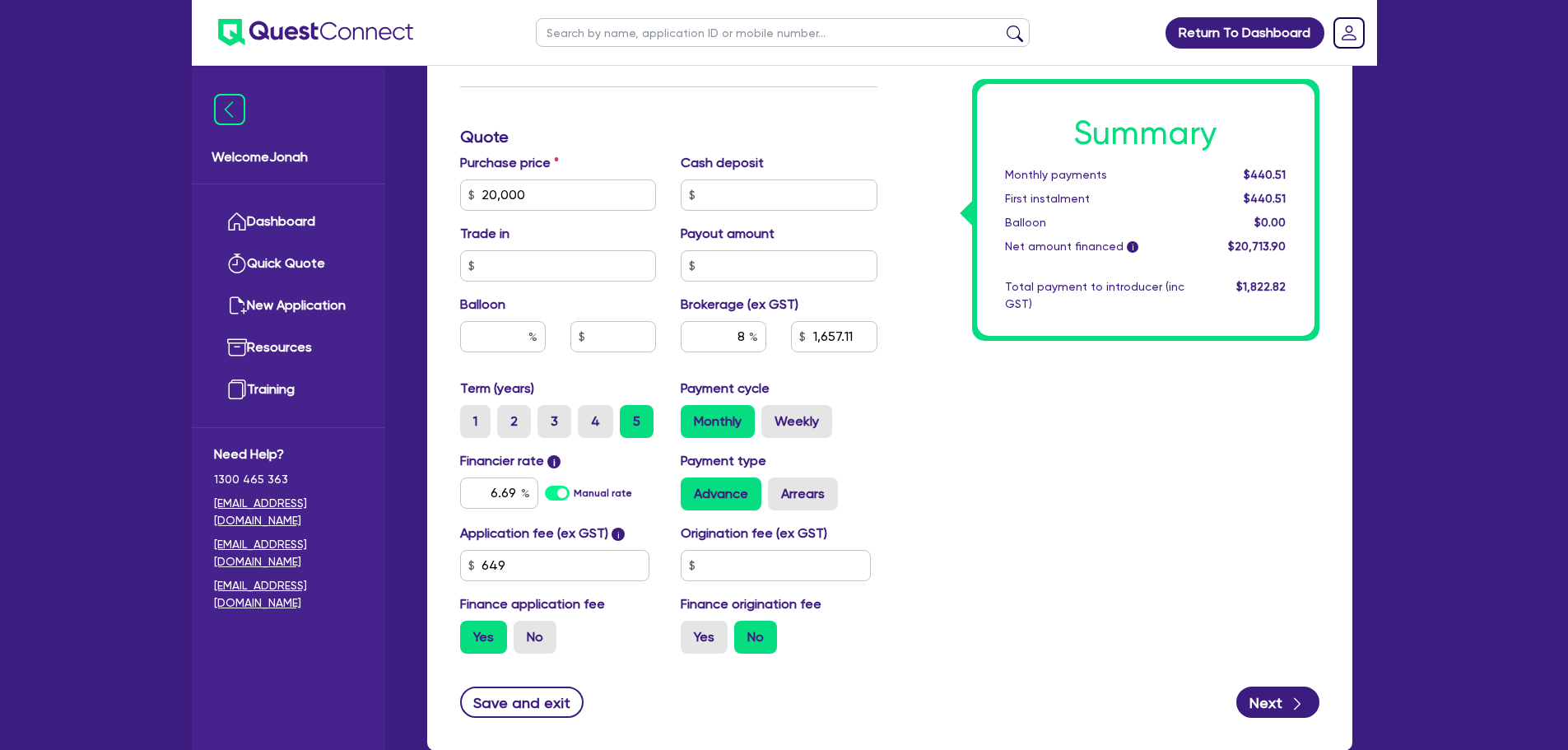
click at [907, 492] on div "Summary Monthly payments $440.51 First instalment $440.51 Balloon $0.00 Net amo…" at bounding box center [1111, 136] width 442 height 1060
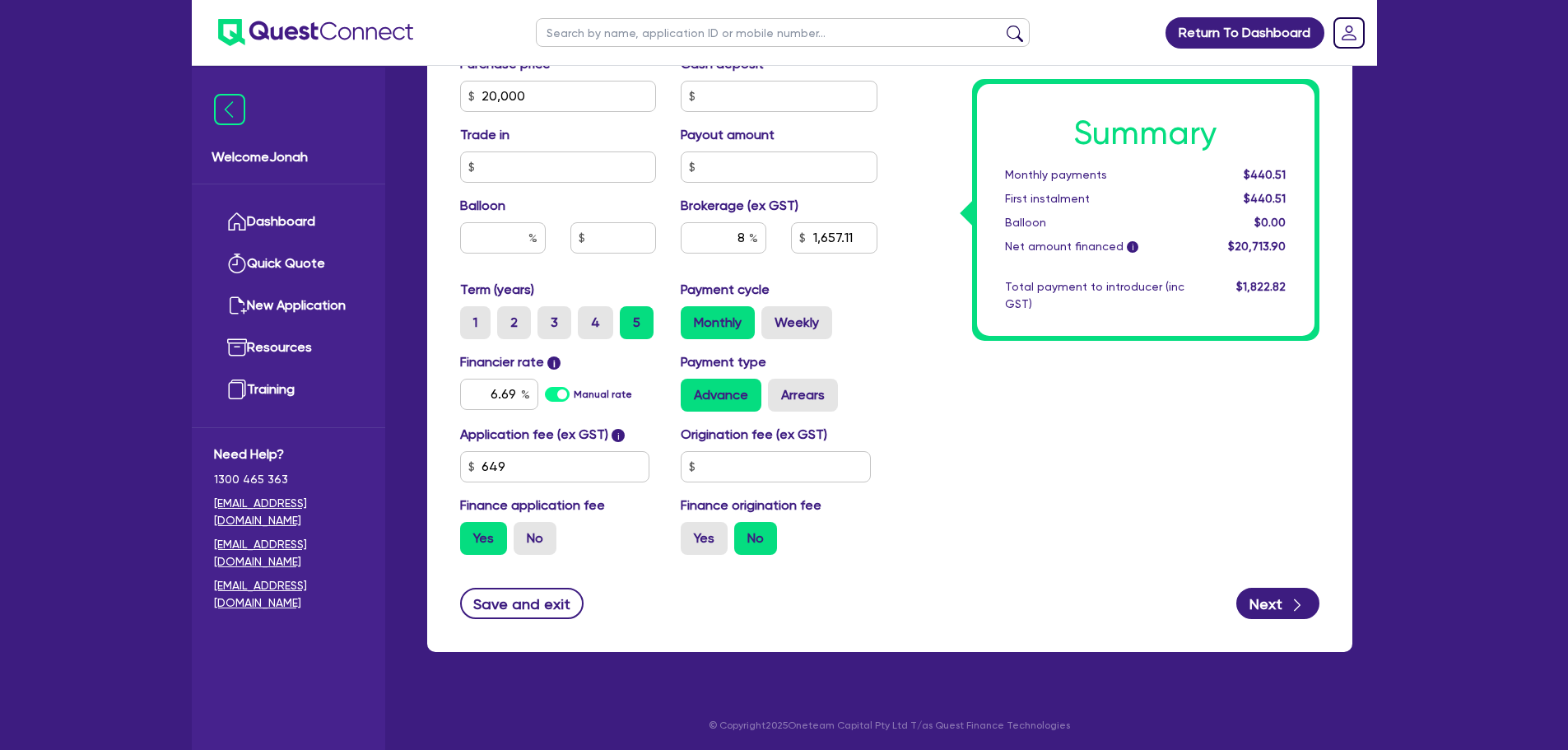
scroll to position [842, 0]
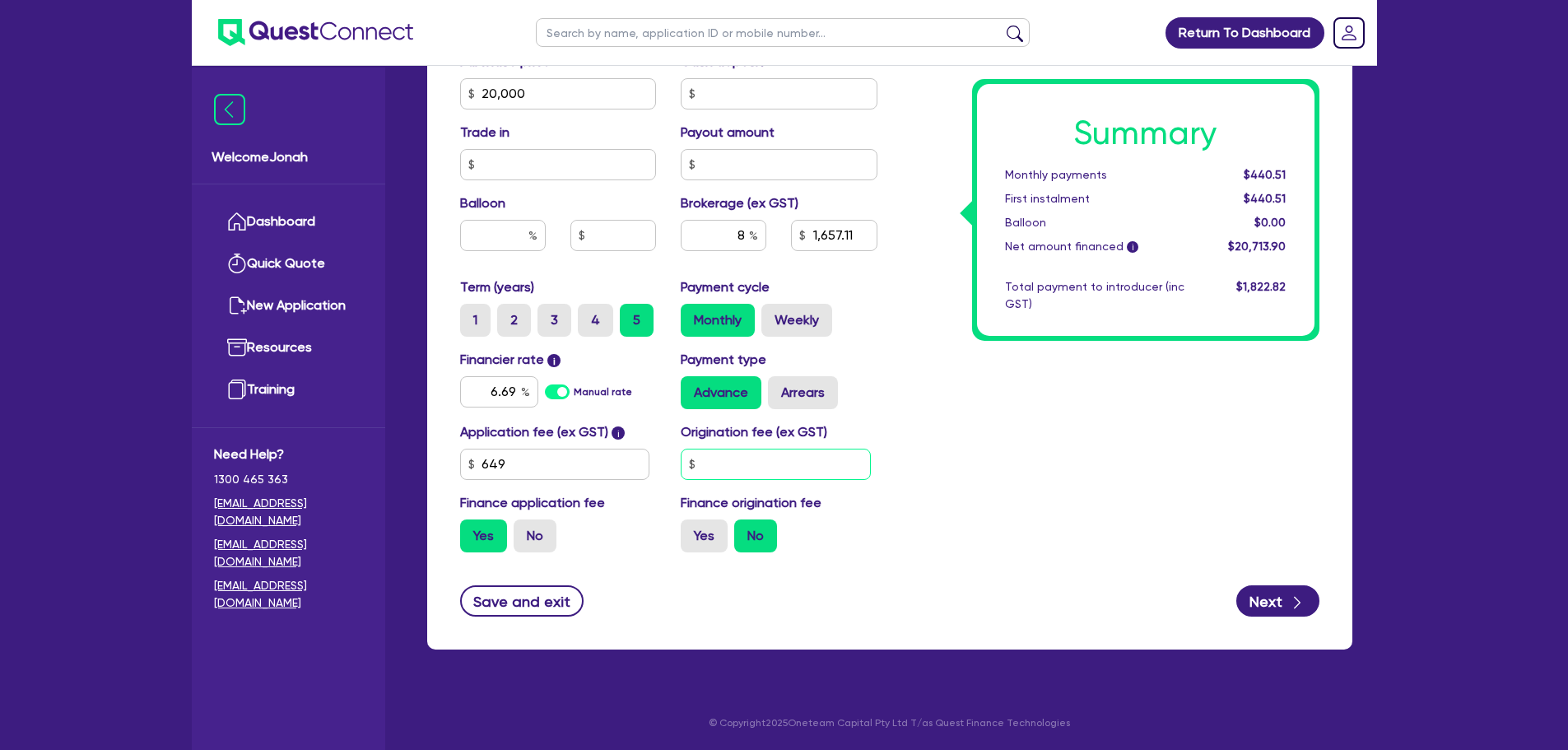
click at [810, 469] on input "text" at bounding box center [775, 464] width 190 height 31
type input "20,000"
type input "1,657.11"
type input "9"
type input "20,000"
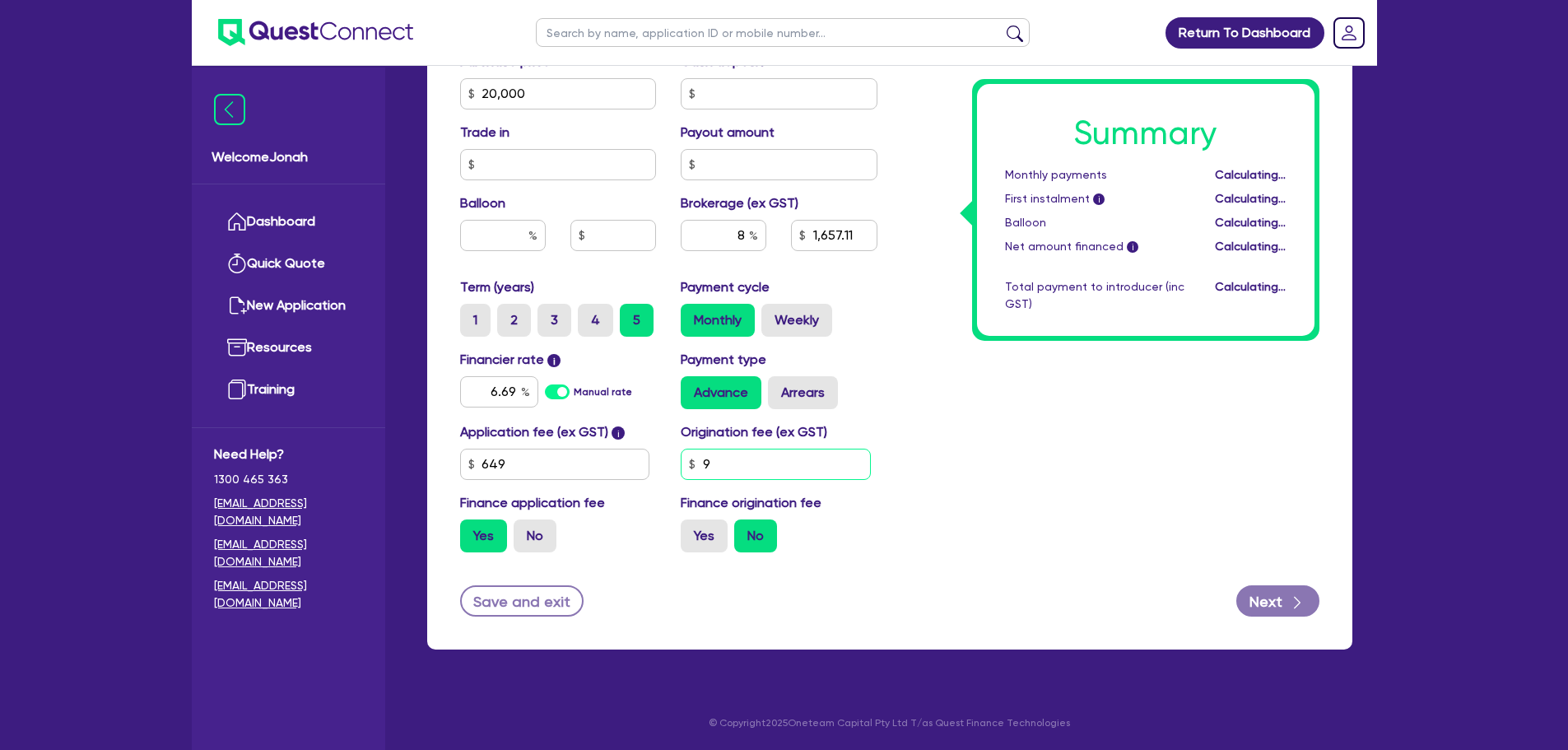
type input "1,657.11"
type input "20,000"
type input "1,657.11"
type input "90"
type input "20,000"
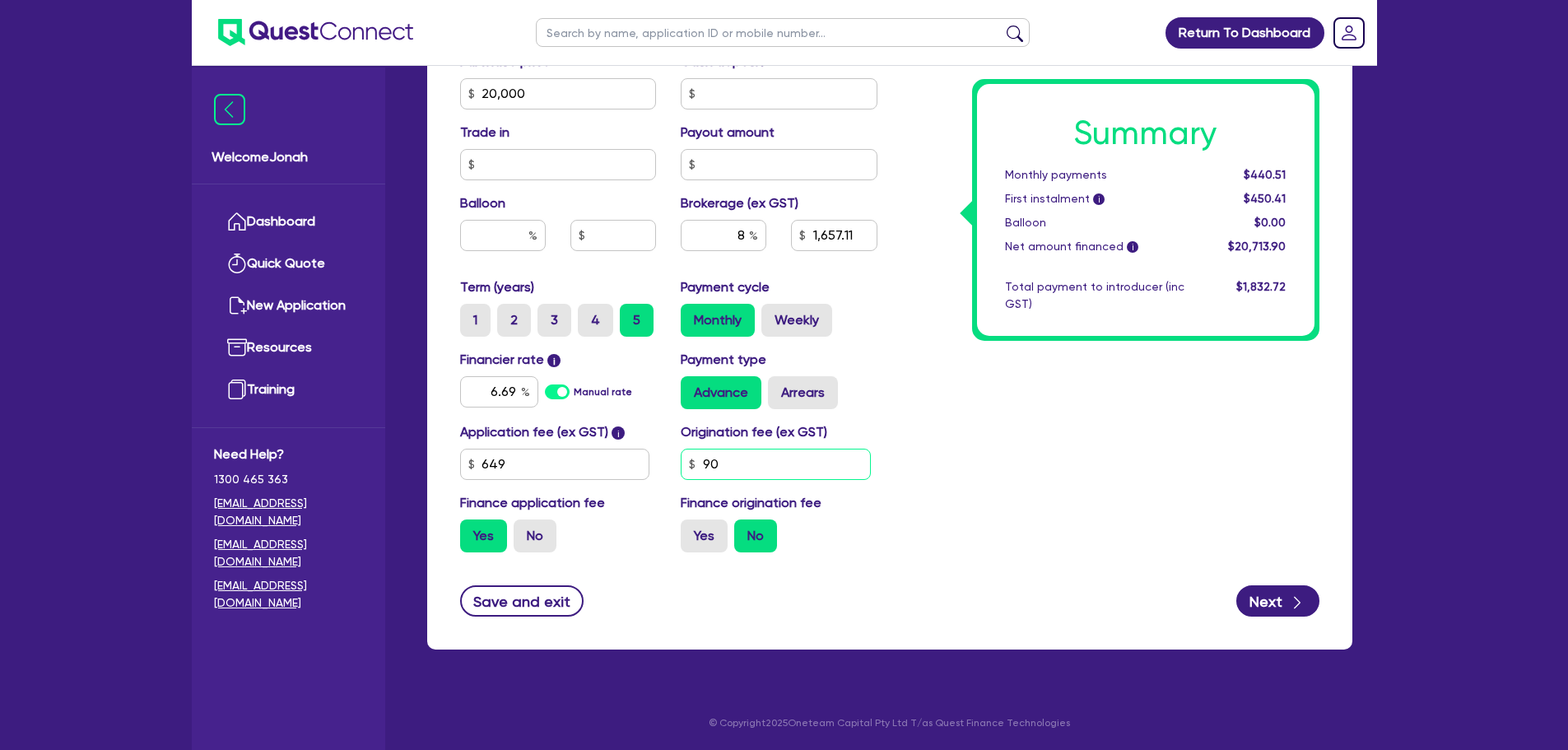
type input "1,657.11"
type input "900"
type input "20,000"
type input "1,657.11"
type input "20,000"
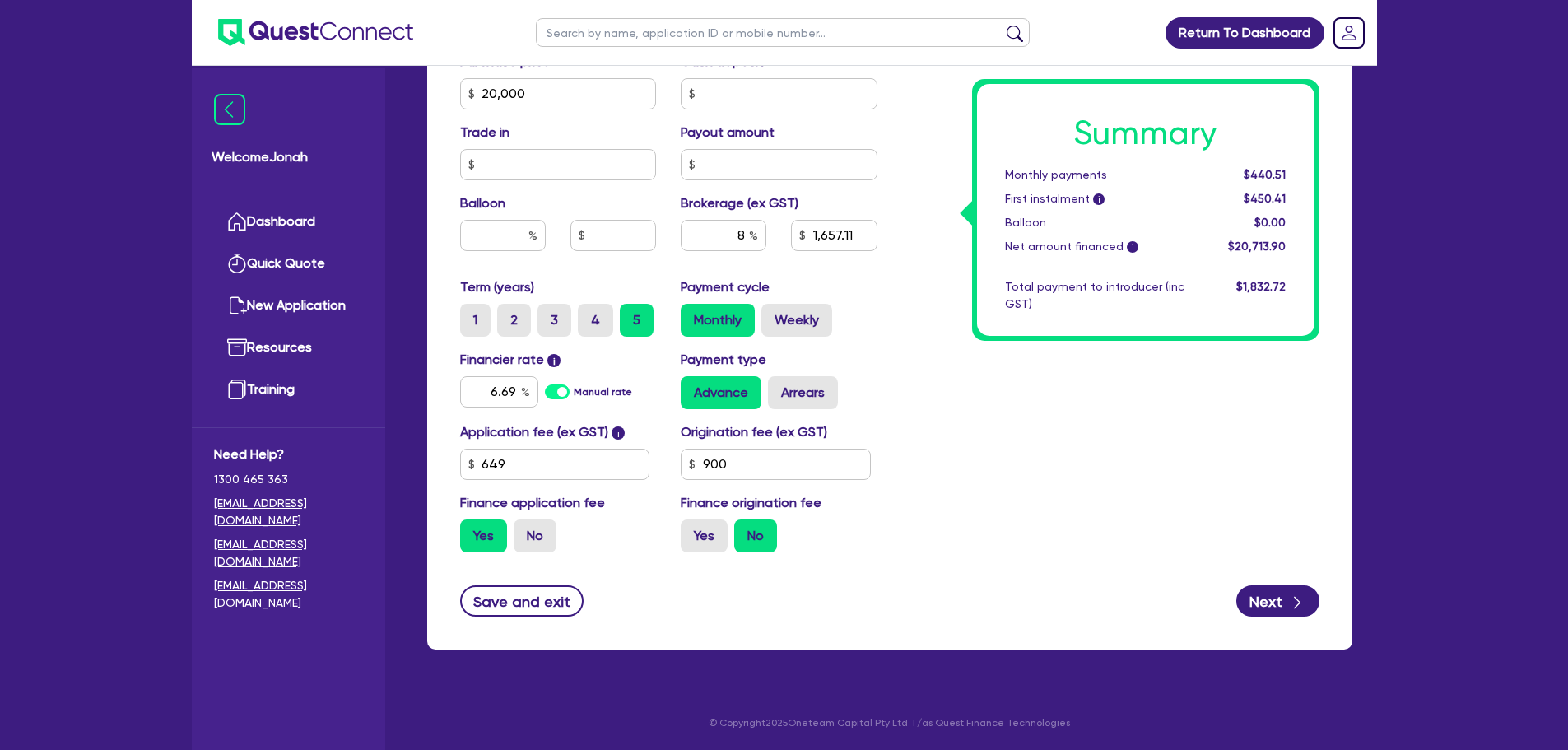
type input "1,657.11"
click at [953, 404] on div "Summary Monthly payments $440.51 First instalment i $450.41 Balloon $0.00 Net a…" at bounding box center [1111, 35] width 442 height 1060
click at [703, 540] on label "Yes" at bounding box center [704, 535] width 47 height 33
click at [691, 530] on input "Yes" at bounding box center [686, 524] width 10 height 10
radio input "true"
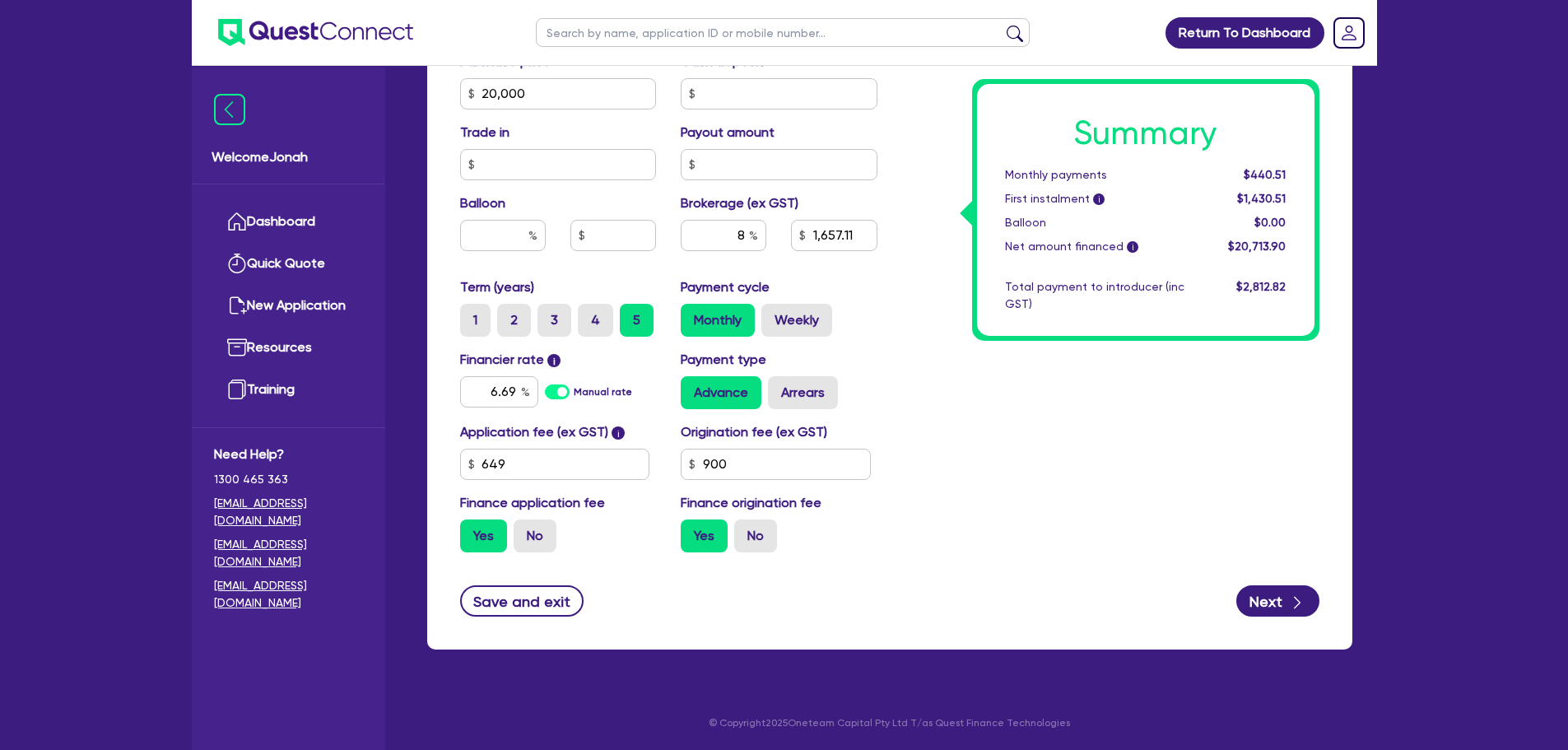
type input "20,000"
type input "1,657.11"
type input "20,000"
type input "1,736.31"
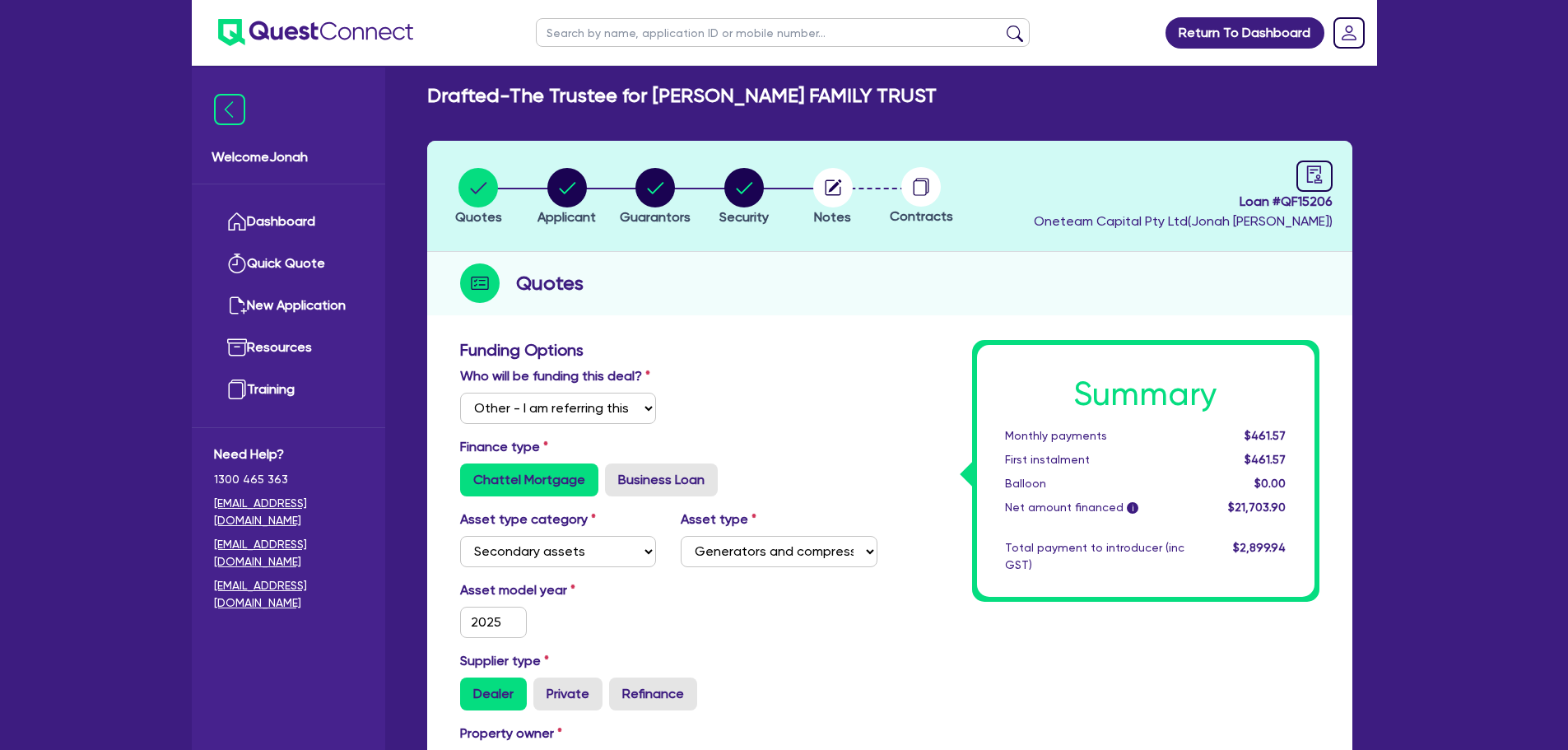
scroll to position [0, 0]
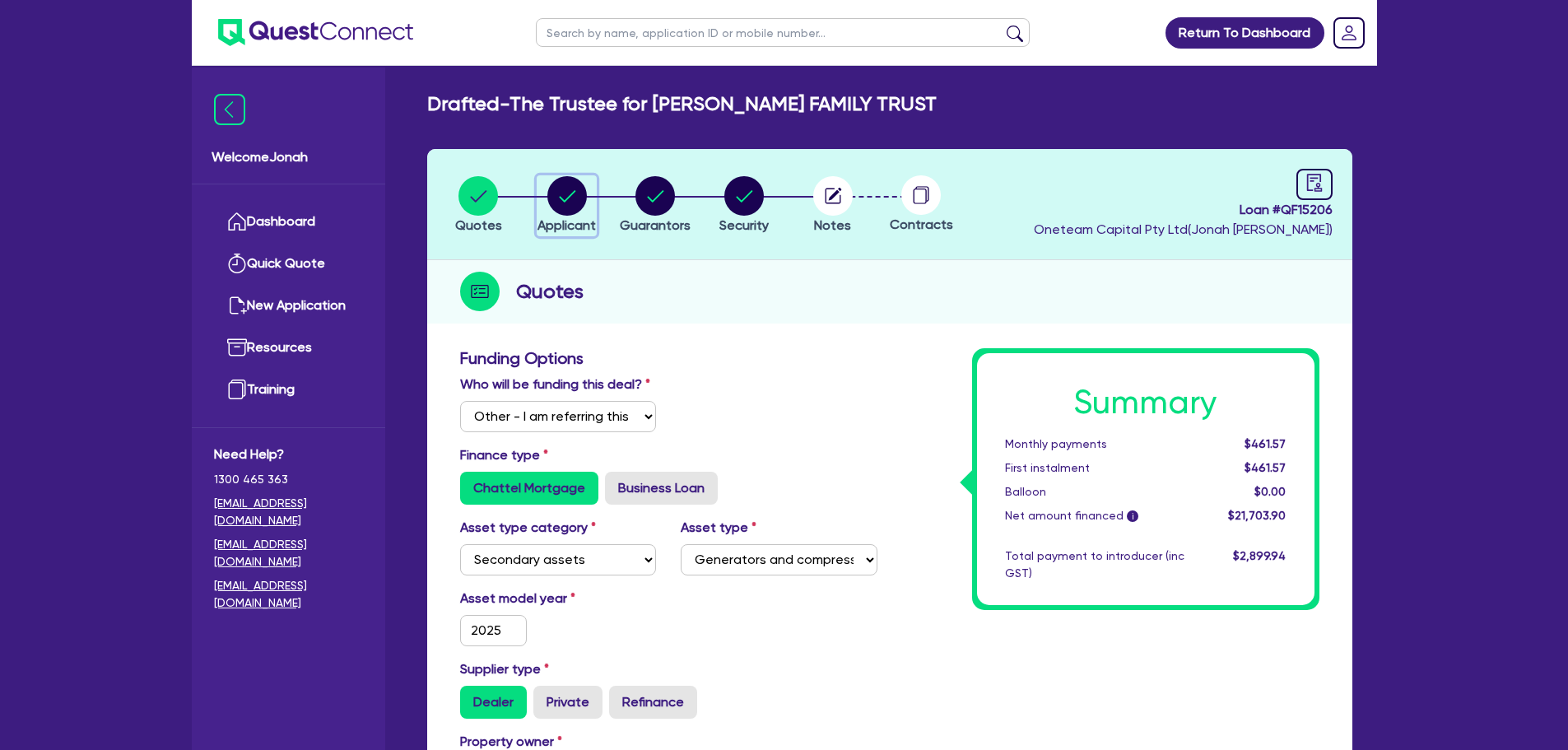
click at [568, 203] on circle "button" at bounding box center [567, 196] width 40 height 40
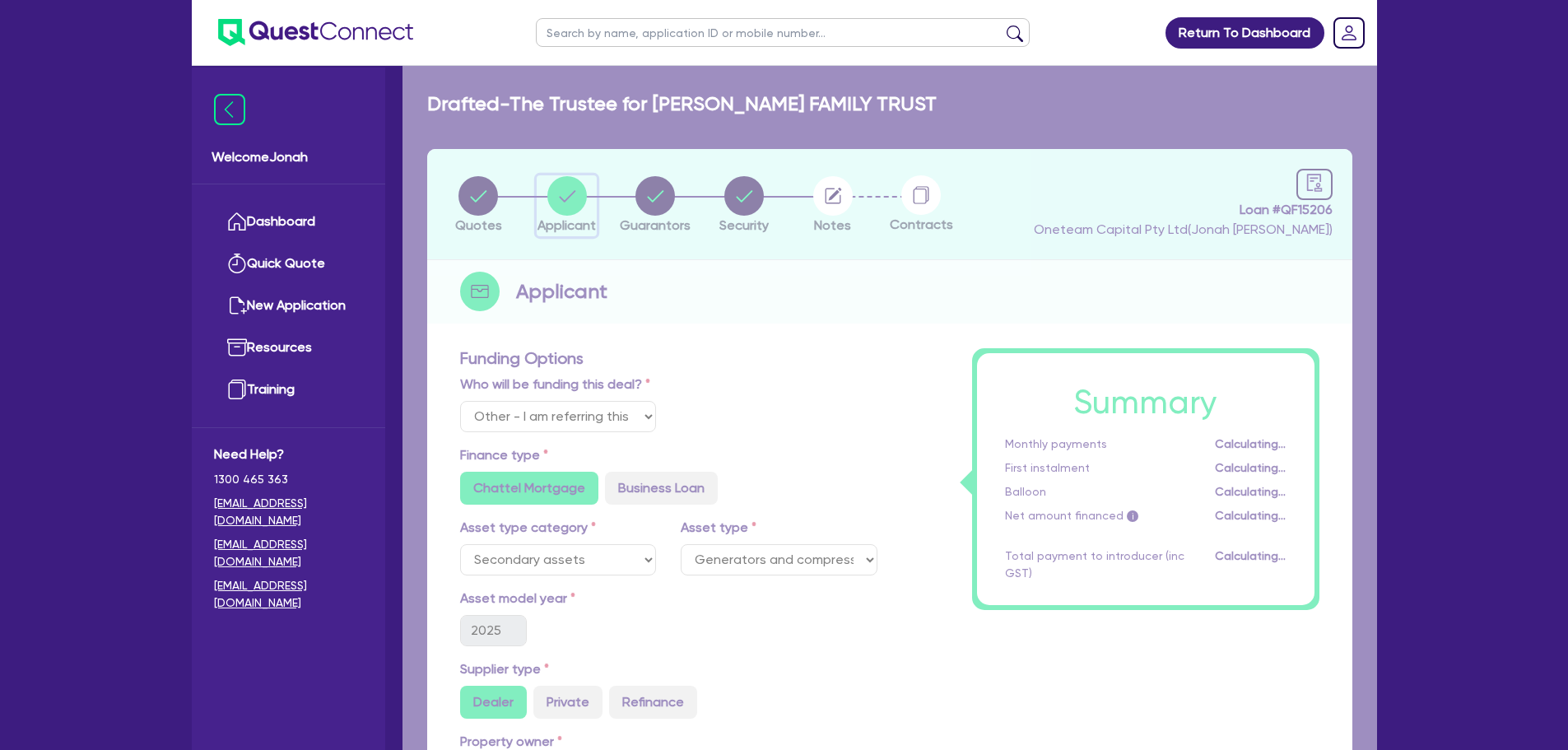
select select "TRUST"
select select "INDIVIDUAL"
select select "BUILDING_CONSTRUCTION"
select select "TRADES_SERVICES_CONSUMERS"
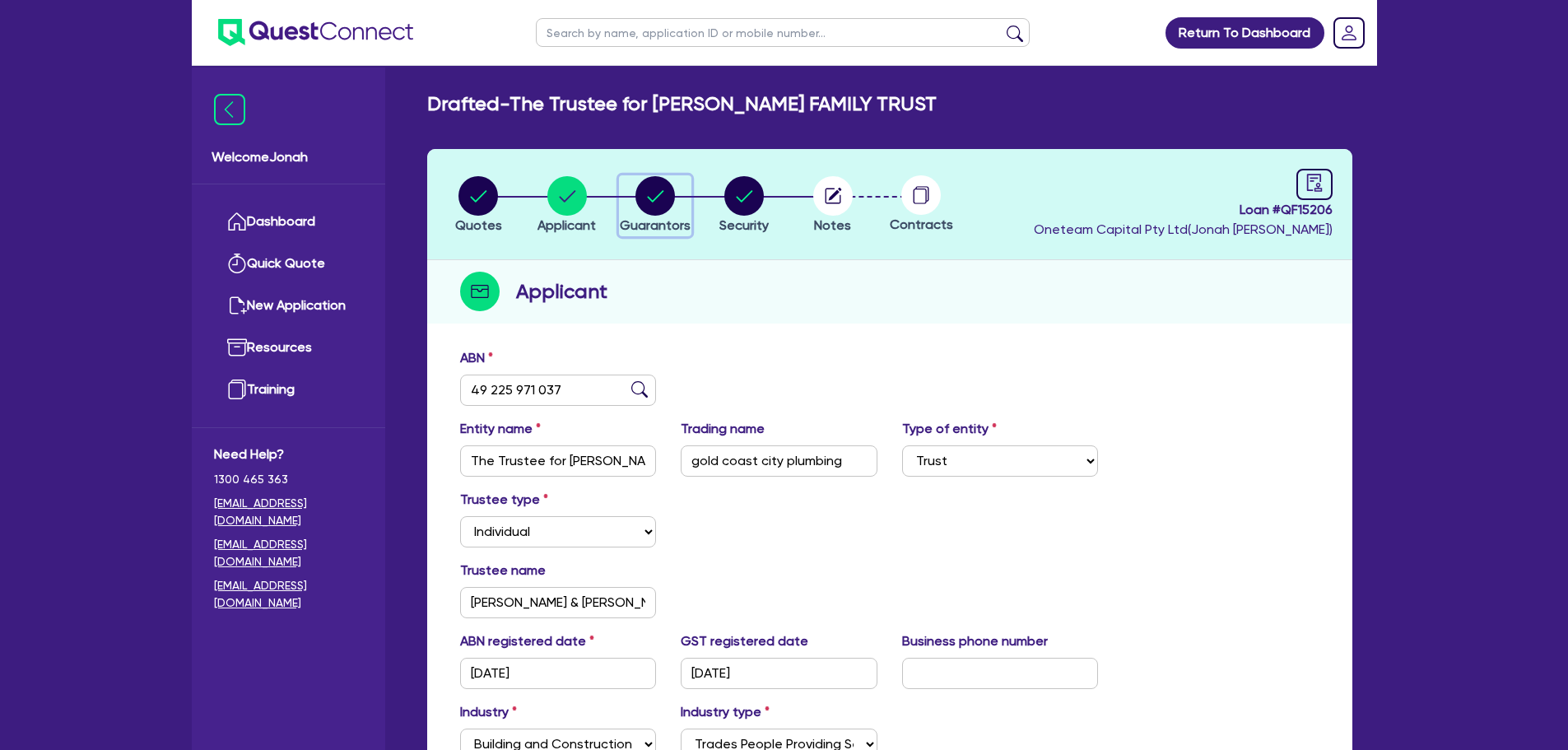
click at [657, 192] on circle "button" at bounding box center [655, 196] width 40 height 40
select select "MR"
select select "QLD"
select select "MARRIED"
select select "PROPERTY"
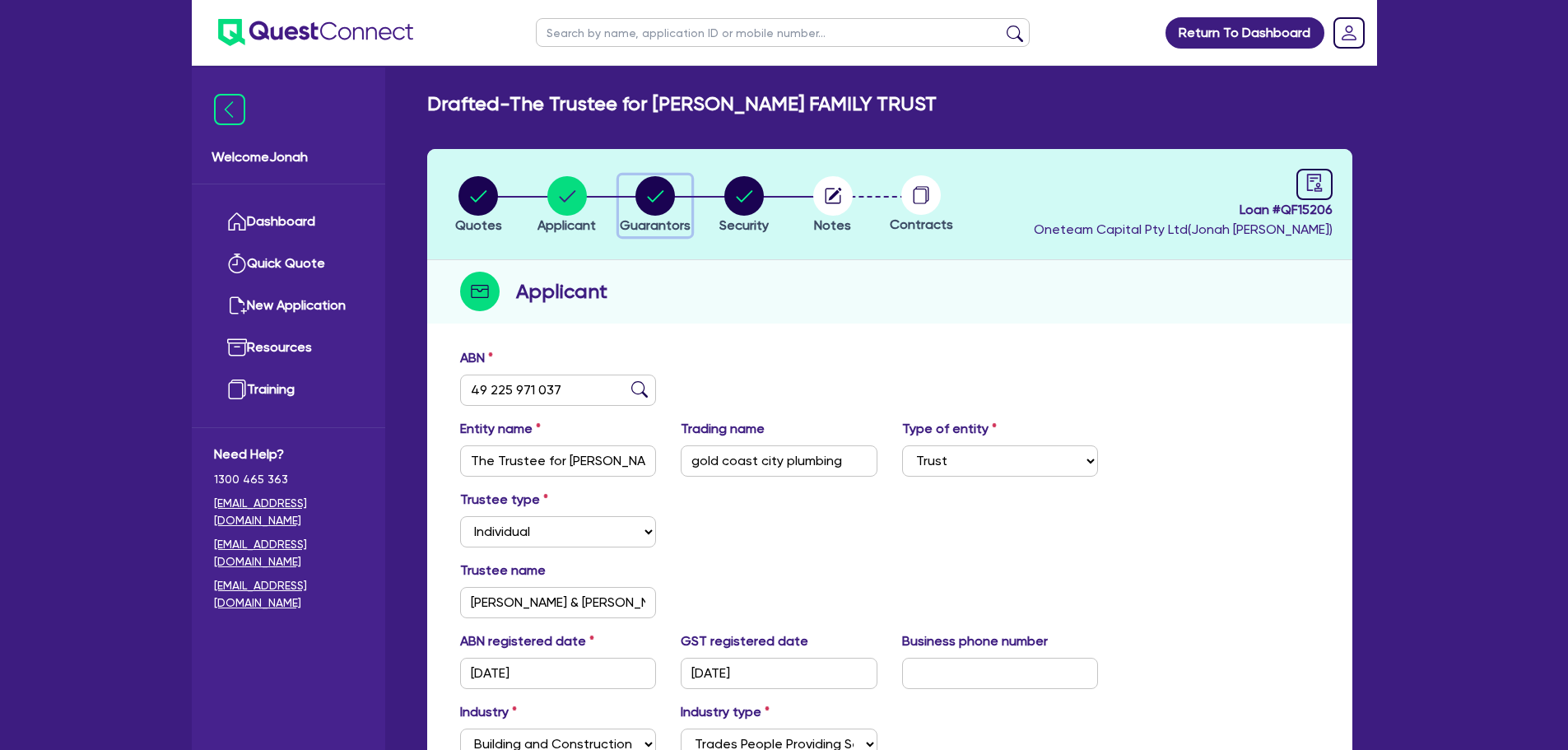
select select "VEHICLE"
select select "MORTGAGE"
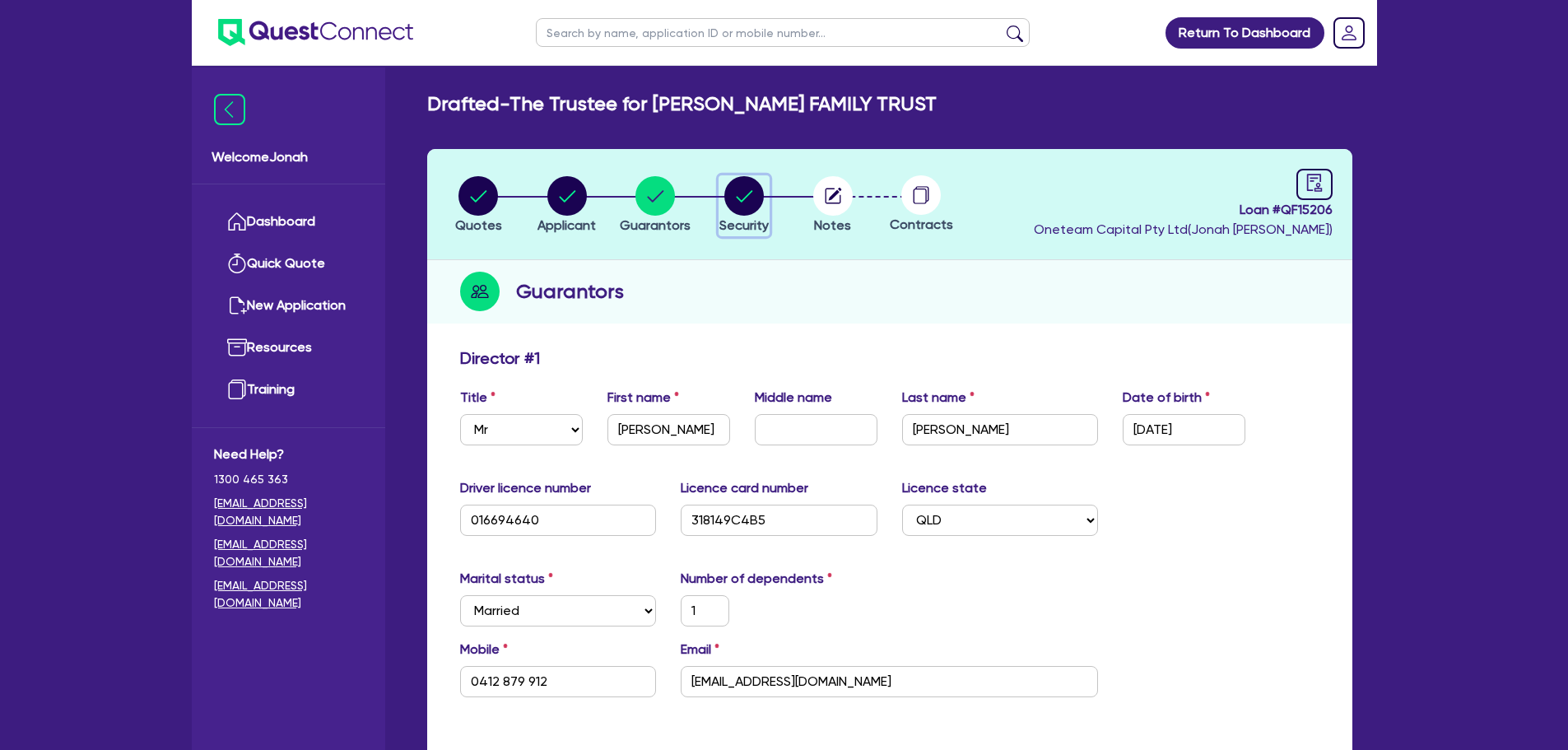
click at [751, 205] on circle "button" at bounding box center [744, 196] width 40 height 40
select select "SECONDARY_ASSETS"
select select "GENERATORS_AND_COMPRESSORS"
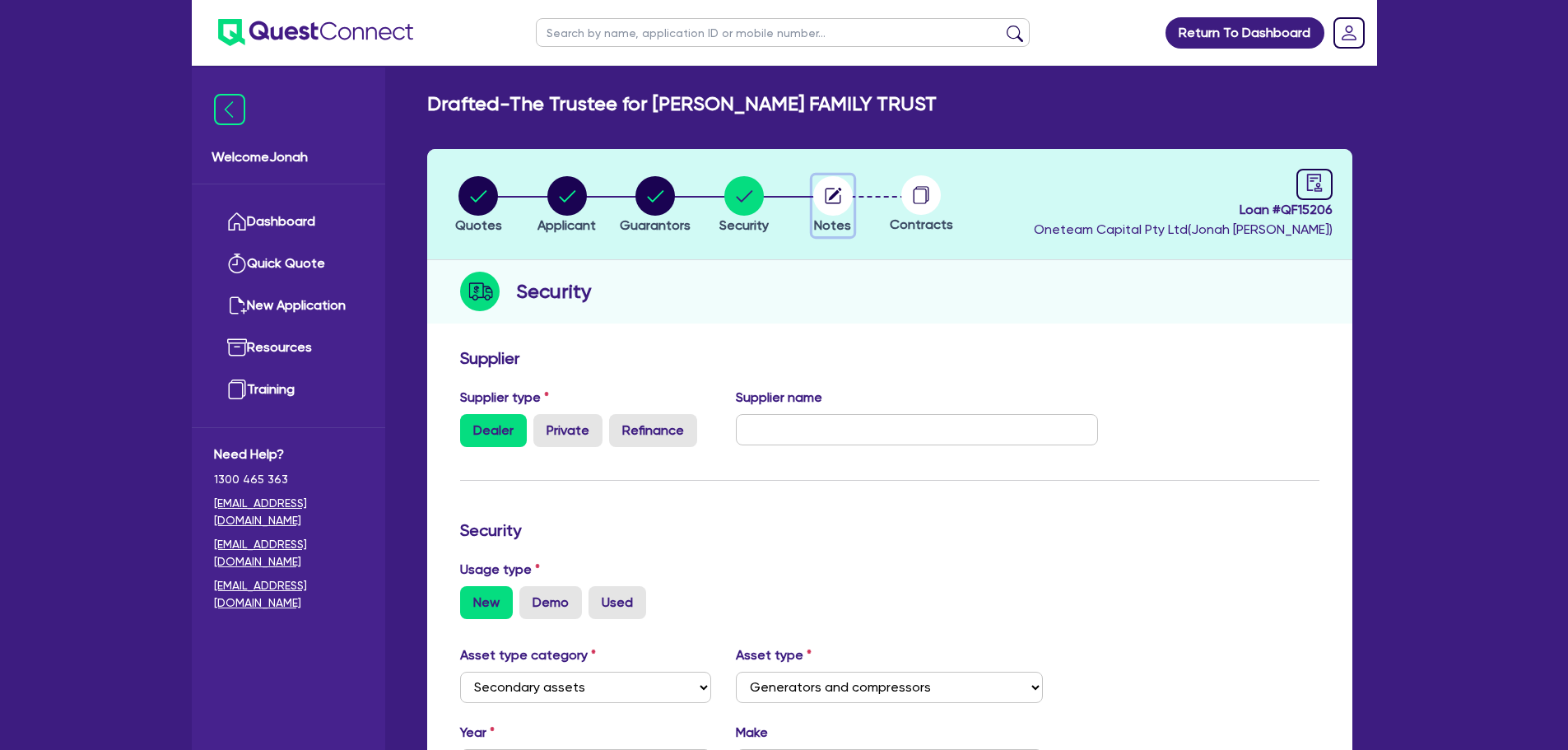
click at [830, 205] on circle "button" at bounding box center [833, 196] width 40 height 40
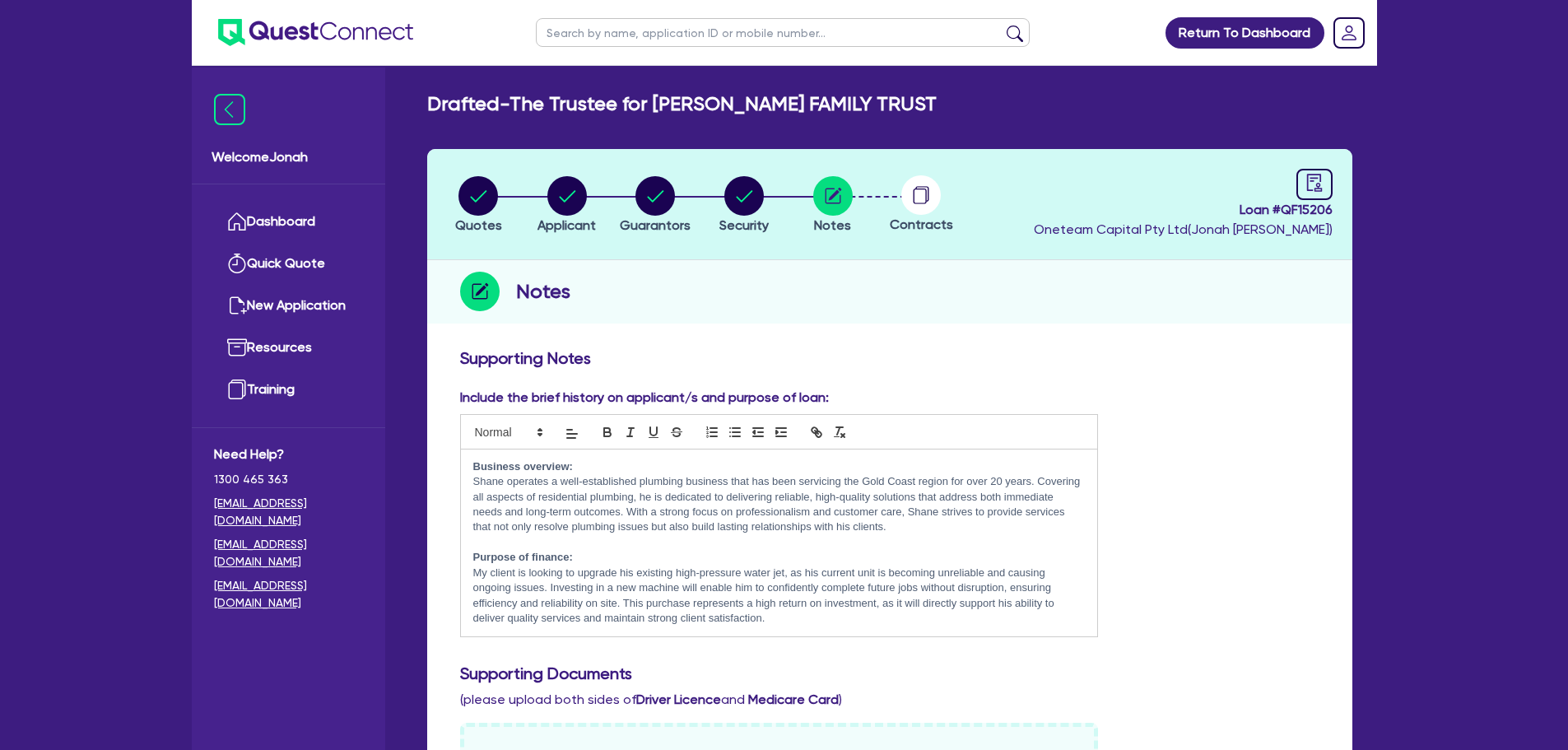
click at [922, 205] on circle at bounding box center [921, 195] width 40 height 40
click at [842, 209] on circle "button" at bounding box center [833, 196] width 40 height 40
click at [936, 192] on circle at bounding box center [921, 195] width 40 height 40
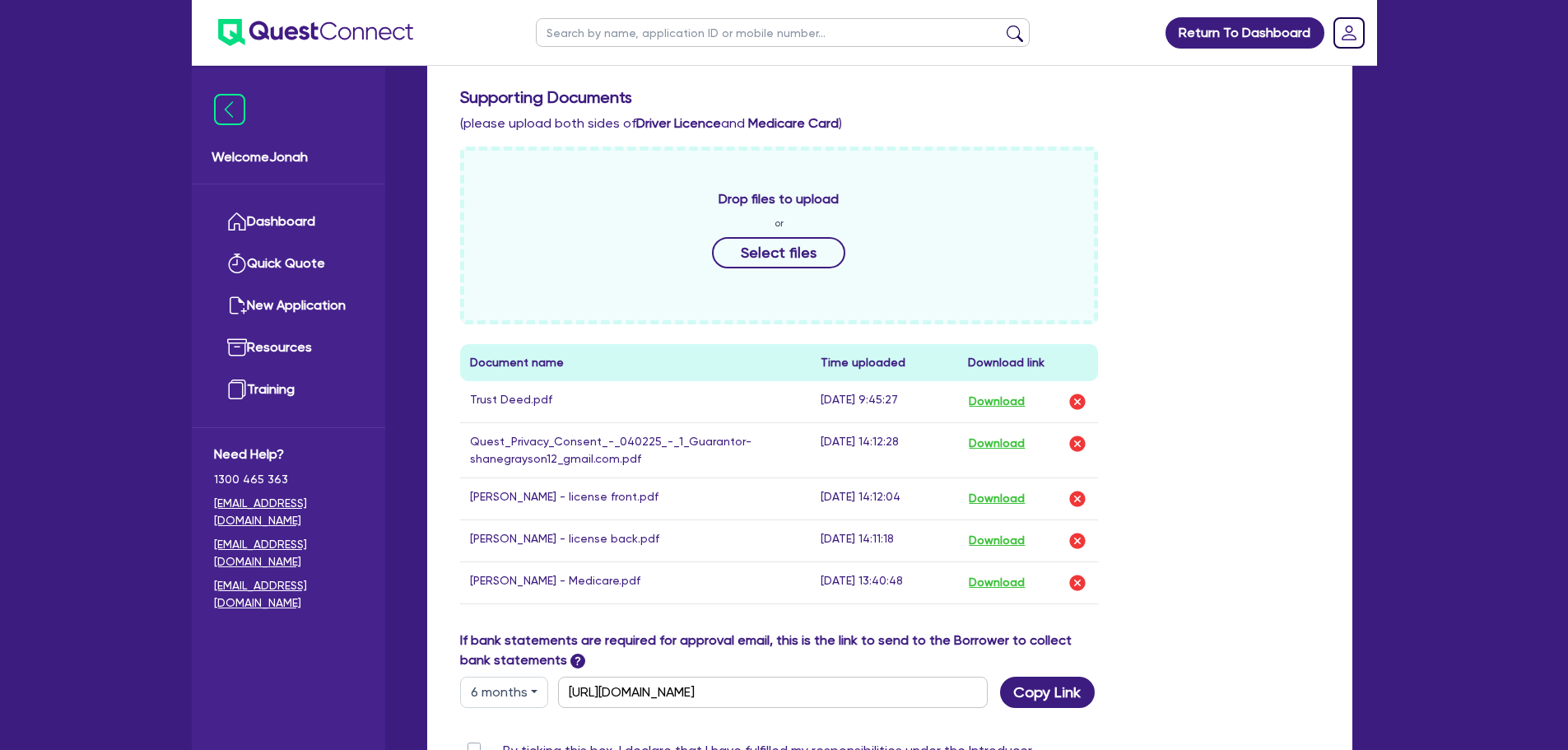
scroll to position [858, 0]
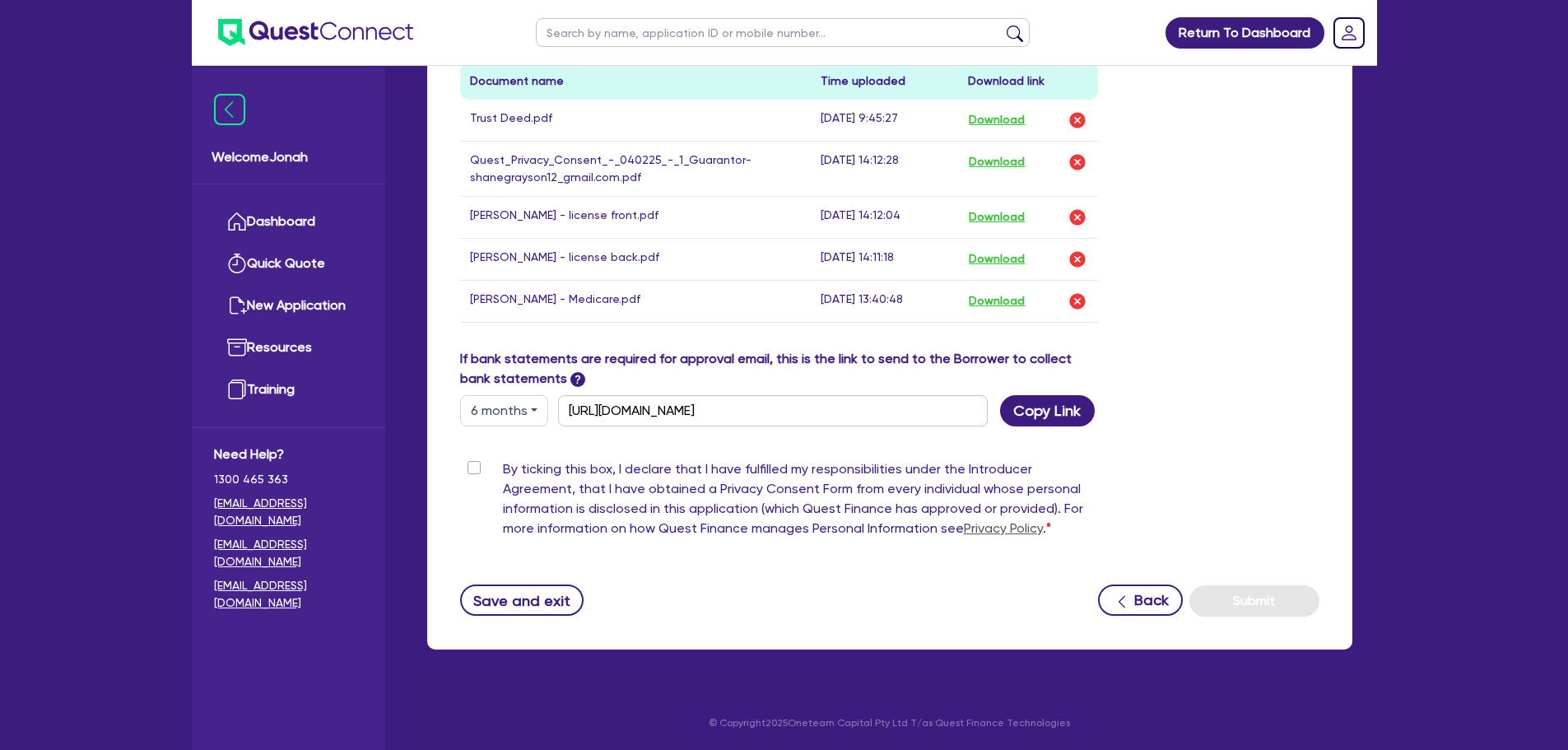
click at [472, 457] on div "Supporting Notes Include the brief history on applicant/s and purpose of loan: …" at bounding box center [889, 53] width 859 height 1126
click at [503, 472] on label "By ticking this box, I declare that I have fulfilled my responsibilities under …" at bounding box center [800, 502] width 596 height 85
click at [473, 472] on input "By ticking this box, I declare that I have fulfilled my responsibilities under …" at bounding box center [467, 467] width 13 height 16
checkbox input "true"
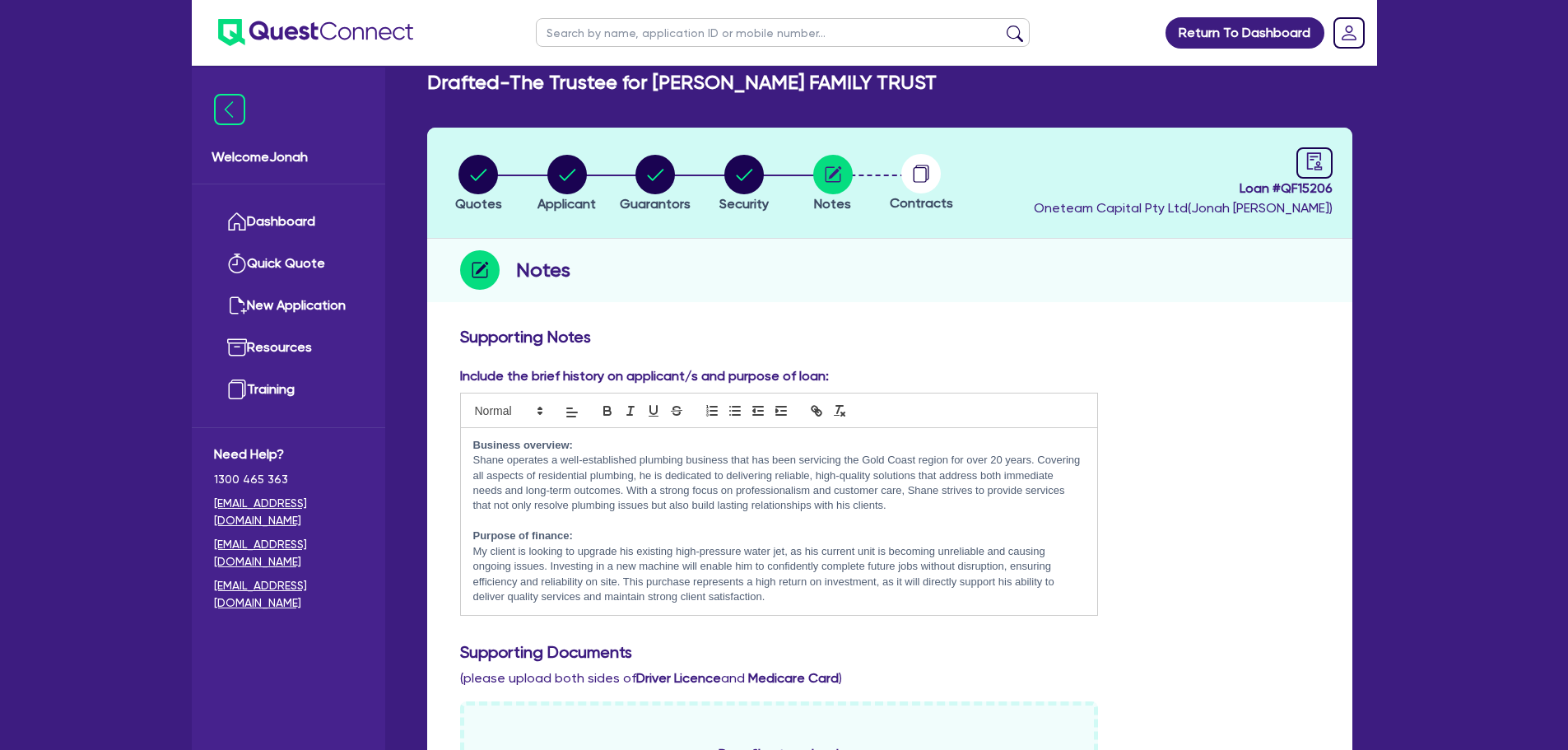
scroll to position [0, 0]
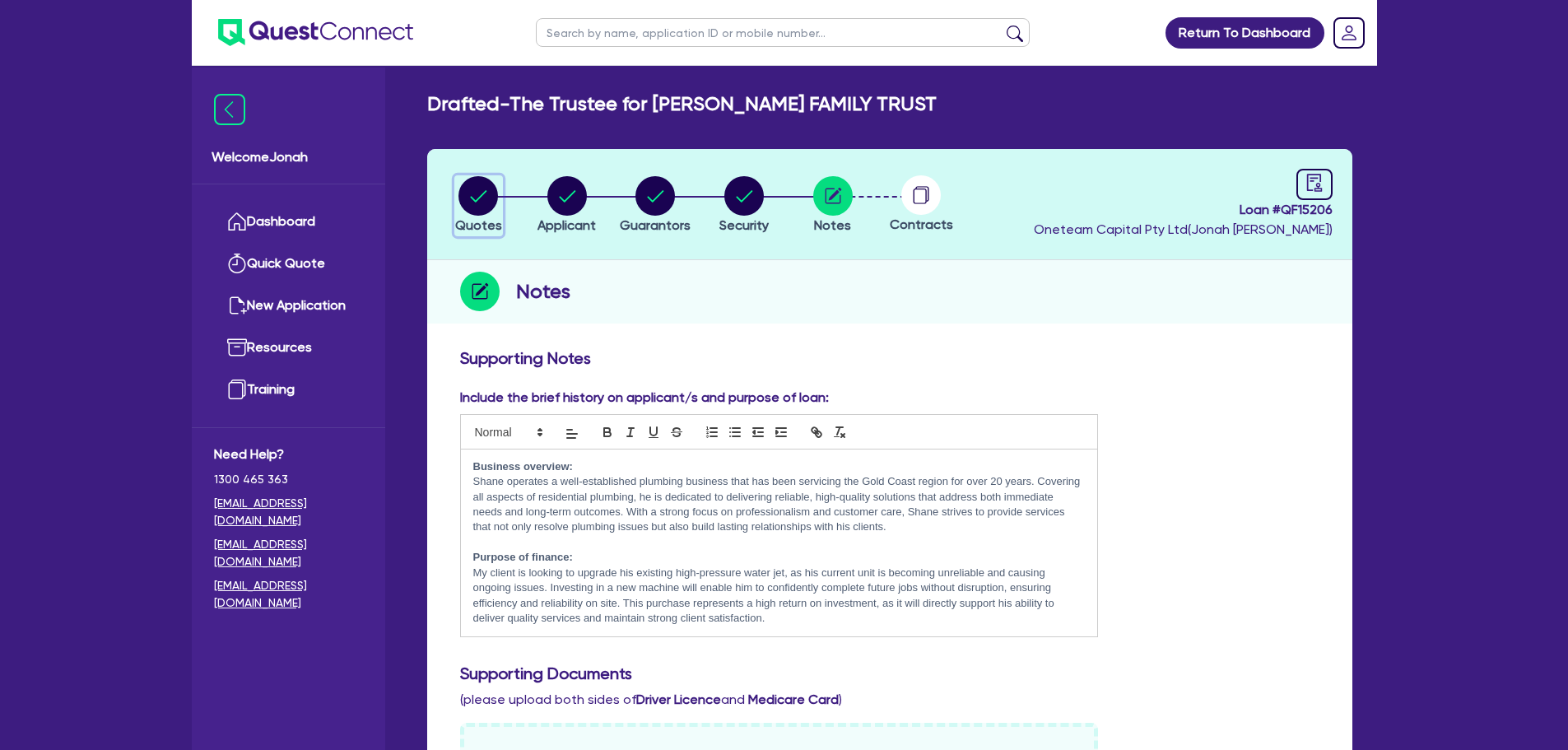
click at [486, 205] on circle "button" at bounding box center [478, 196] width 40 height 40
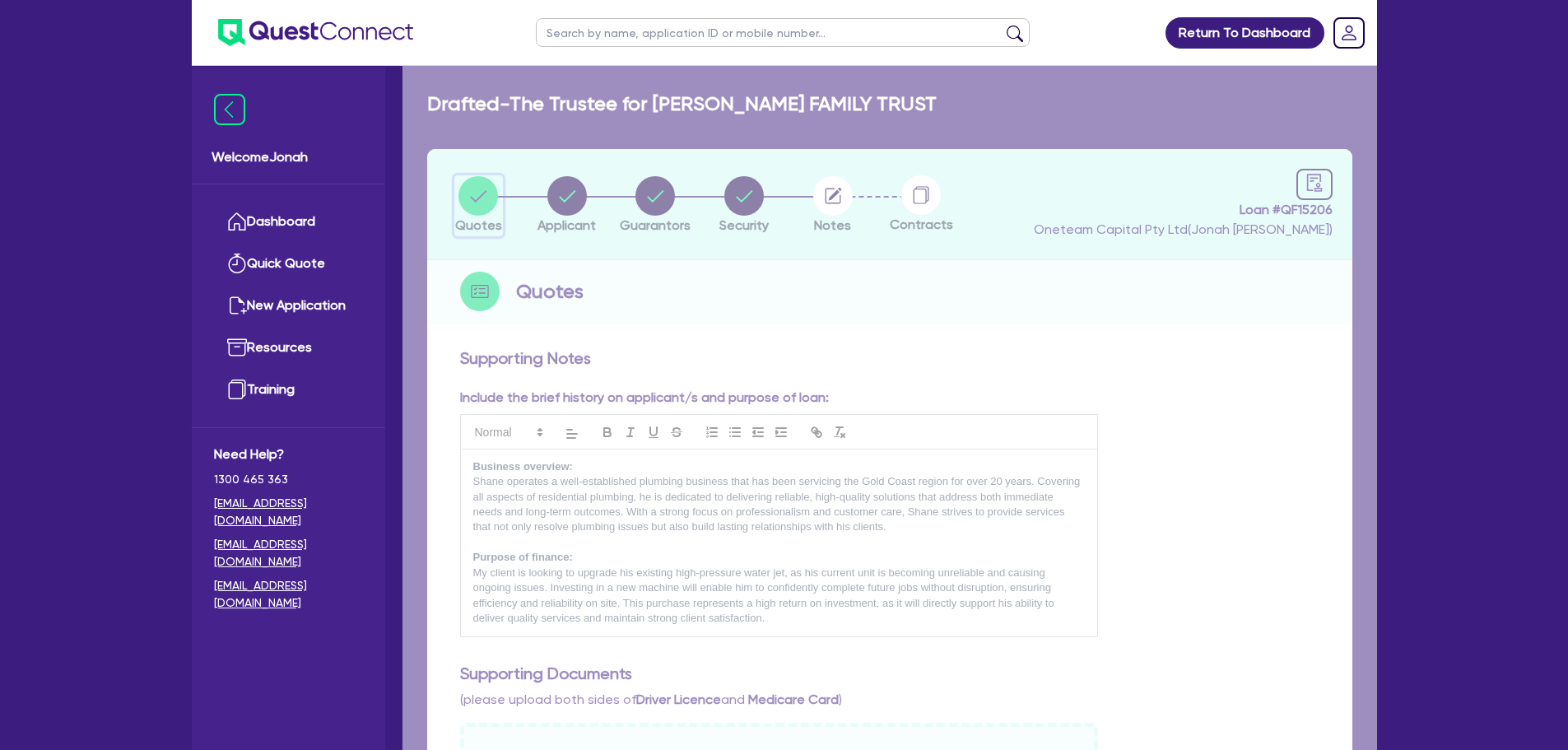
select select "Other"
select select "SECONDARY_ASSETS"
select select "GENERATORS_AND_COMPRESSORS"
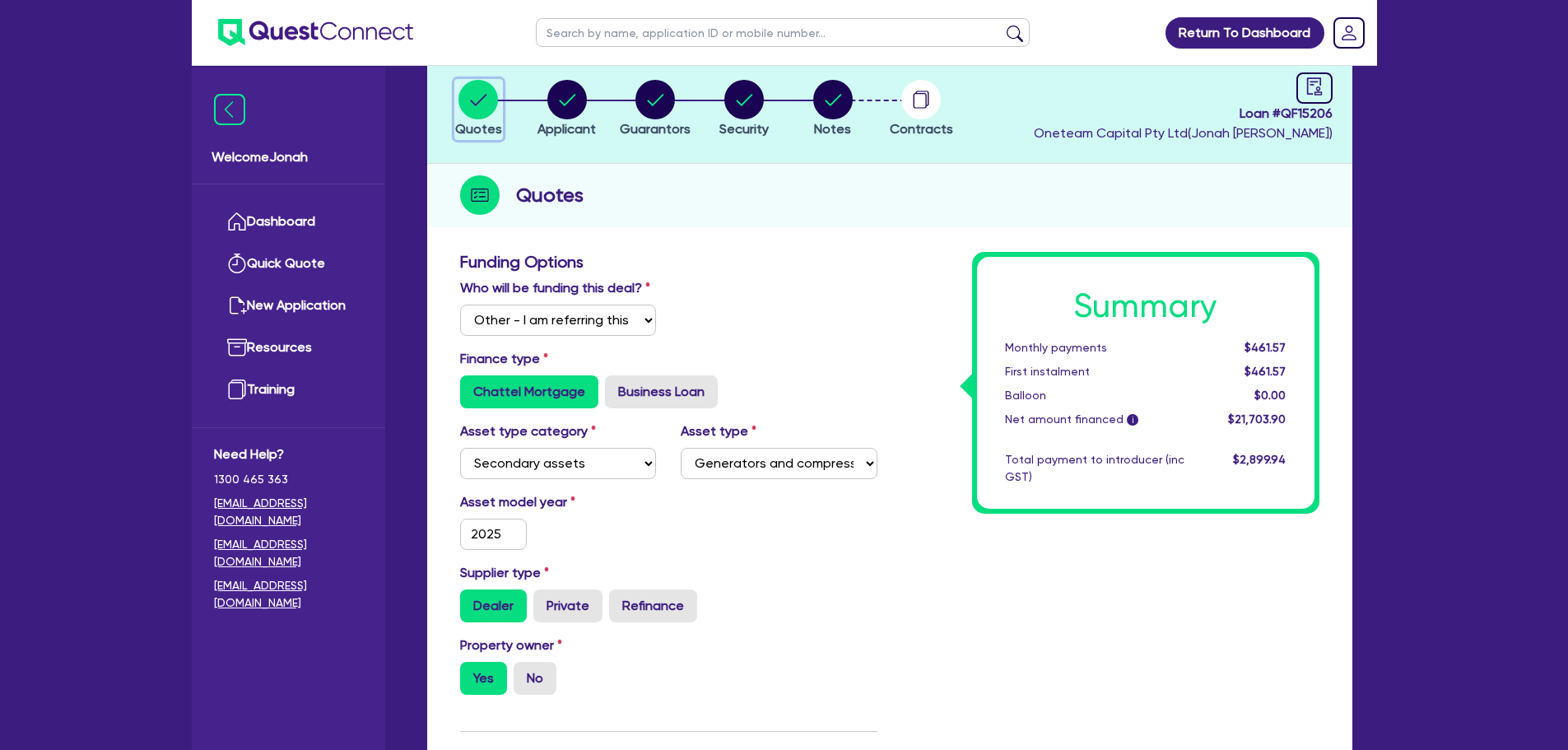
scroll to position [82, 0]
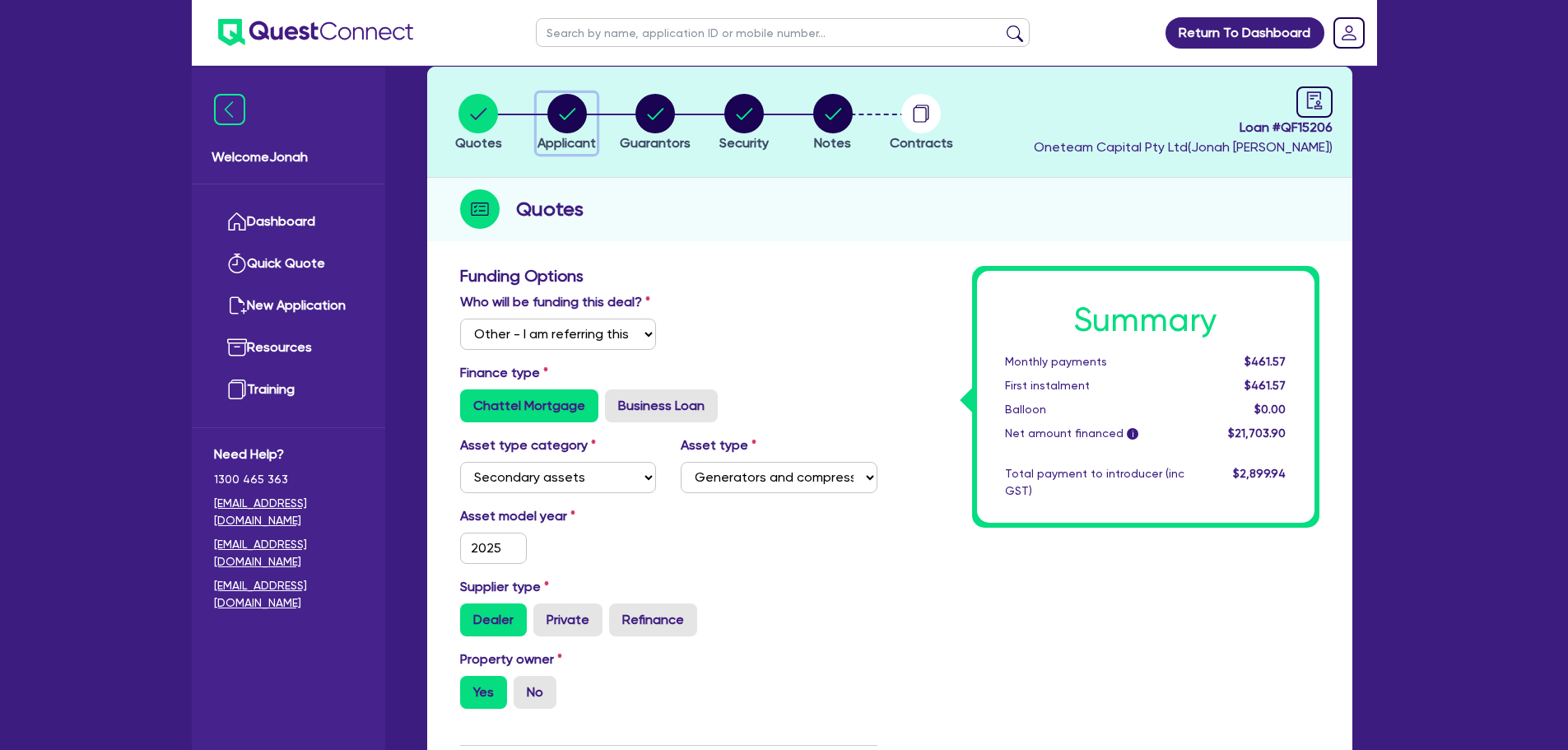
click at [578, 122] on circle "button" at bounding box center [567, 114] width 40 height 40
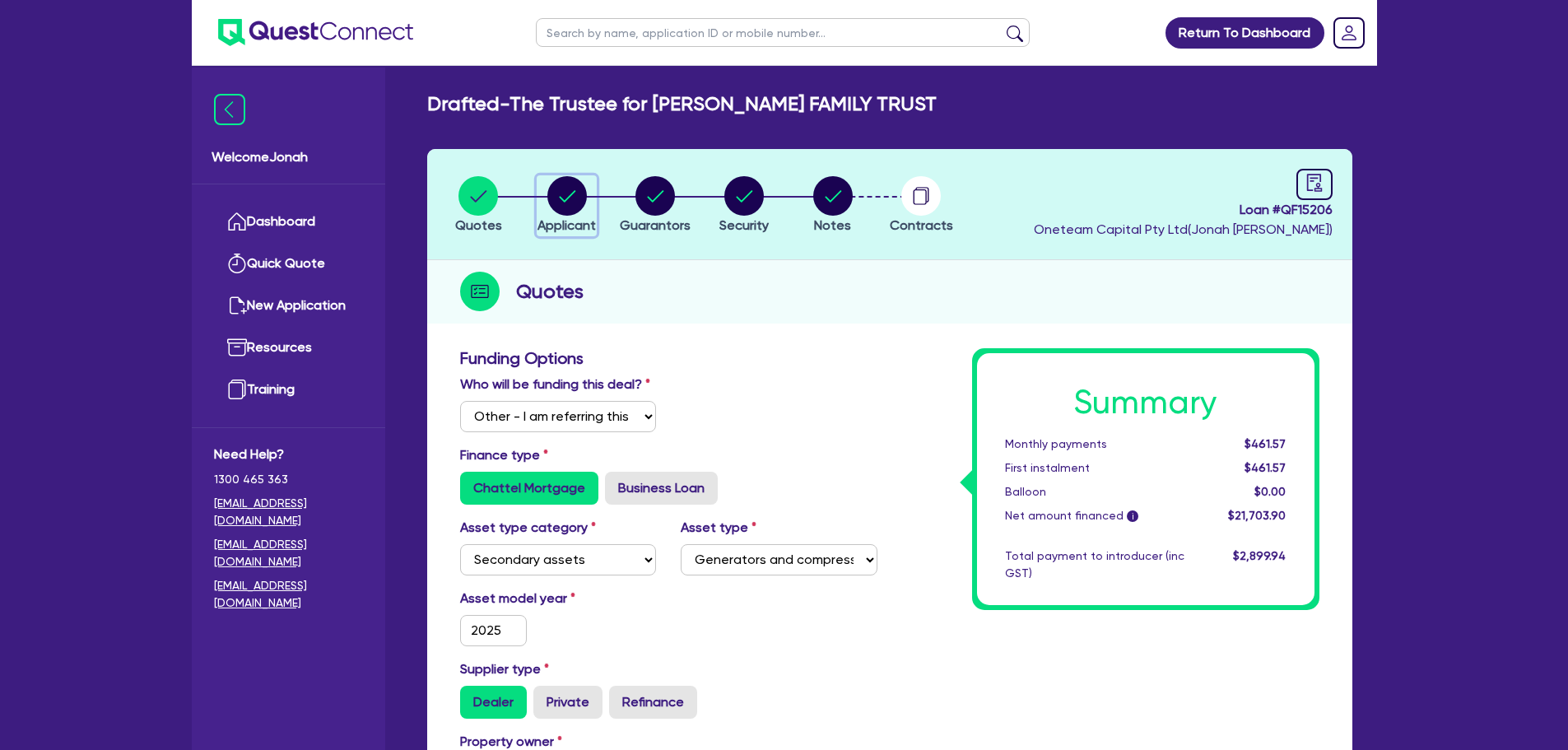
select select "TRUST"
select select "INDIVIDUAL"
select select "BUILDING_CONSTRUCTION"
select select "TRADES_SERVICES_CONSUMERS"
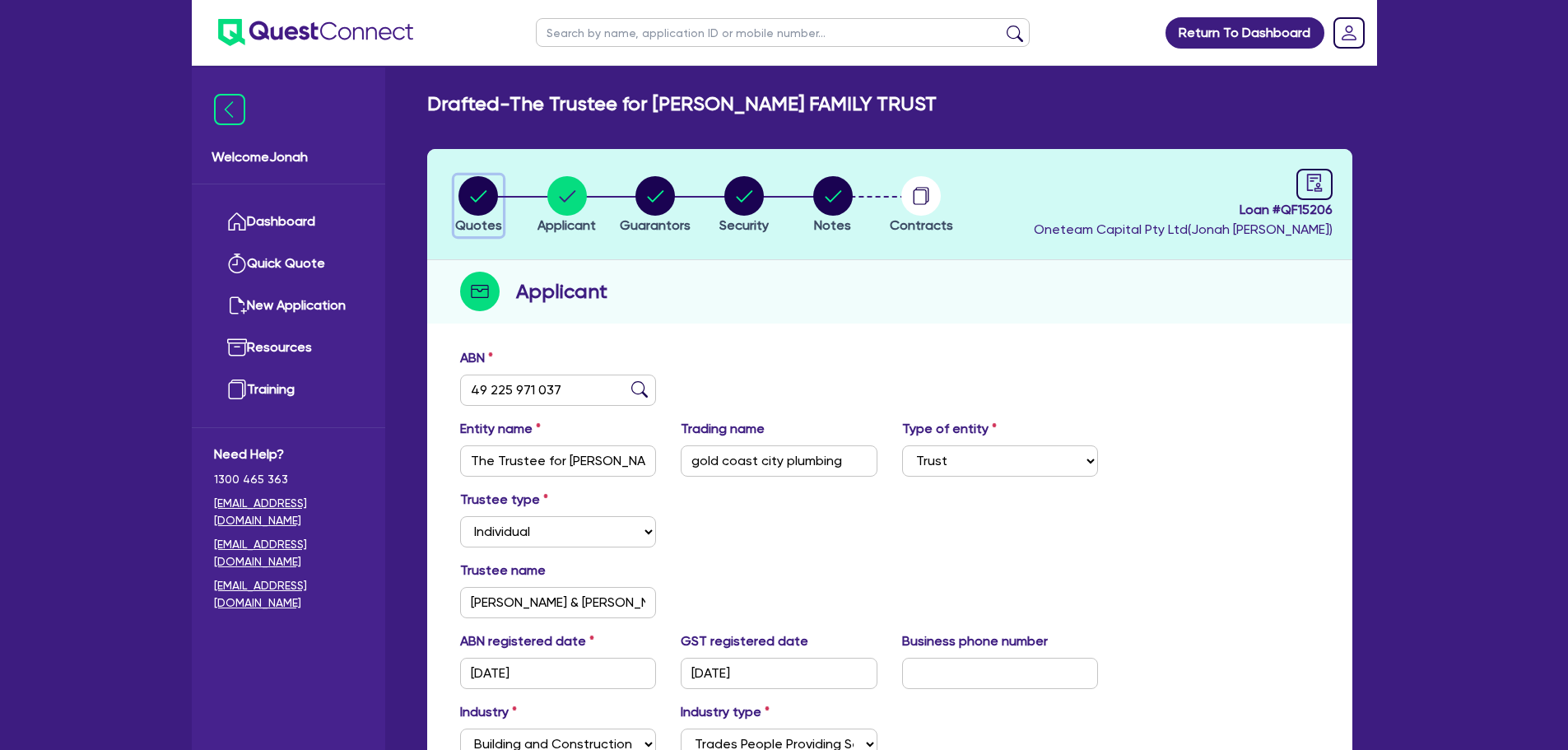
click at [470, 204] on circle "button" at bounding box center [478, 196] width 40 height 40
select select "Other"
select select "SECONDARY_ASSETS"
select select "GENERATORS_AND_COMPRESSORS"
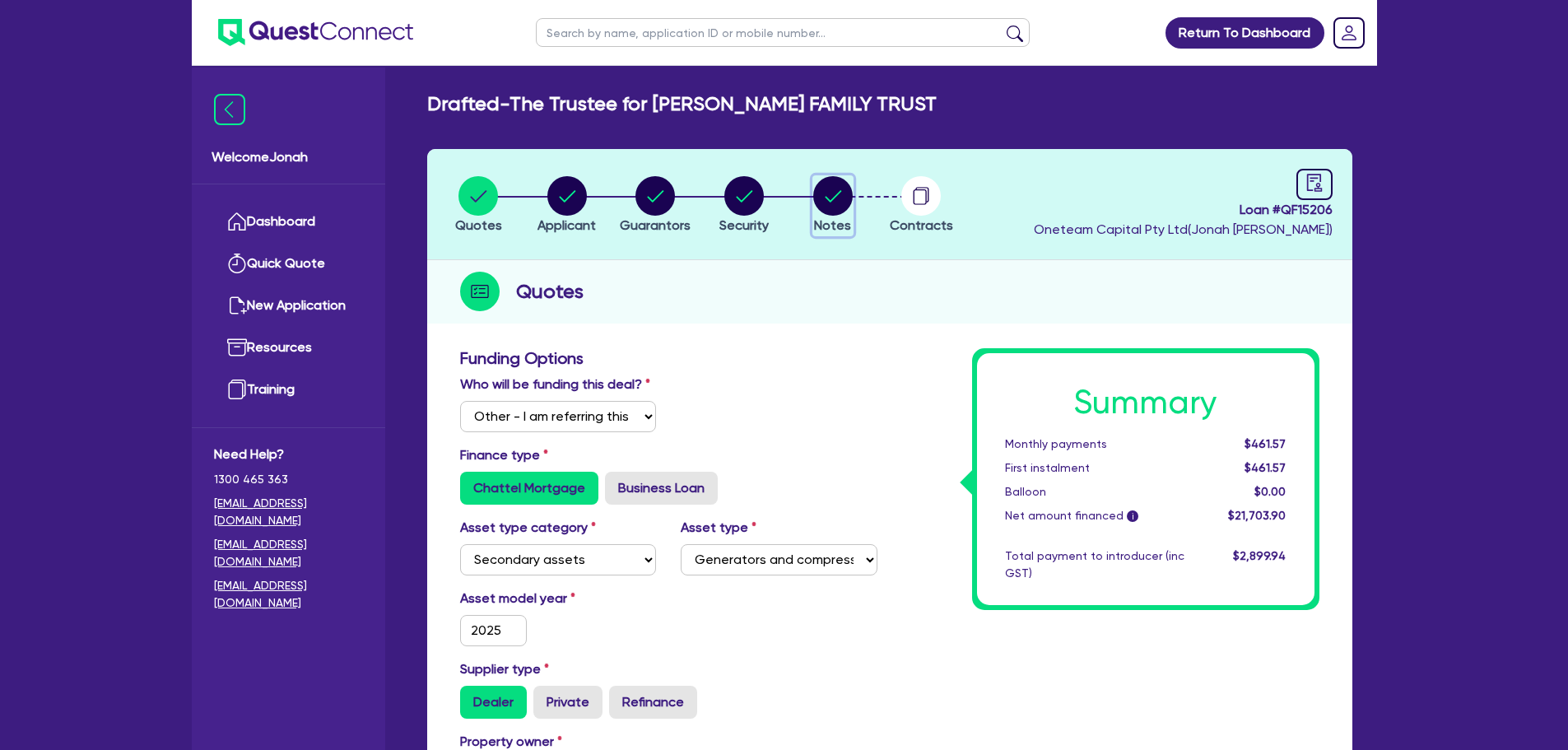
click at [836, 192] on circle "button" at bounding box center [833, 196] width 40 height 40
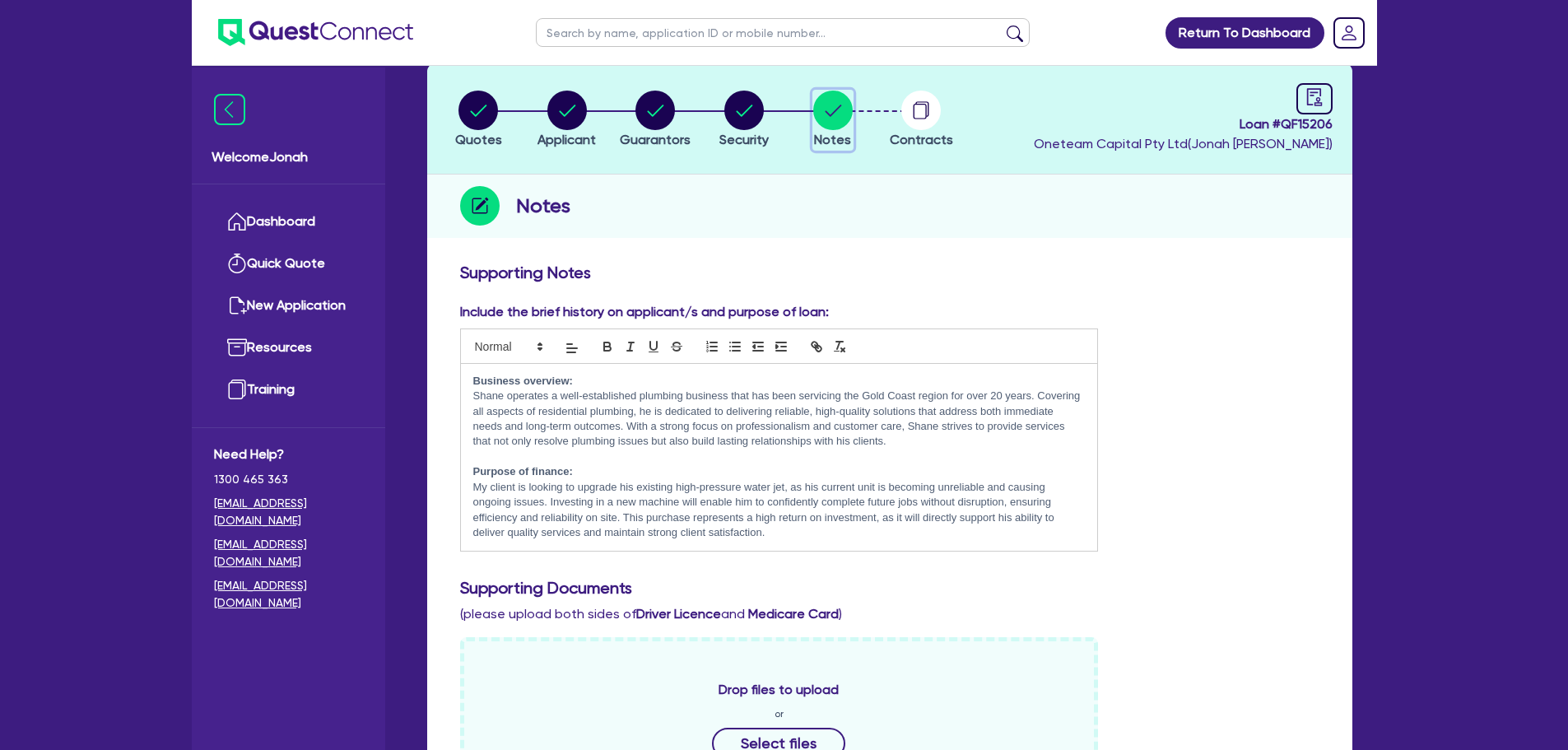
scroll to position [82, 0]
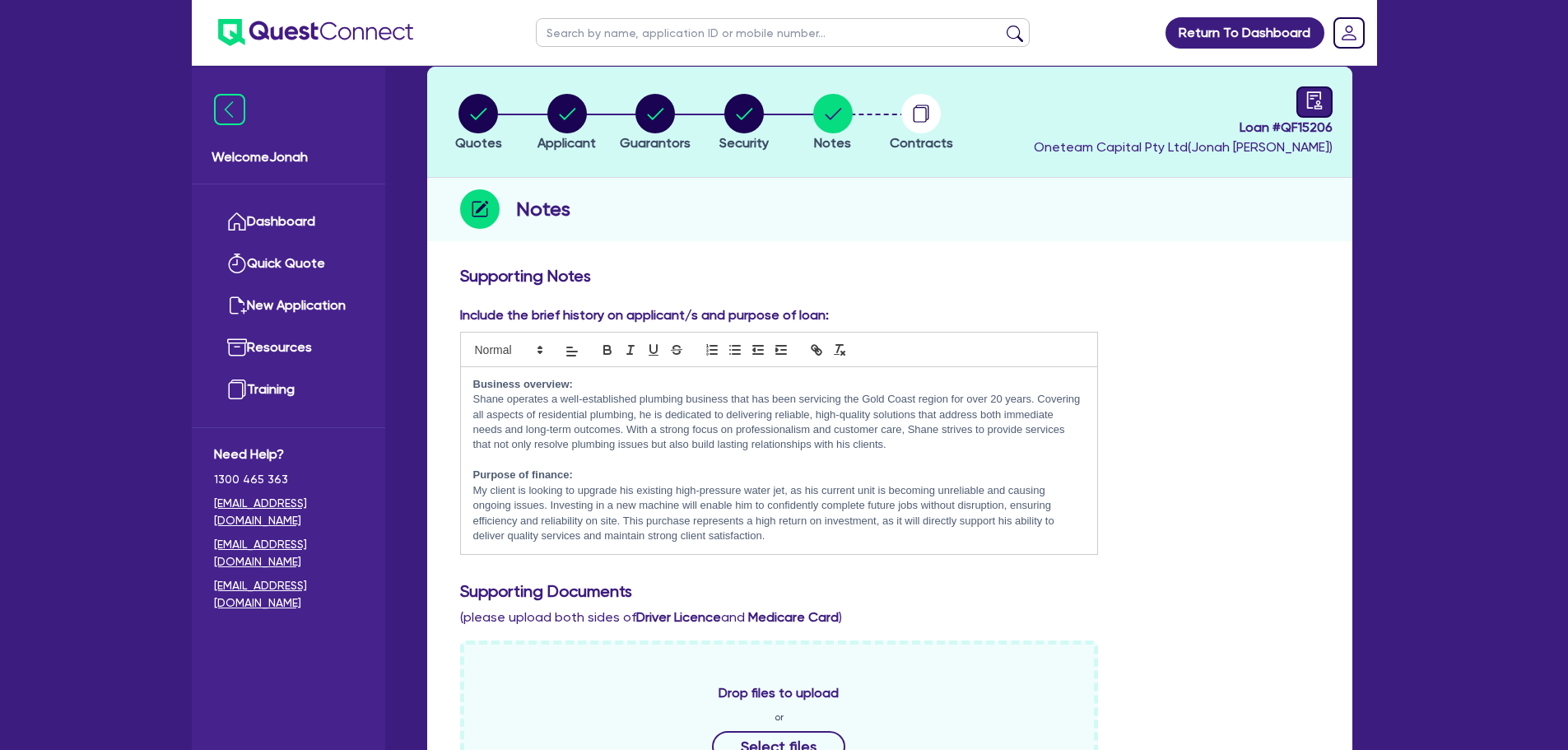
click at [1304, 100] on div at bounding box center [1314, 101] width 36 height 31
select select "DRAFTED_NEW"
select select "Other"
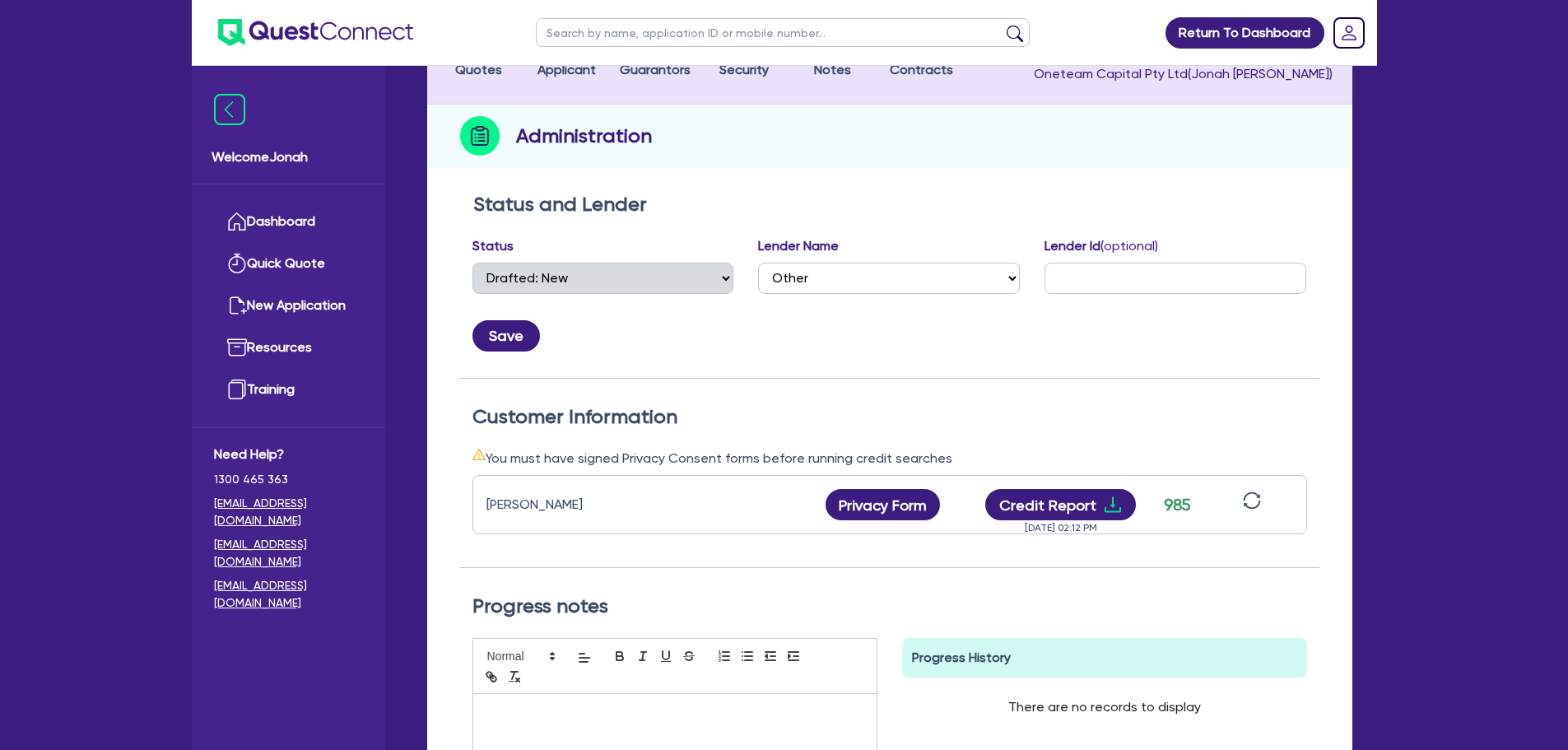
scroll to position [165, 0]
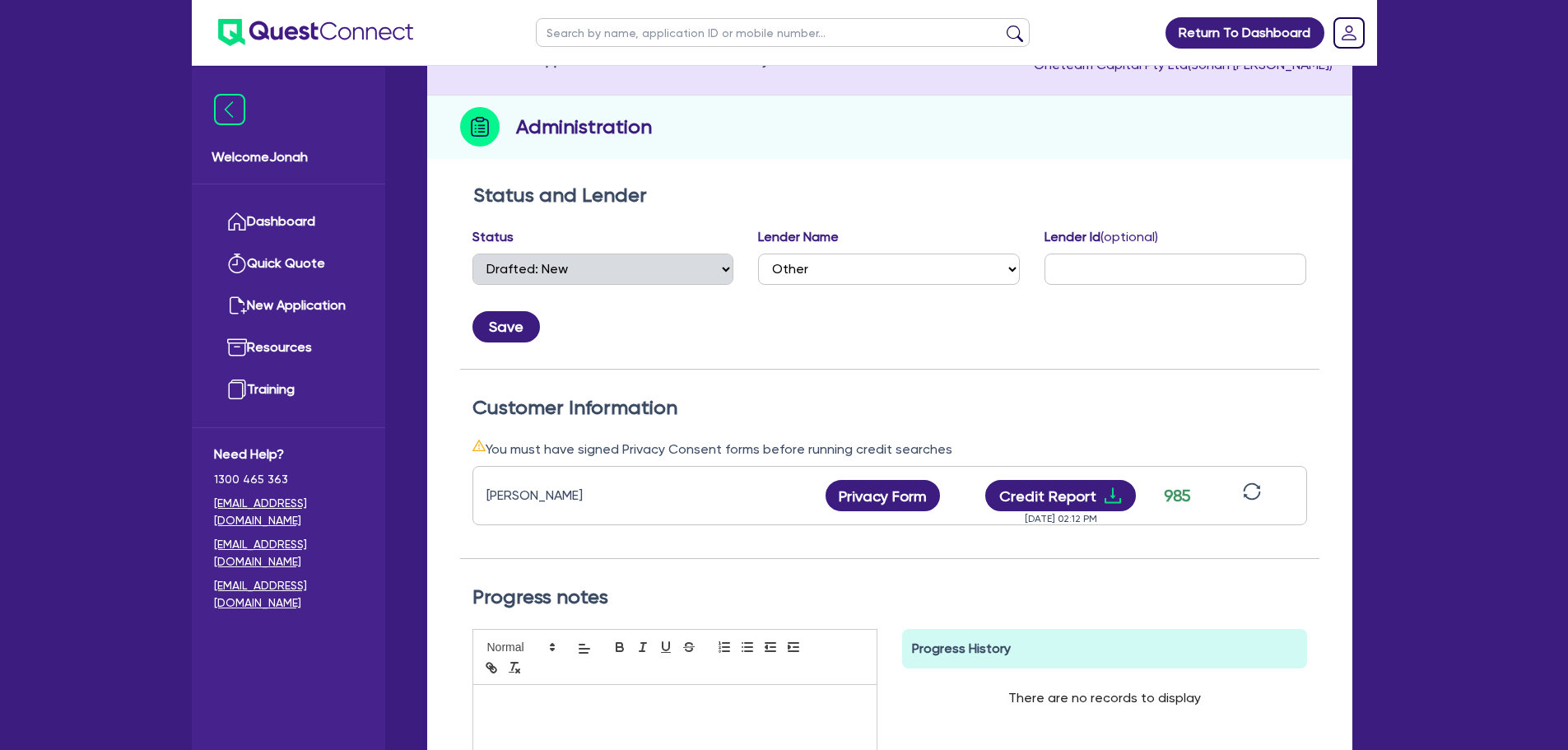
click at [1073, 475] on div "[PERSON_NAME] Privacy Form Privacy form logs Close Send new privacy form? You h…" at bounding box center [889, 495] width 834 height 60
click at [1077, 489] on button "Credit Report" at bounding box center [1060, 495] width 151 height 31
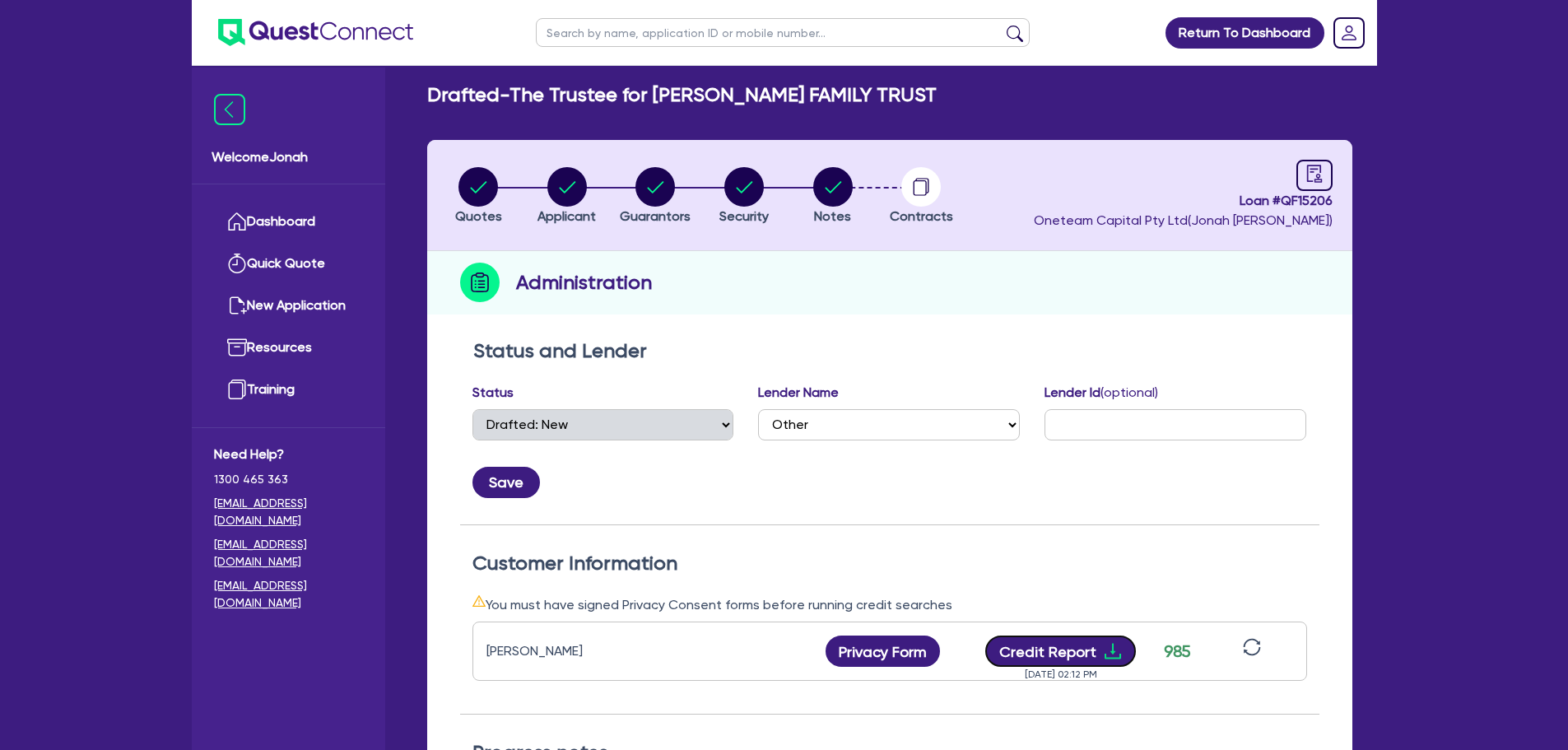
scroll to position [0, 0]
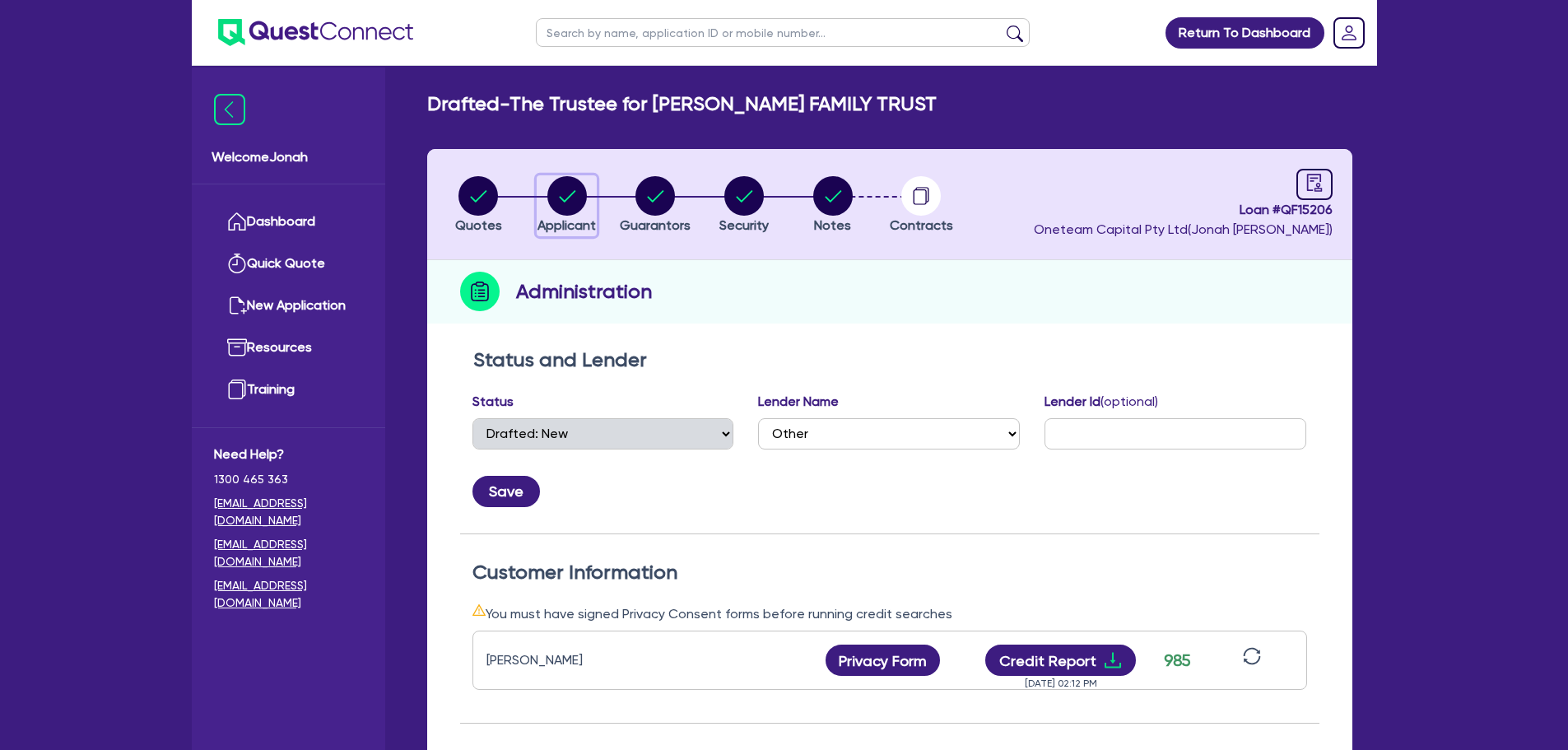
click at [576, 199] on circle "button" at bounding box center [567, 196] width 40 height 40
select select "TRUST"
select select "INDIVIDUAL"
select select "BUILDING_CONSTRUCTION"
select select "TRADES_SERVICES_CONSUMERS"
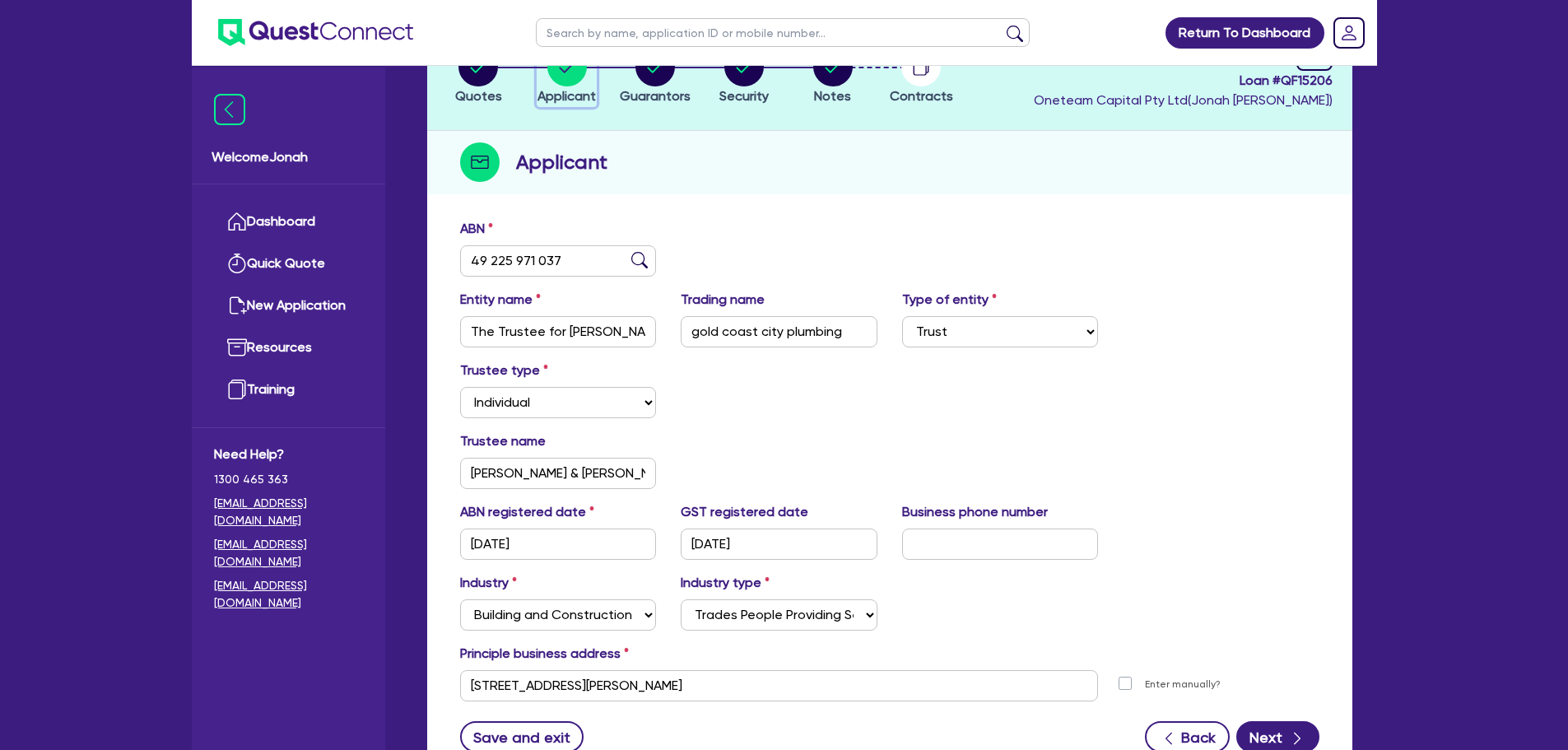
scroll to position [82, 0]
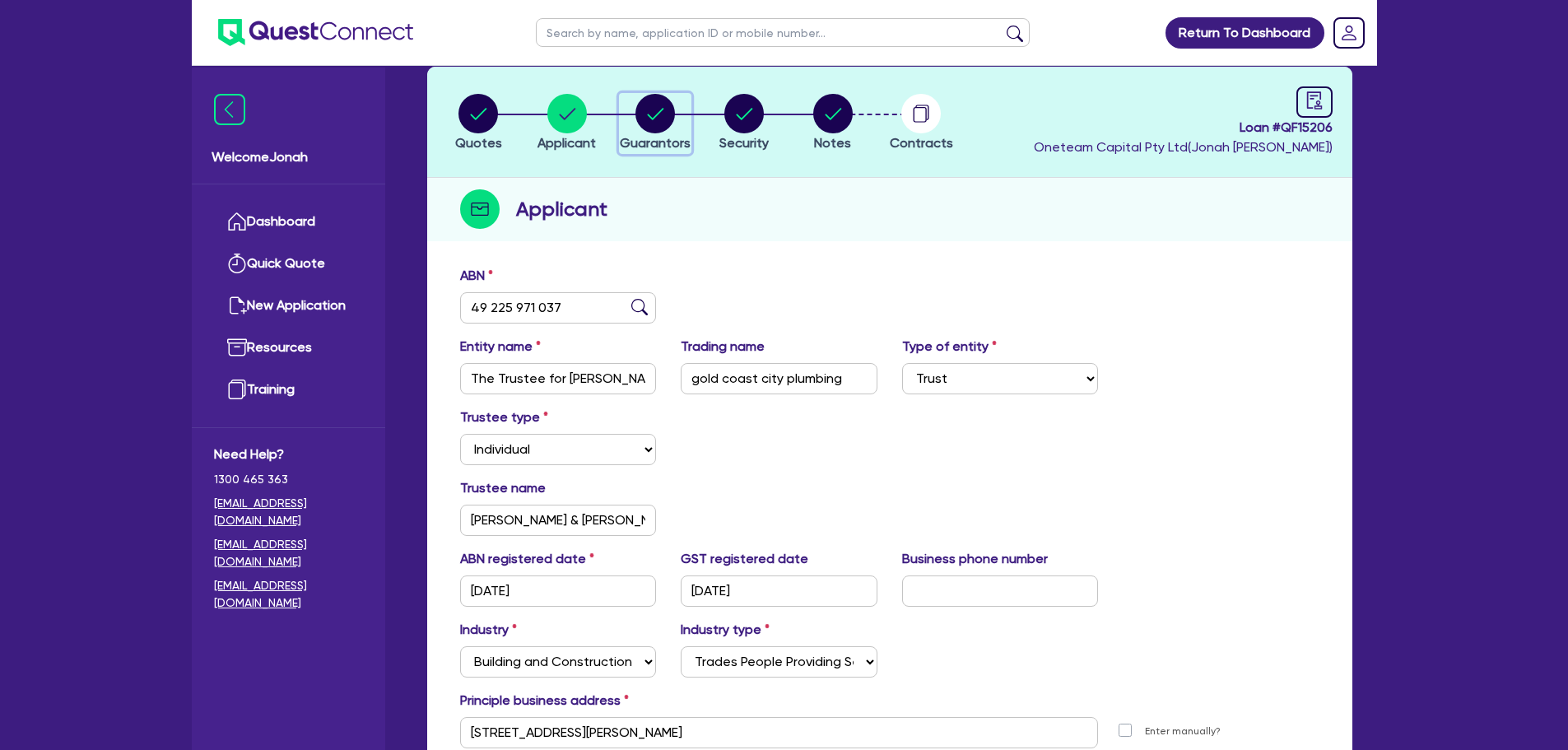
click at [658, 105] on circle "button" at bounding box center [655, 114] width 40 height 40
select select "MR"
select select "QLD"
select select "MARRIED"
select select "PROPERTY"
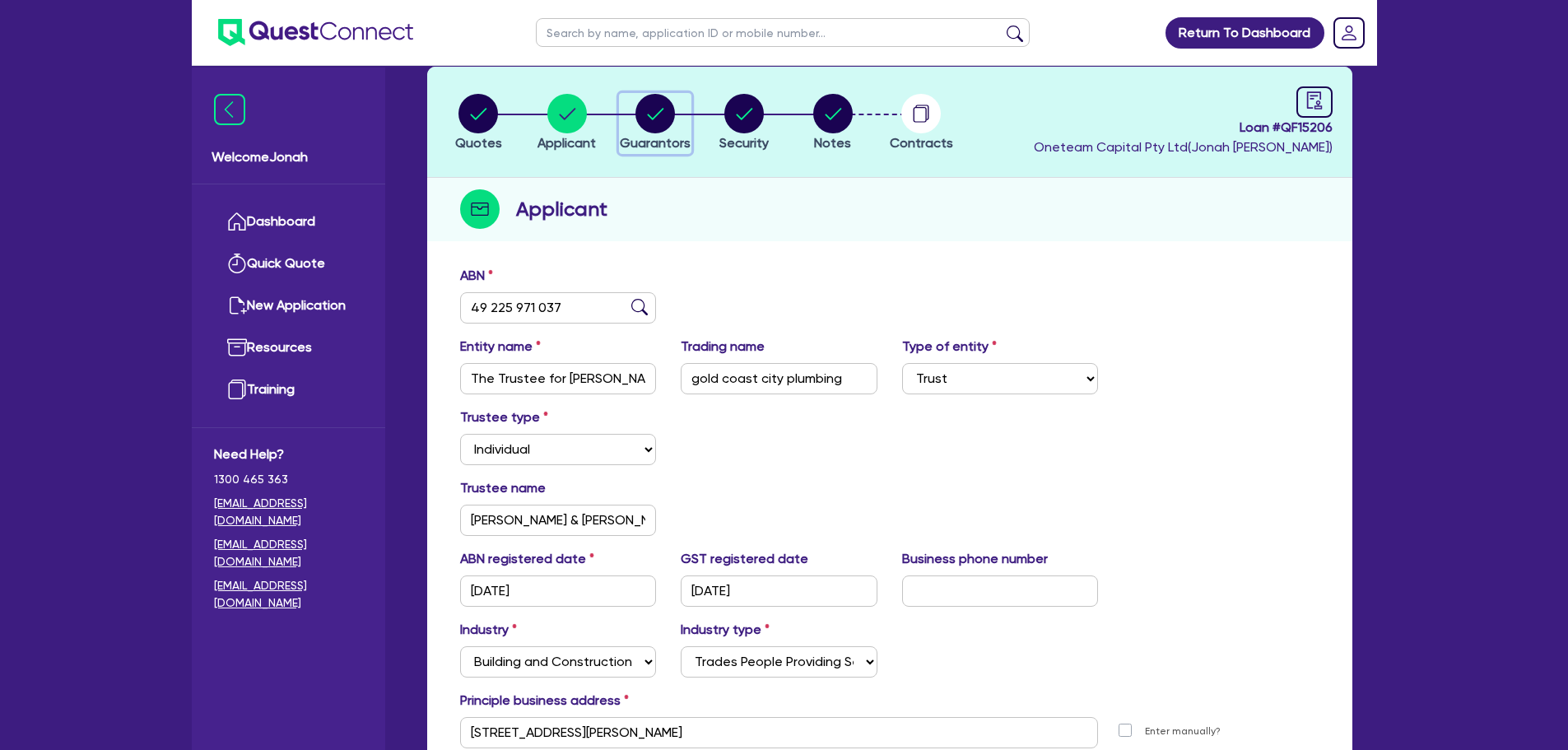
select select "VEHICLE"
select select "MORTGAGE"
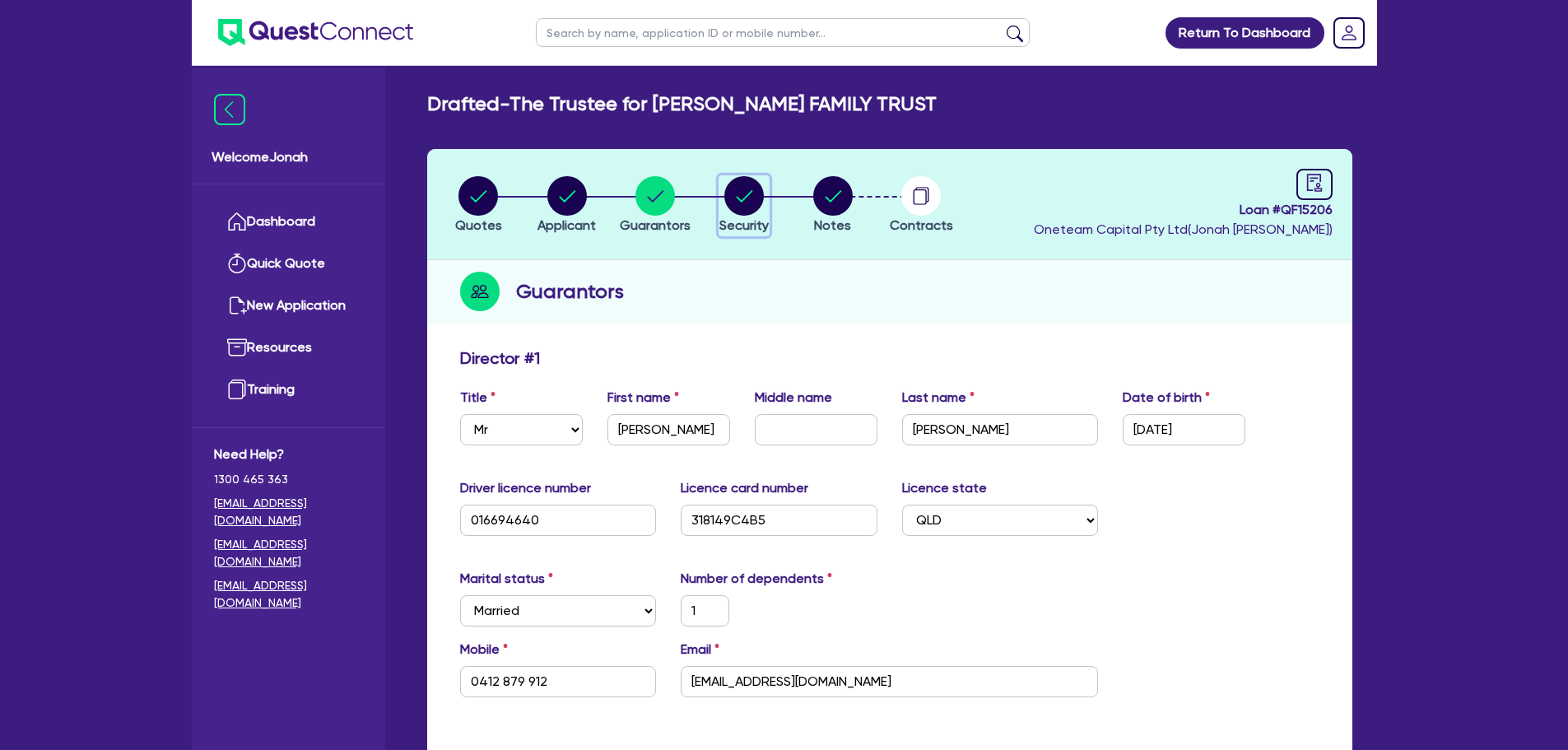
click at [735, 192] on circle "button" at bounding box center [744, 196] width 40 height 40
select select "SECONDARY_ASSETS"
select select "GENERATORS_AND_COMPRESSORS"
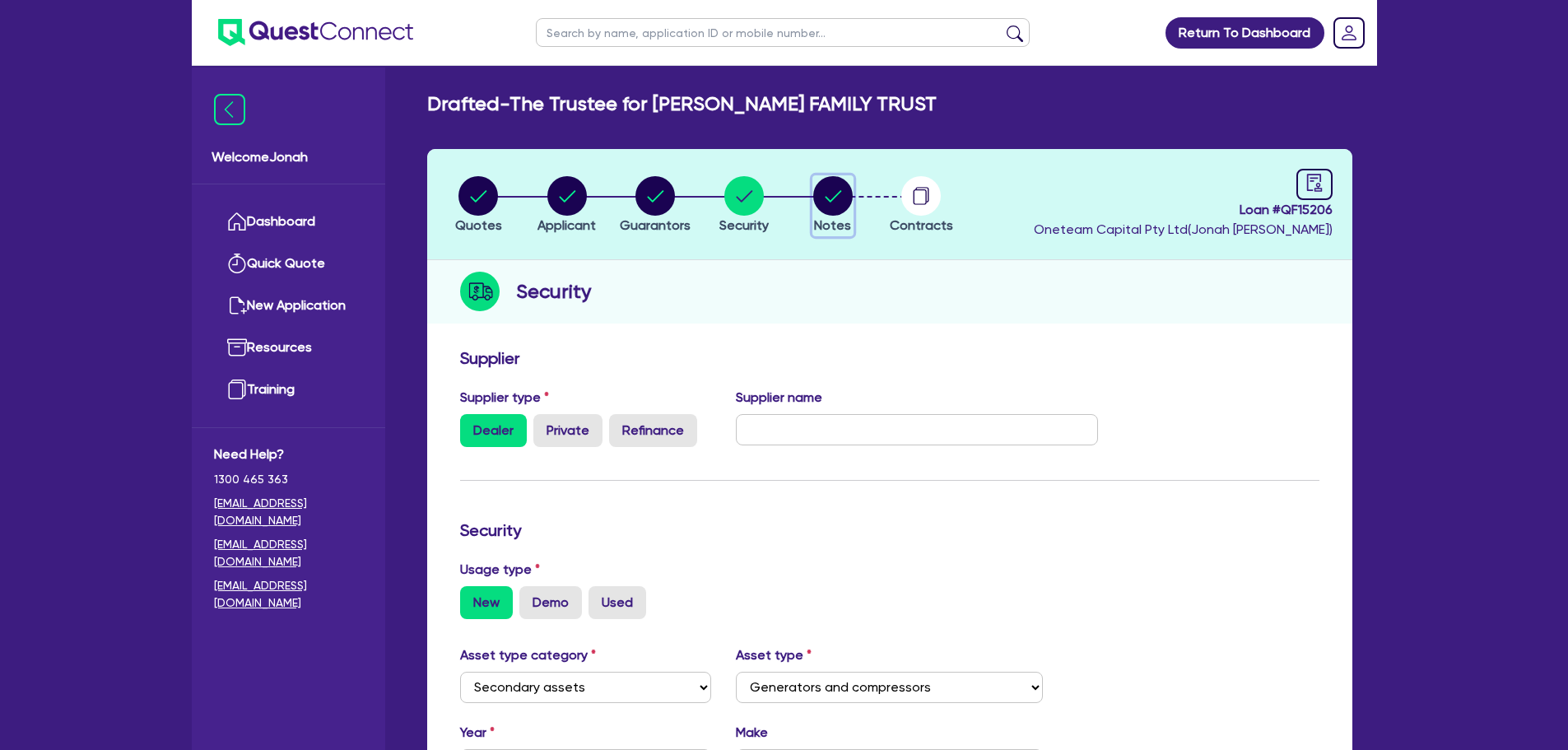
click at [829, 192] on circle "button" at bounding box center [833, 196] width 40 height 40
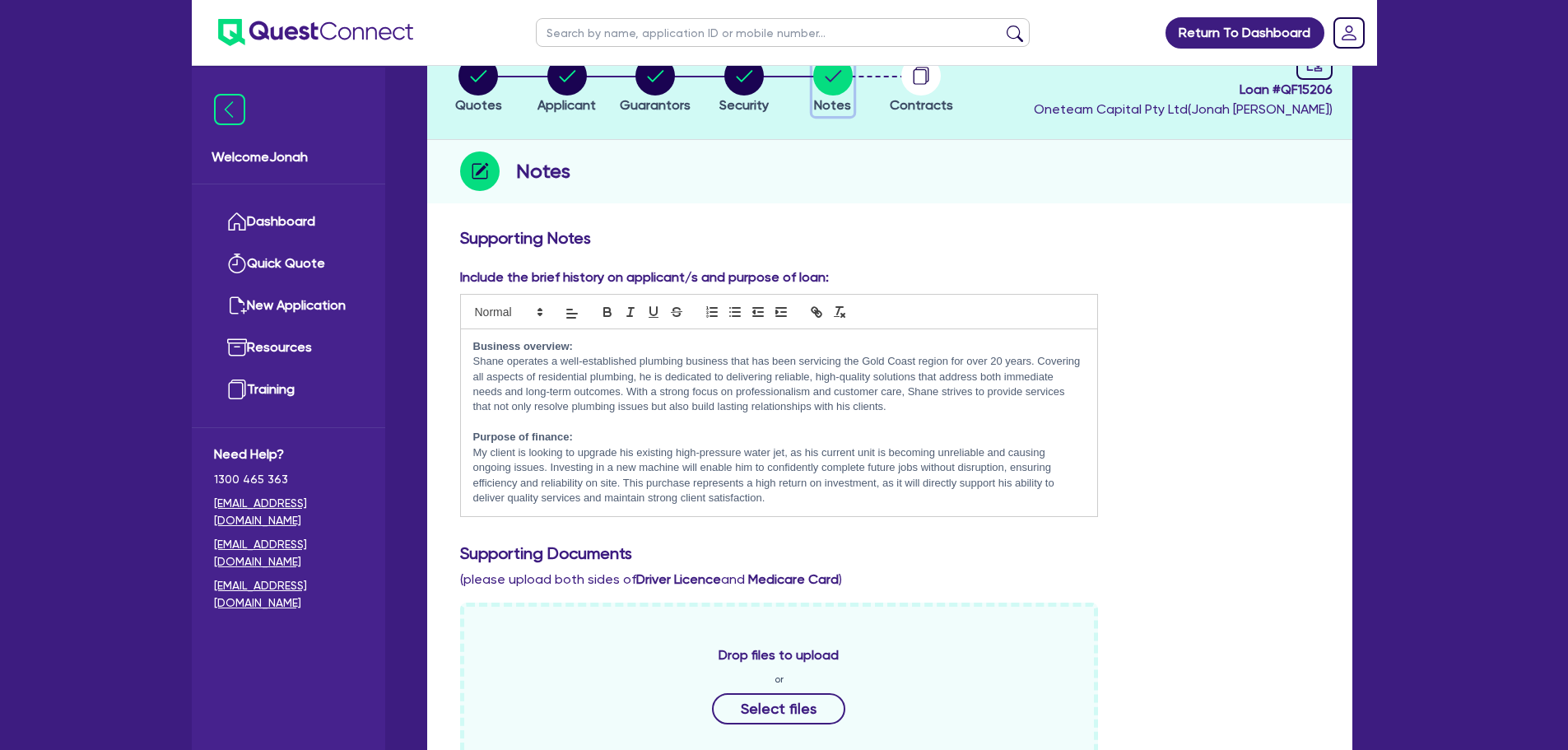
scroll to position [116, 0]
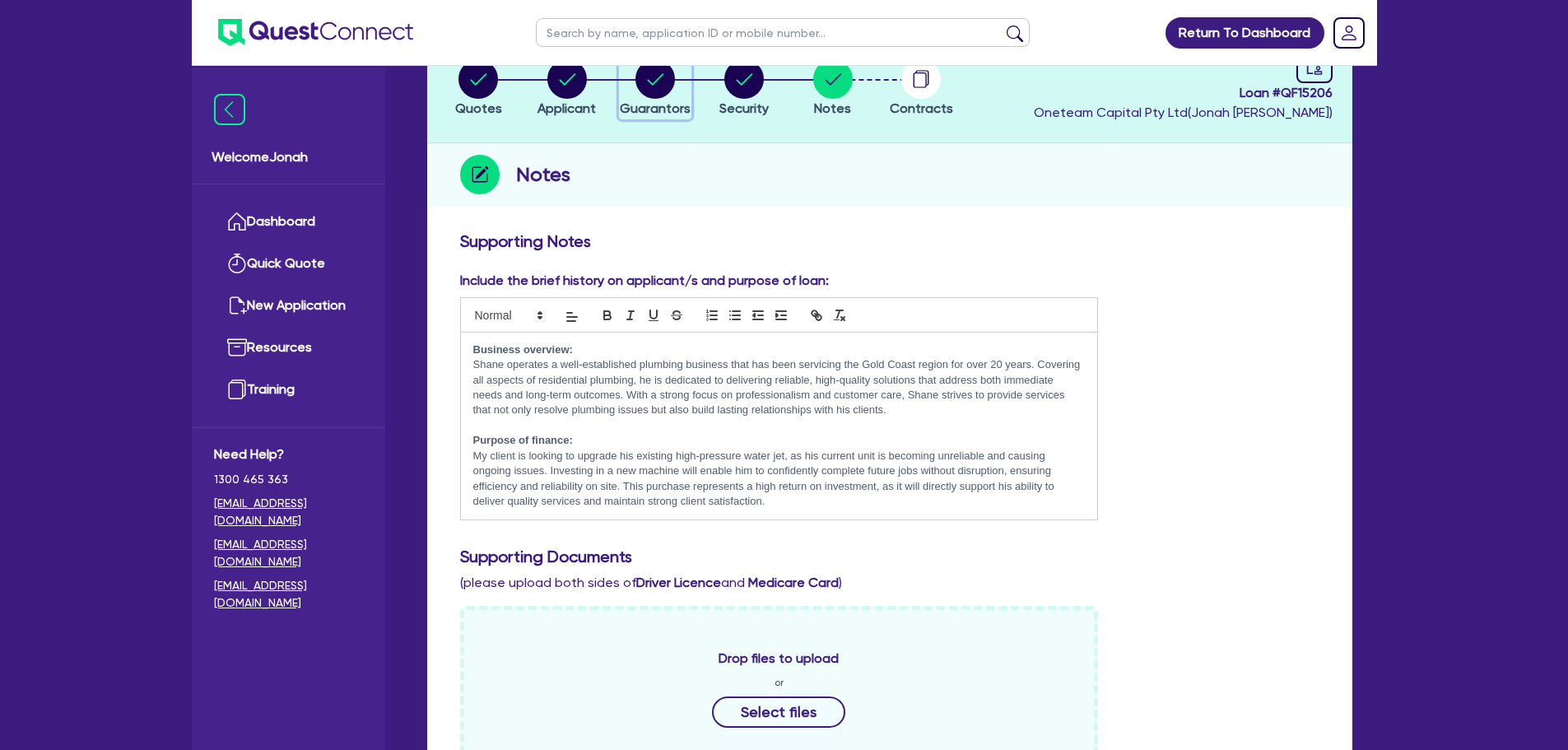
click at [644, 96] on icon "button" at bounding box center [655, 80] width 40 height 40
select select "MR"
select select "QLD"
select select "MARRIED"
select select "PROPERTY"
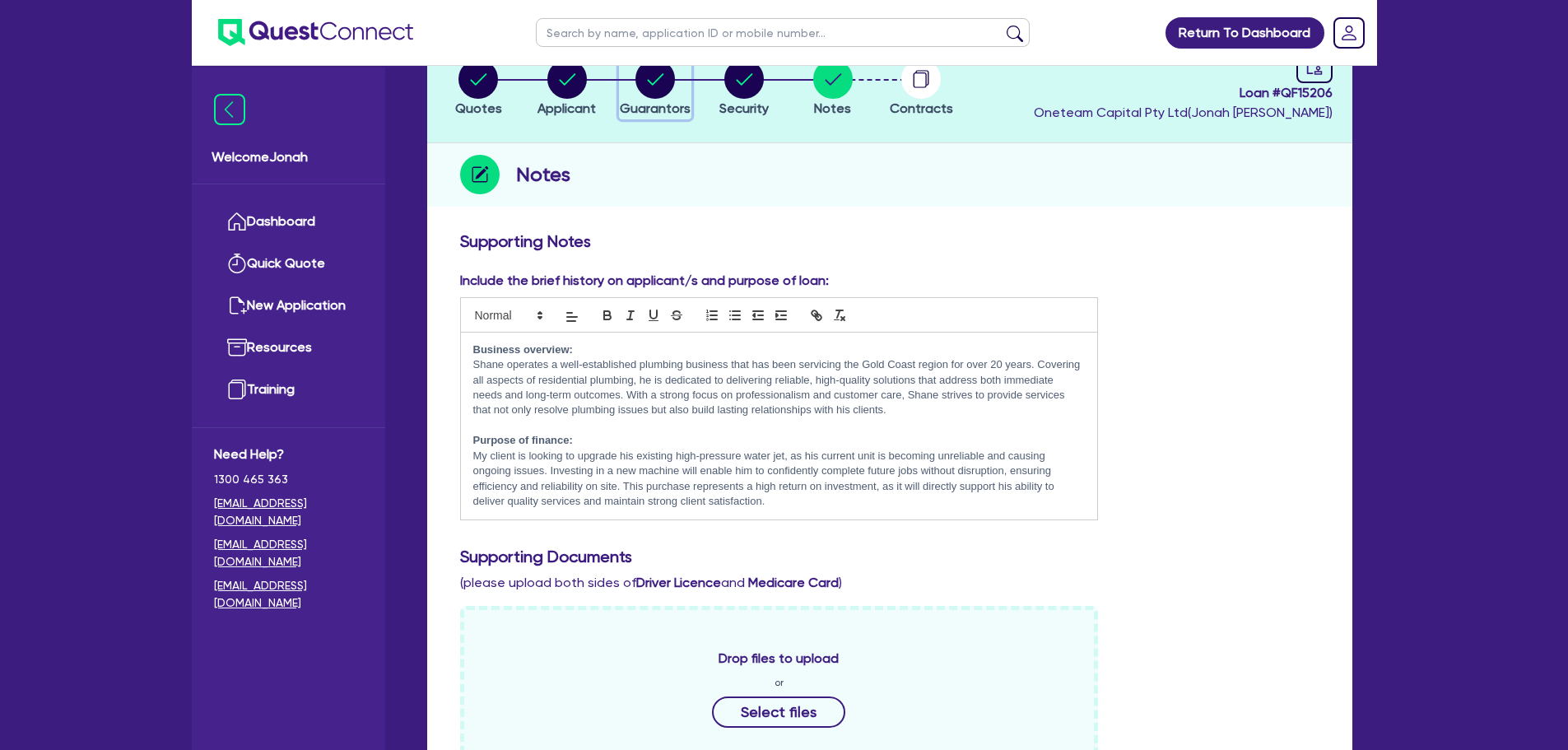
select select "VEHICLE"
select select "MORTGAGE"
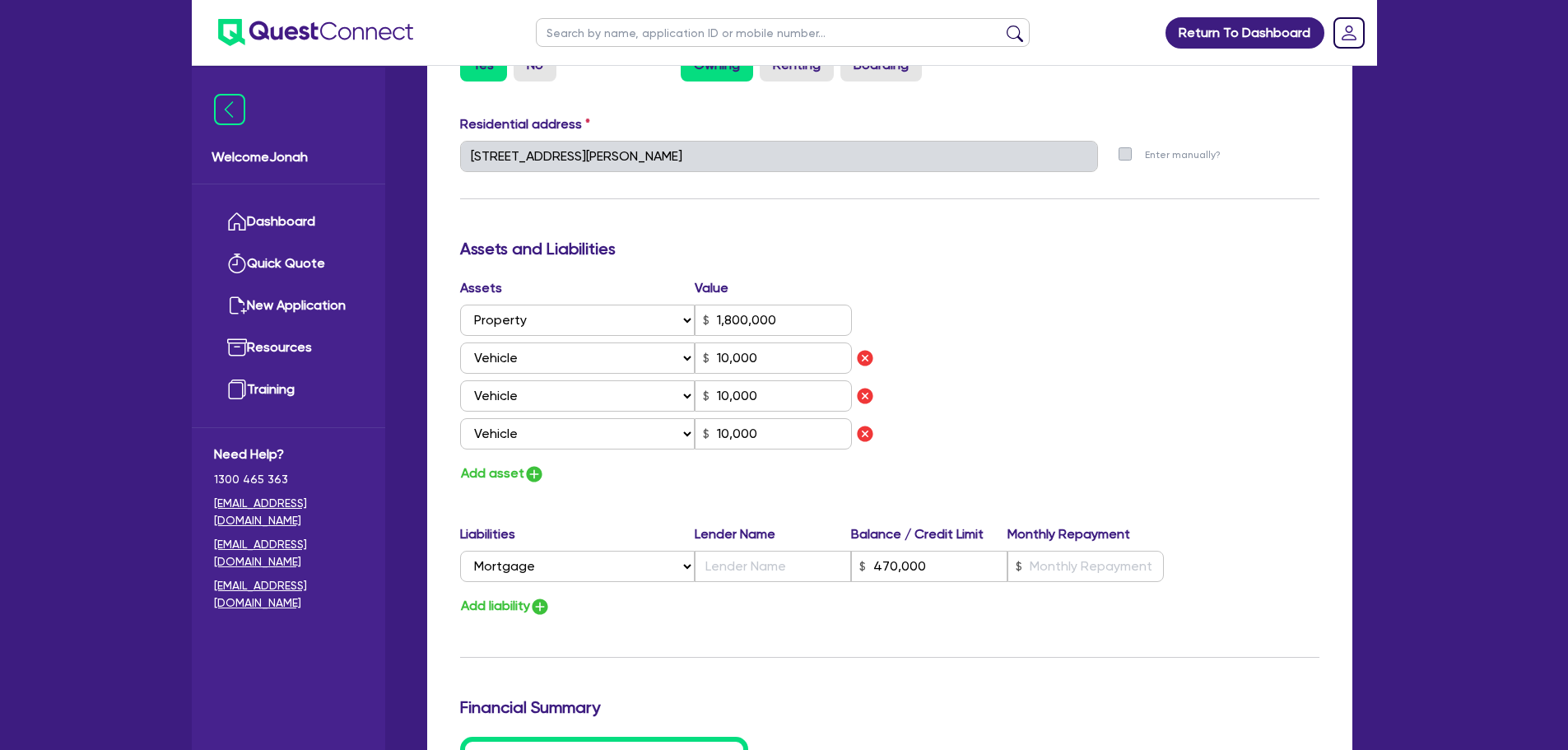
scroll to position [988, 0]
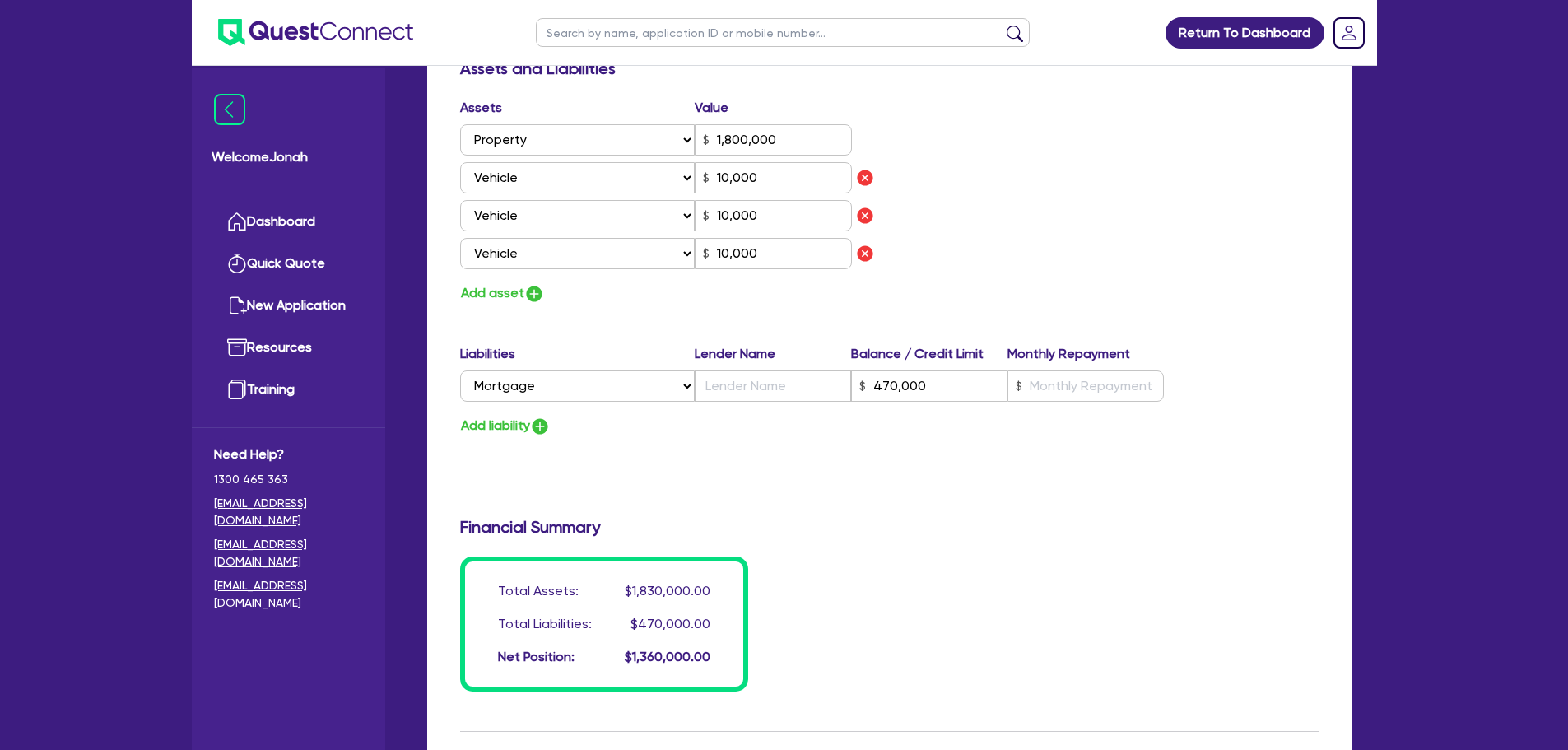
click at [783, 412] on div "Liabilities Lender Name Balance / Credit Limit Monthly Repayment Select Liabili…" at bounding box center [890, 390] width 884 height 93
click at [792, 400] on input "text" at bounding box center [773, 385] width 156 height 31
type input "1"
type input "0412 879 912"
type input "1,800,000"
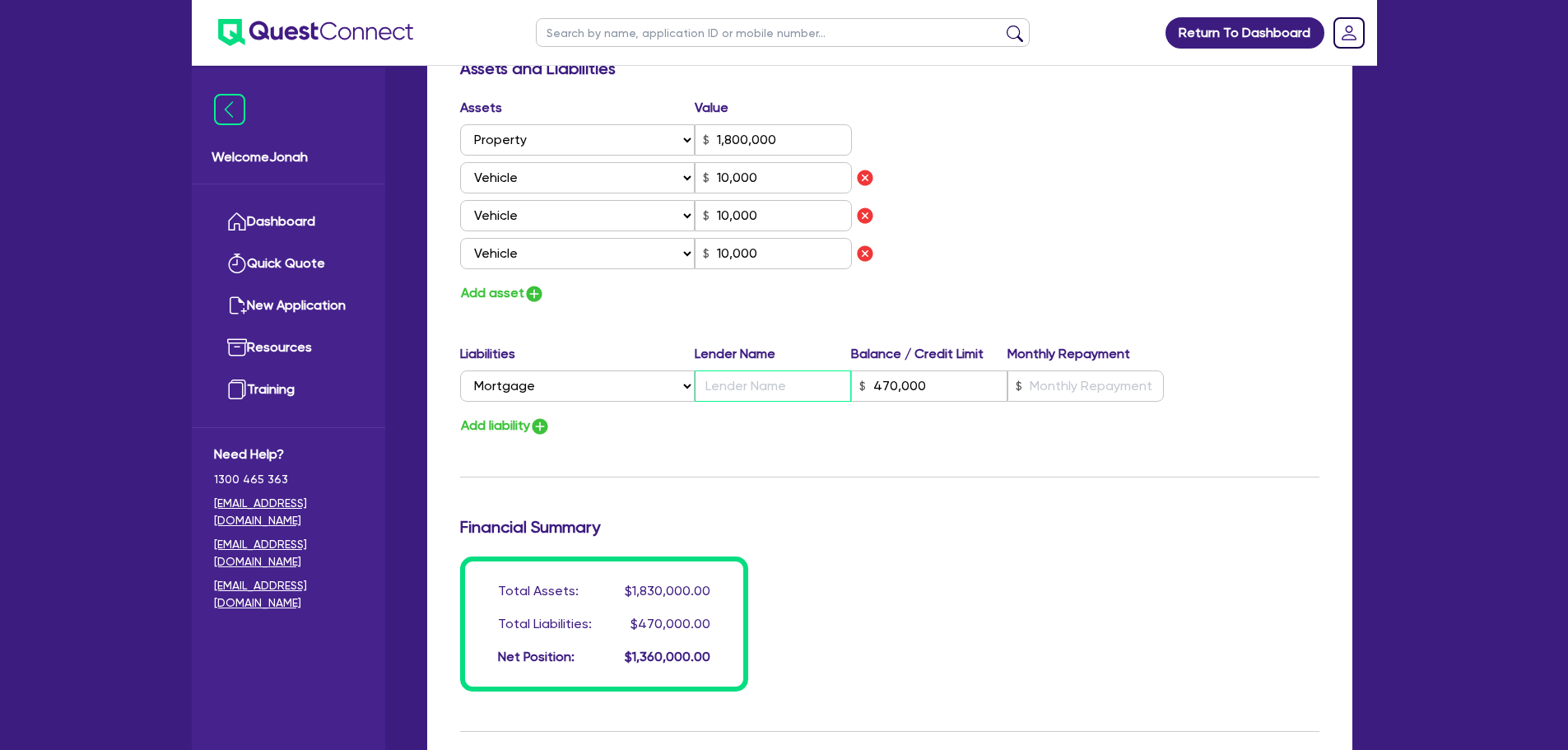
type input "10,000"
type input "A"
type input "470,000"
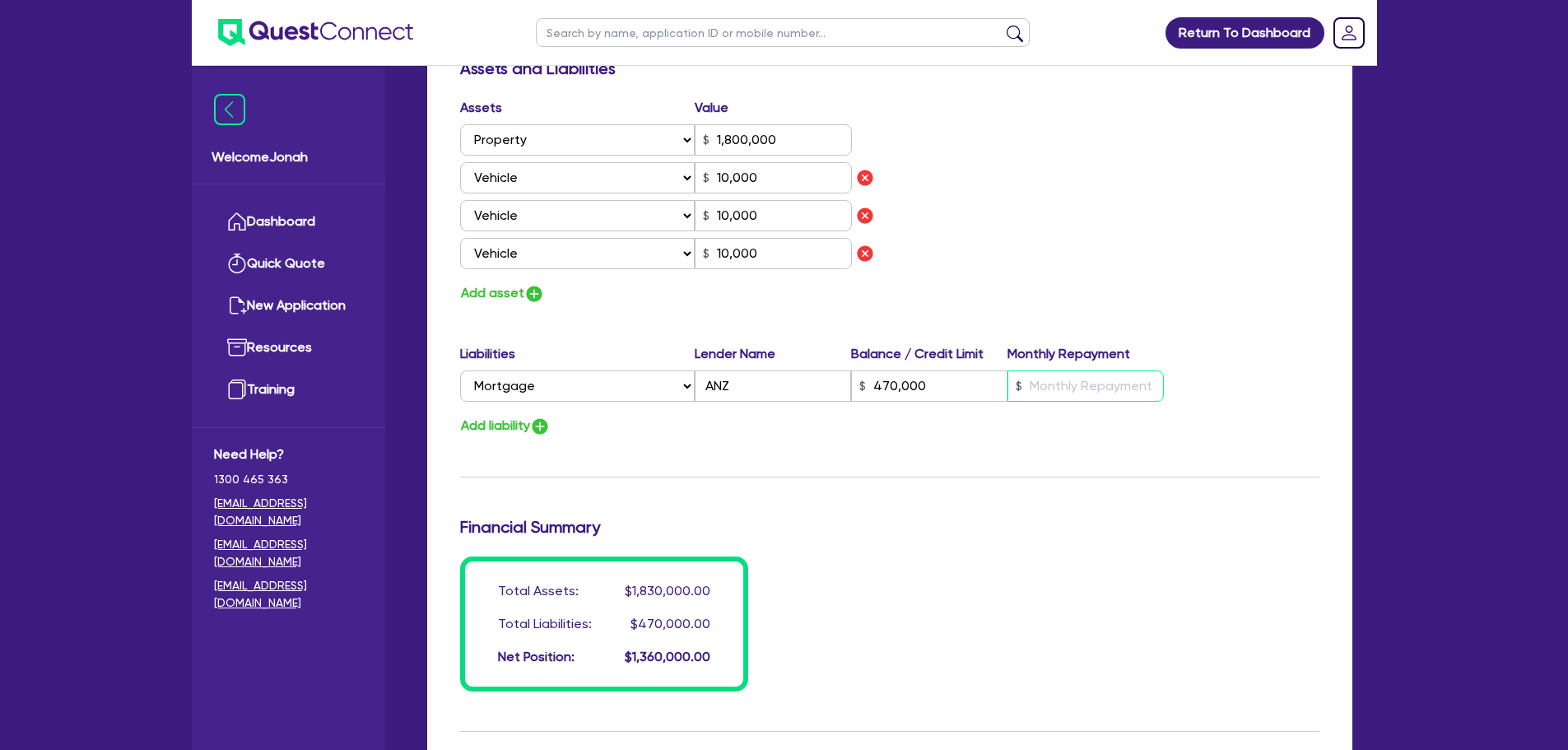
click at [1087, 375] on input "text" at bounding box center [1085, 385] width 156 height 31
click at [1153, 240] on div "Assets Value Select Asset Cash Property Investment property Vehicle Truck Trail…" at bounding box center [890, 201] width 884 height 206
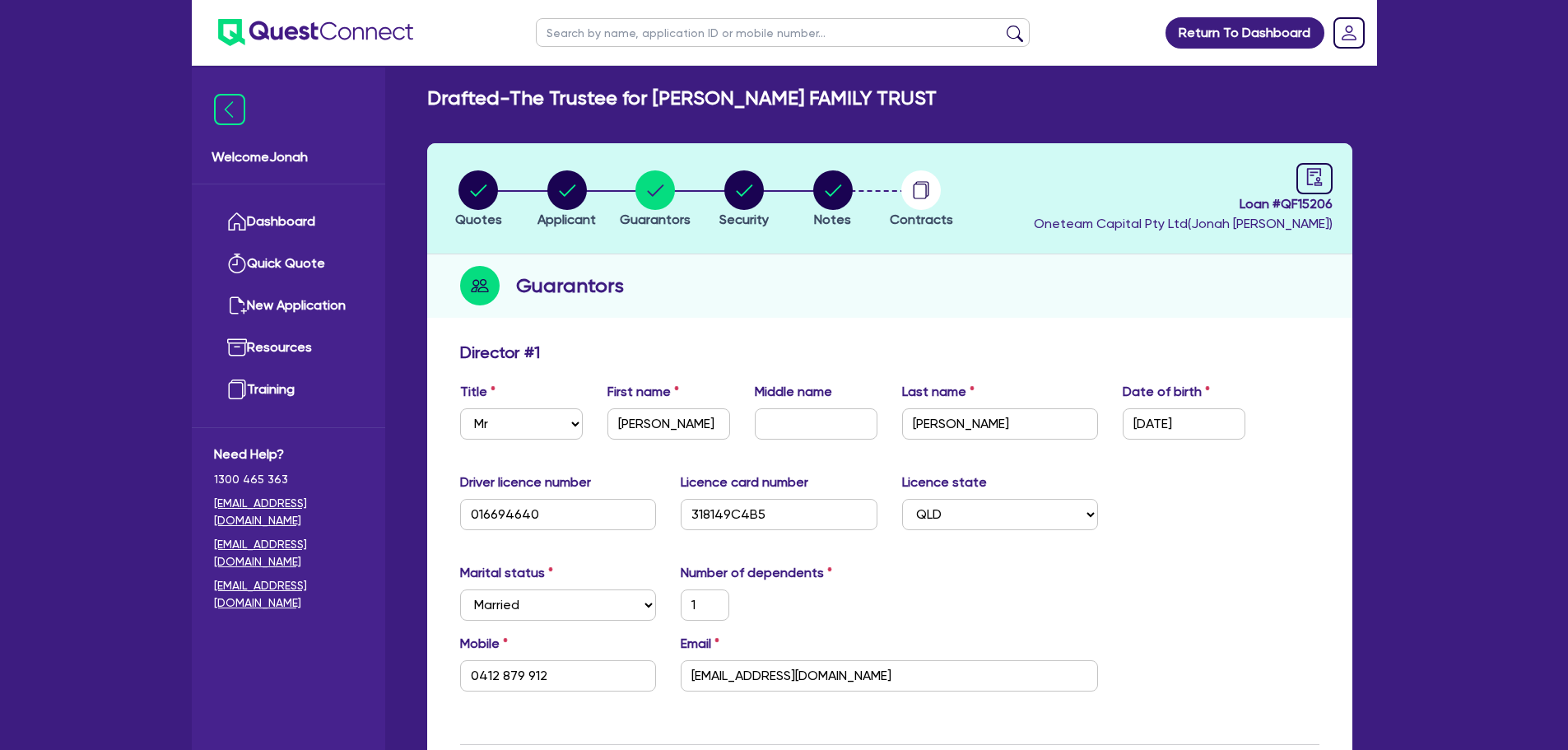
scroll to position [0, 0]
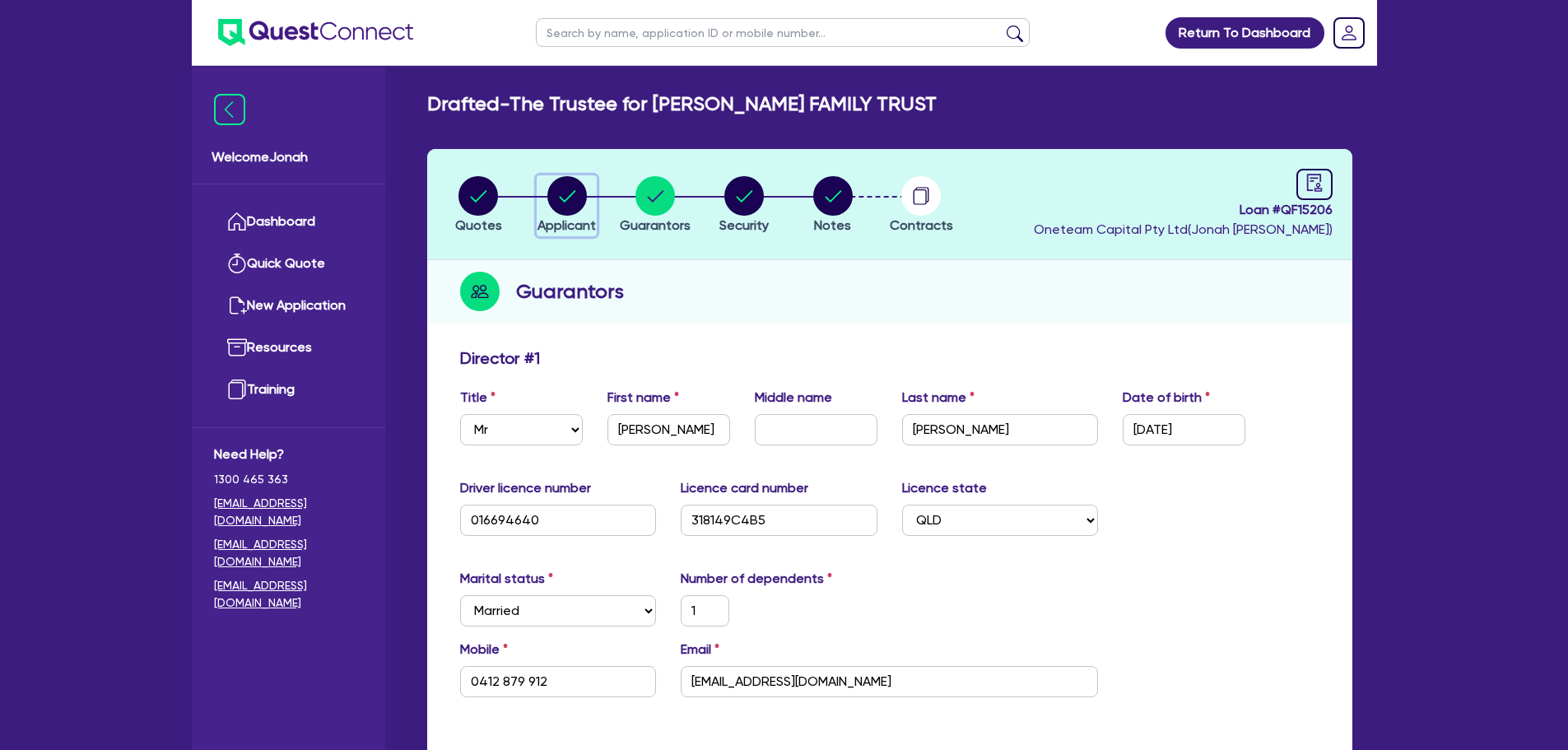
click at [570, 185] on circle "button" at bounding box center [567, 196] width 40 height 40
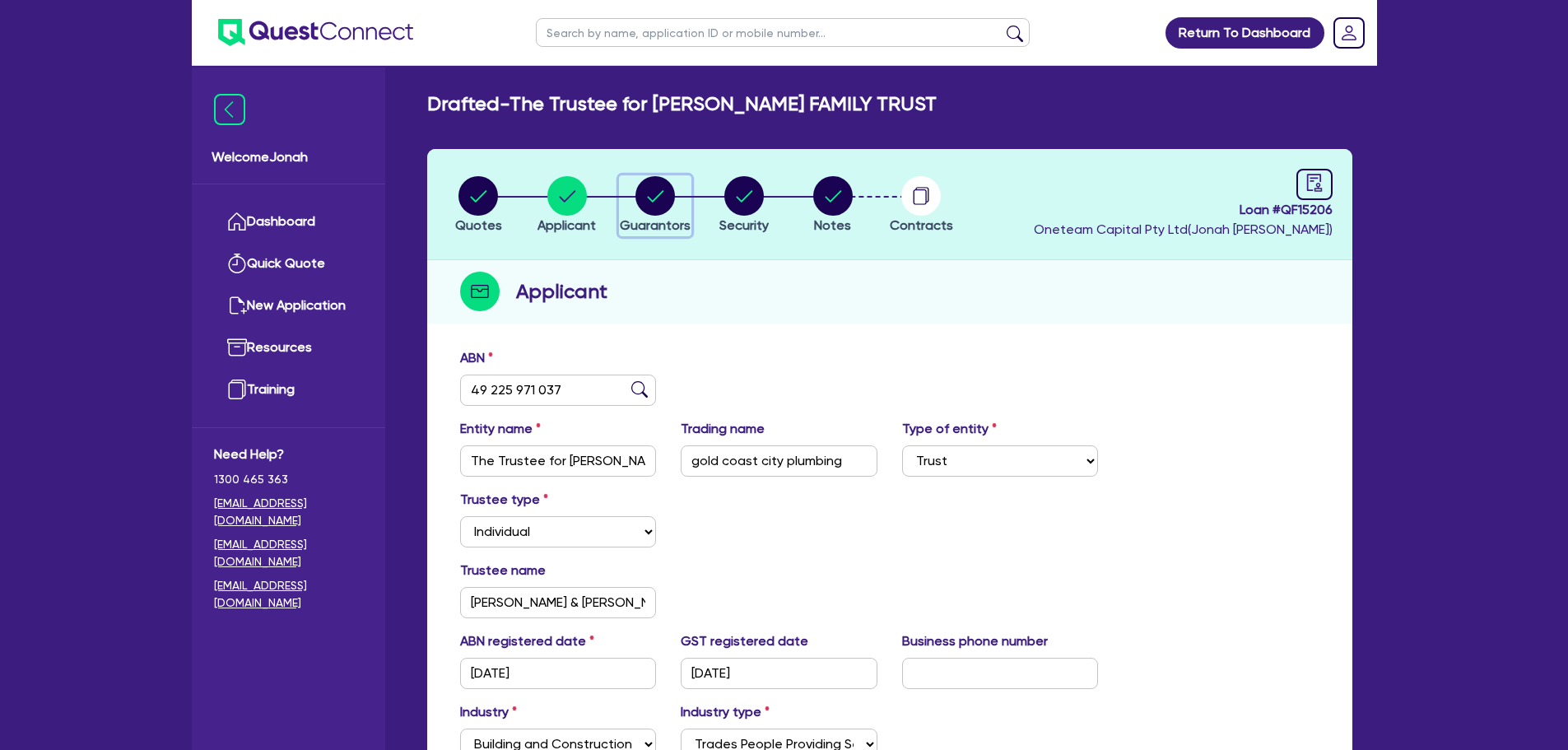
click at [658, 197] on icon "button" at bounding box center [655, 196] width 16 height 11
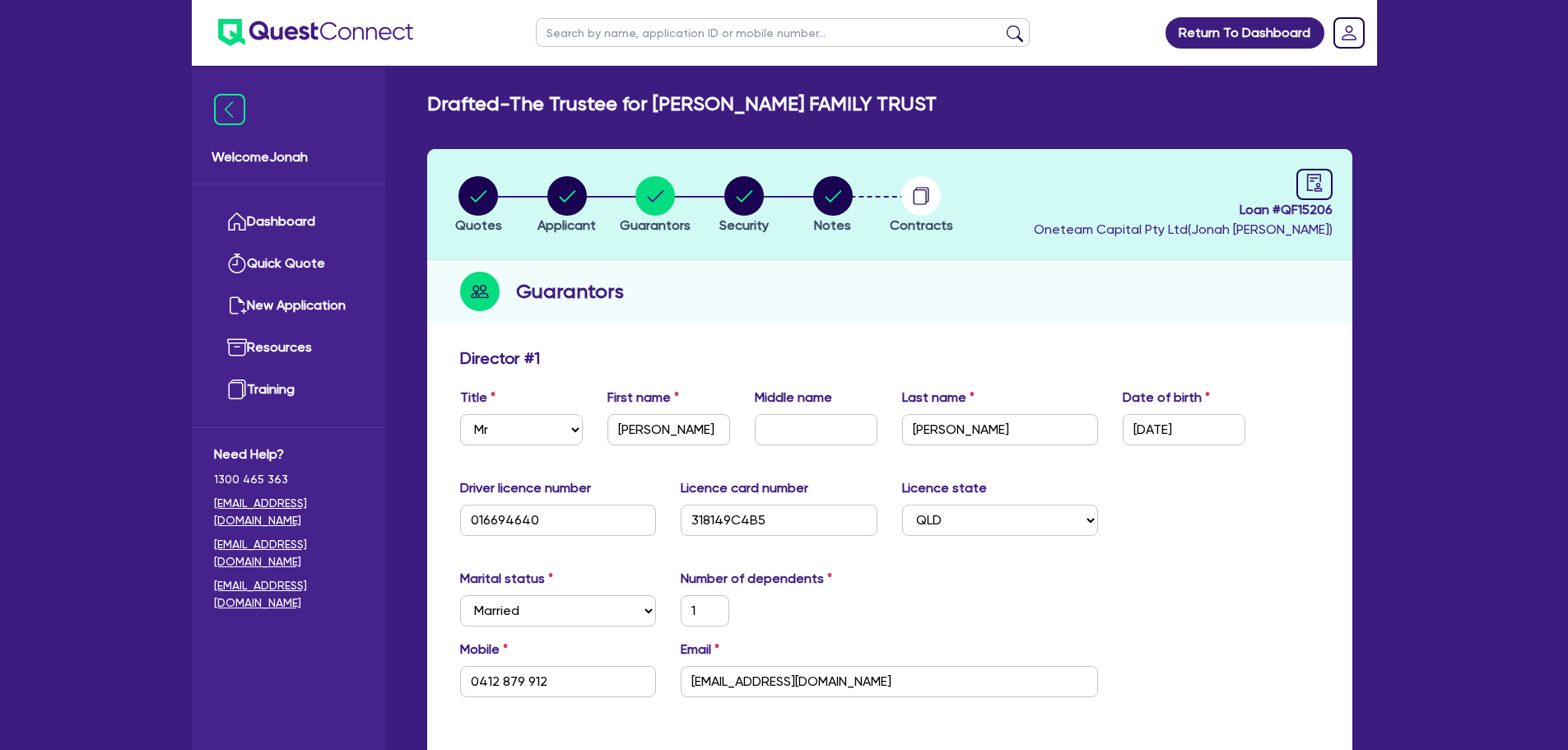
click at [935, 288] on div "Guarantors" at bounding box center [889, 292] width 925 height 63
click at [755, 205] on circle "button" at bounding box center [744, 196] width 40 height 40
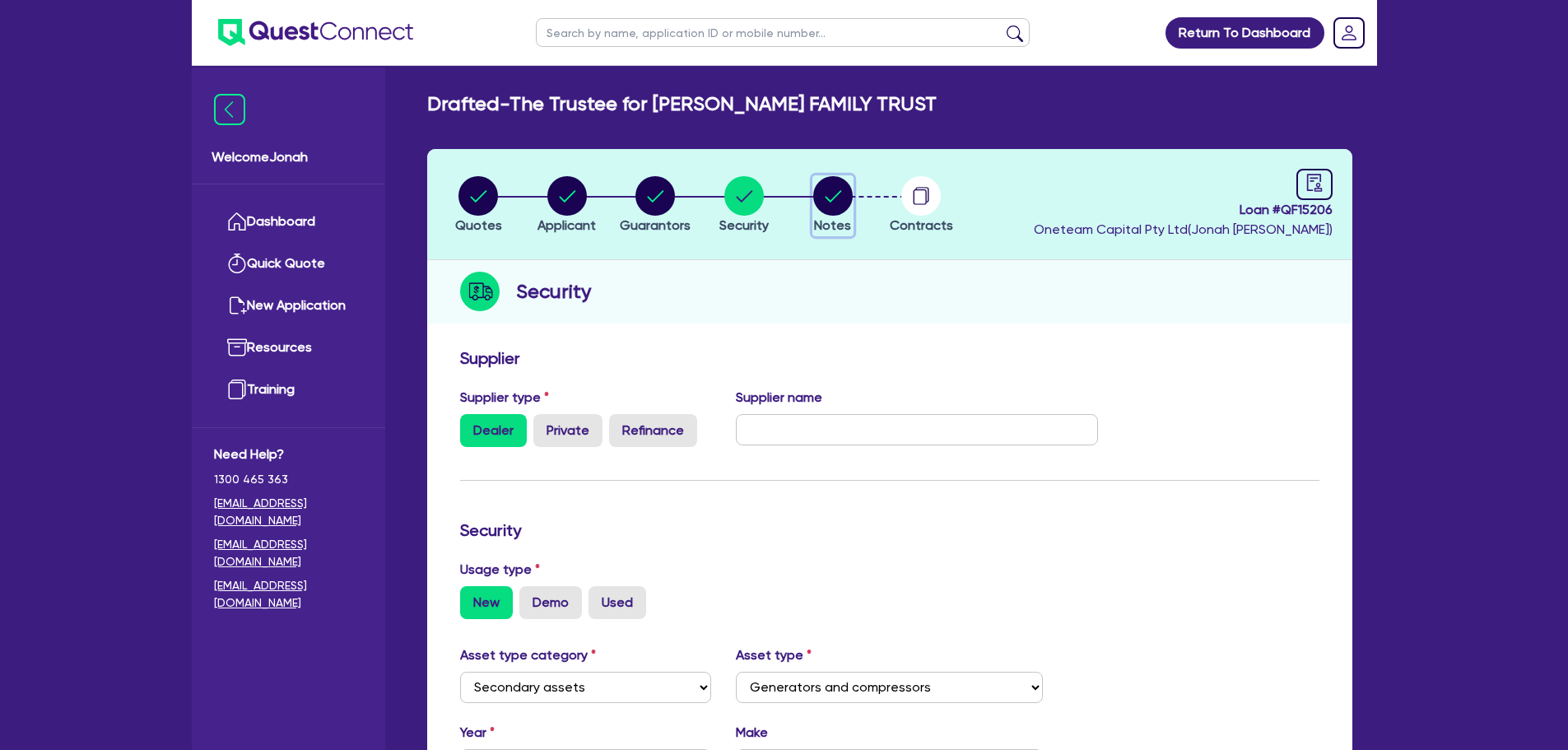
click at [842, 198] on circle "button" at bounding box center [833, 196] width 40 height 40
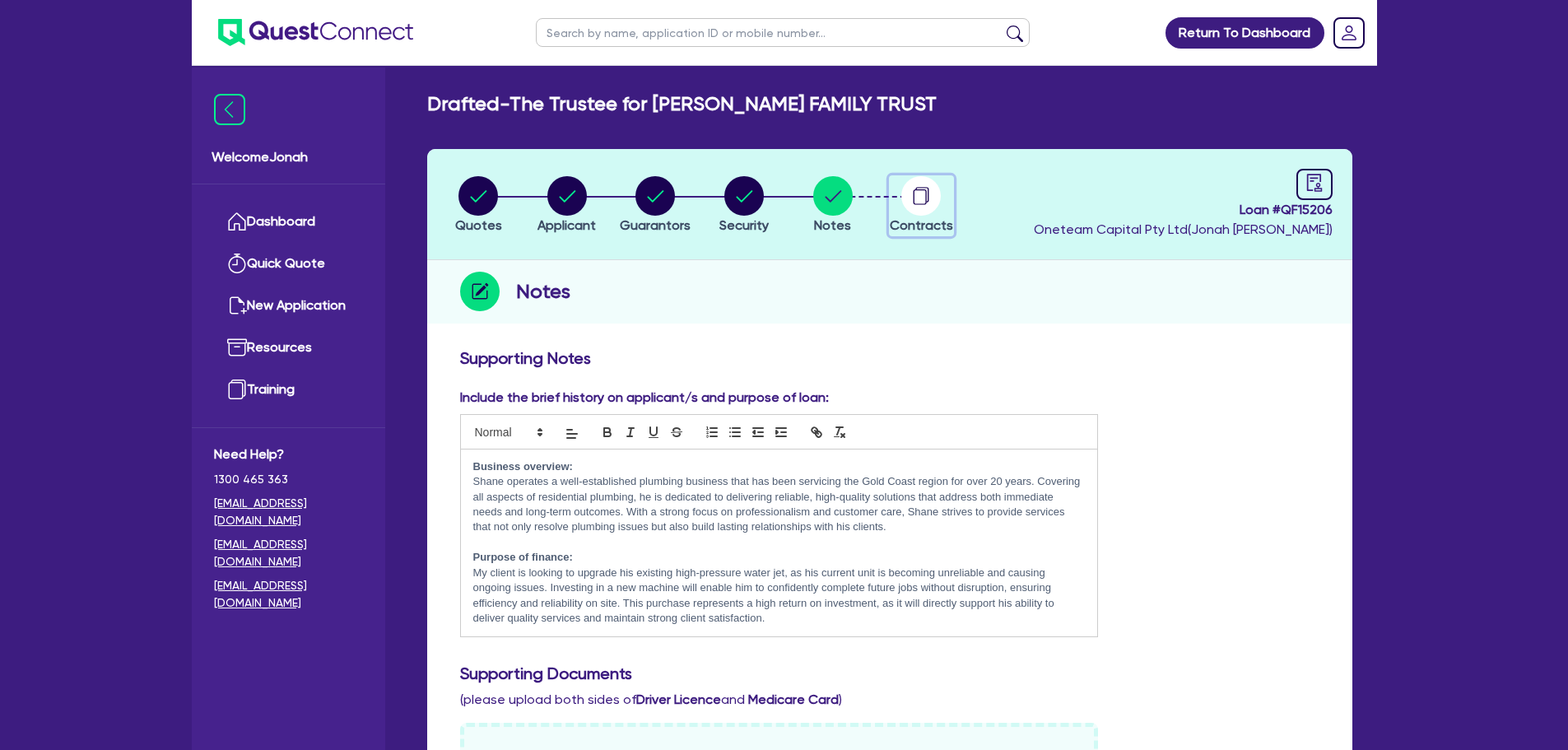
click at [902, 196] on circle "button" at bounding box center [921, 196] width 40 height 40
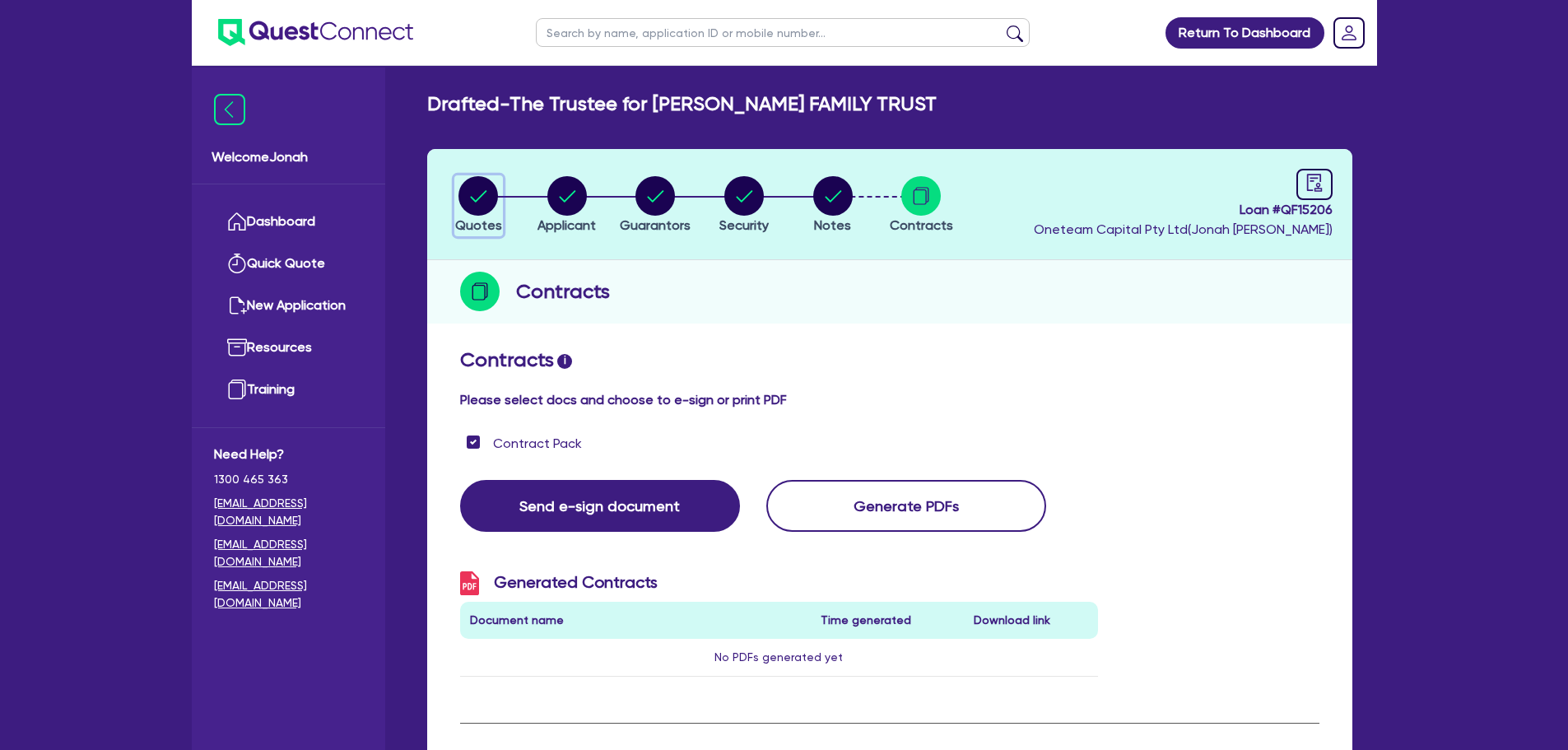
click at [494, 192] on circle "button" at bounding box center [478, 196] width 40 height 40
